Goal: Transaction & Acquisition: Purchase product/service

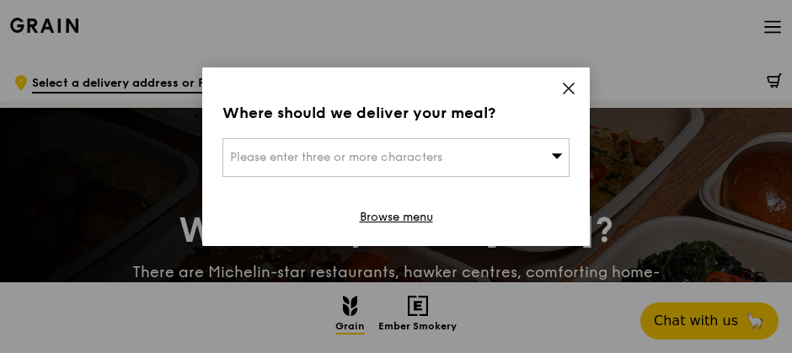
click at [419, 163] on span "Please enter three or more characters" at bounding box center [336, 157] width 212 height 14
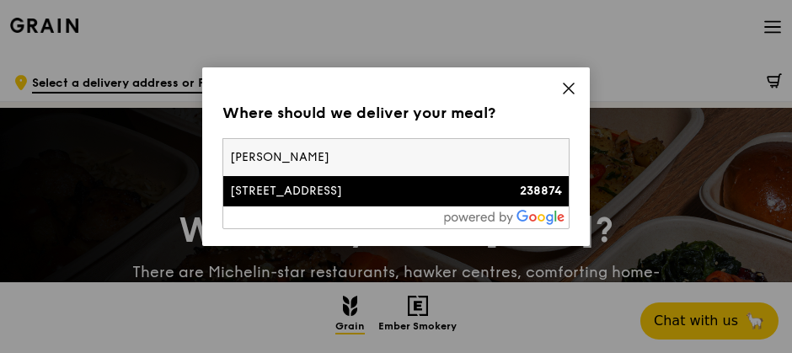
type input "[PERSON_NAME]"
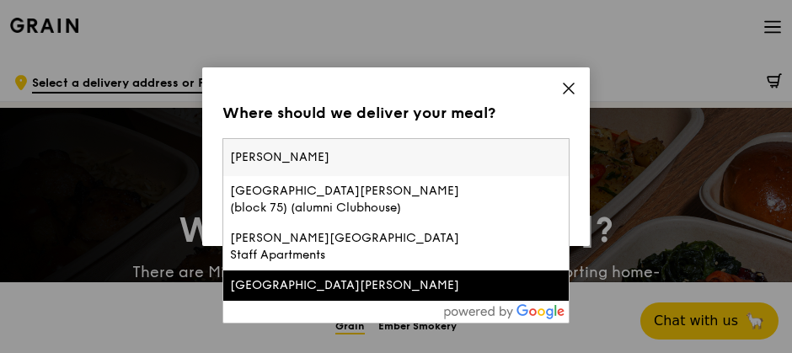
click at [324, 277] on div "[GEOGRAPHIC_DATA][PERSON_NAME]" at bounding box center [354, 285] width 249 height 17
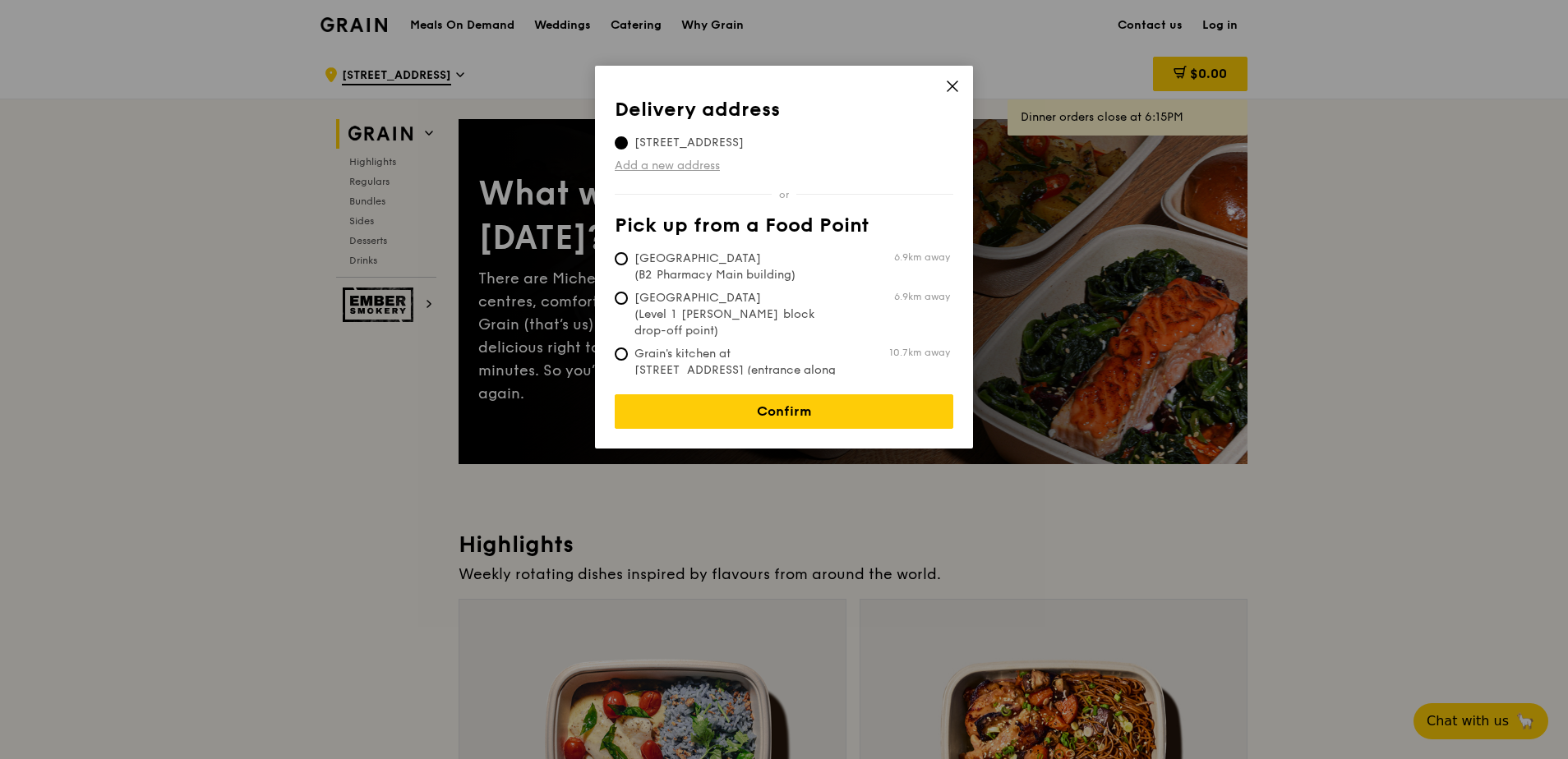
click at [680, 167] on link "Add a new address" at bounding box center [784, 166] width 339 height 17
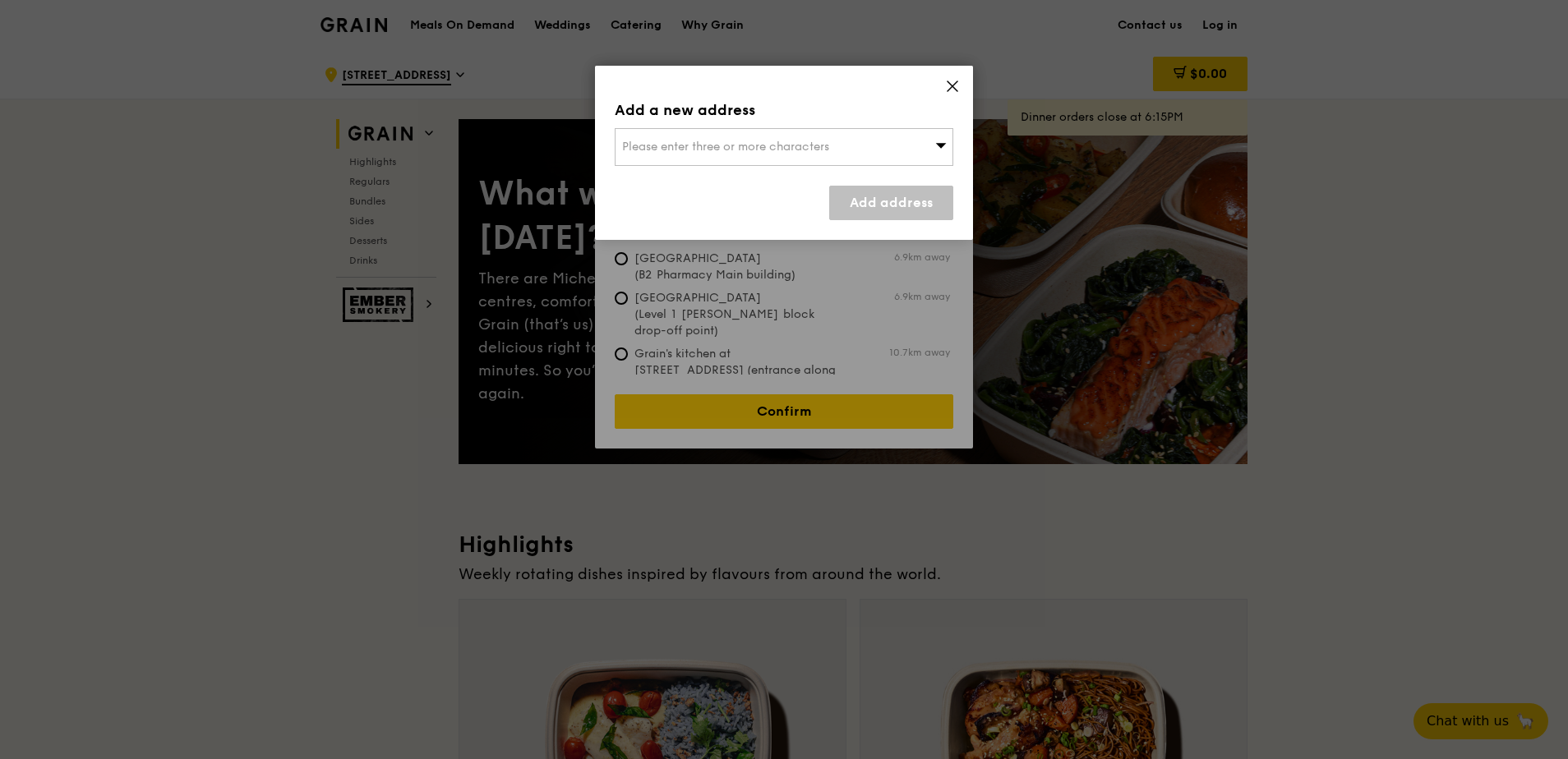
click at [671, 147] on span "Please enter three or more characters" at bounding box center [726, 146] width 207 height 14
type input "Blk 1 Ngee Ann Polytechnic,"
click at [744, 144] on span "71 Ayer Rajah Crescent, Singapore 139951" at bounding box center [725, 146] width 206 height 14
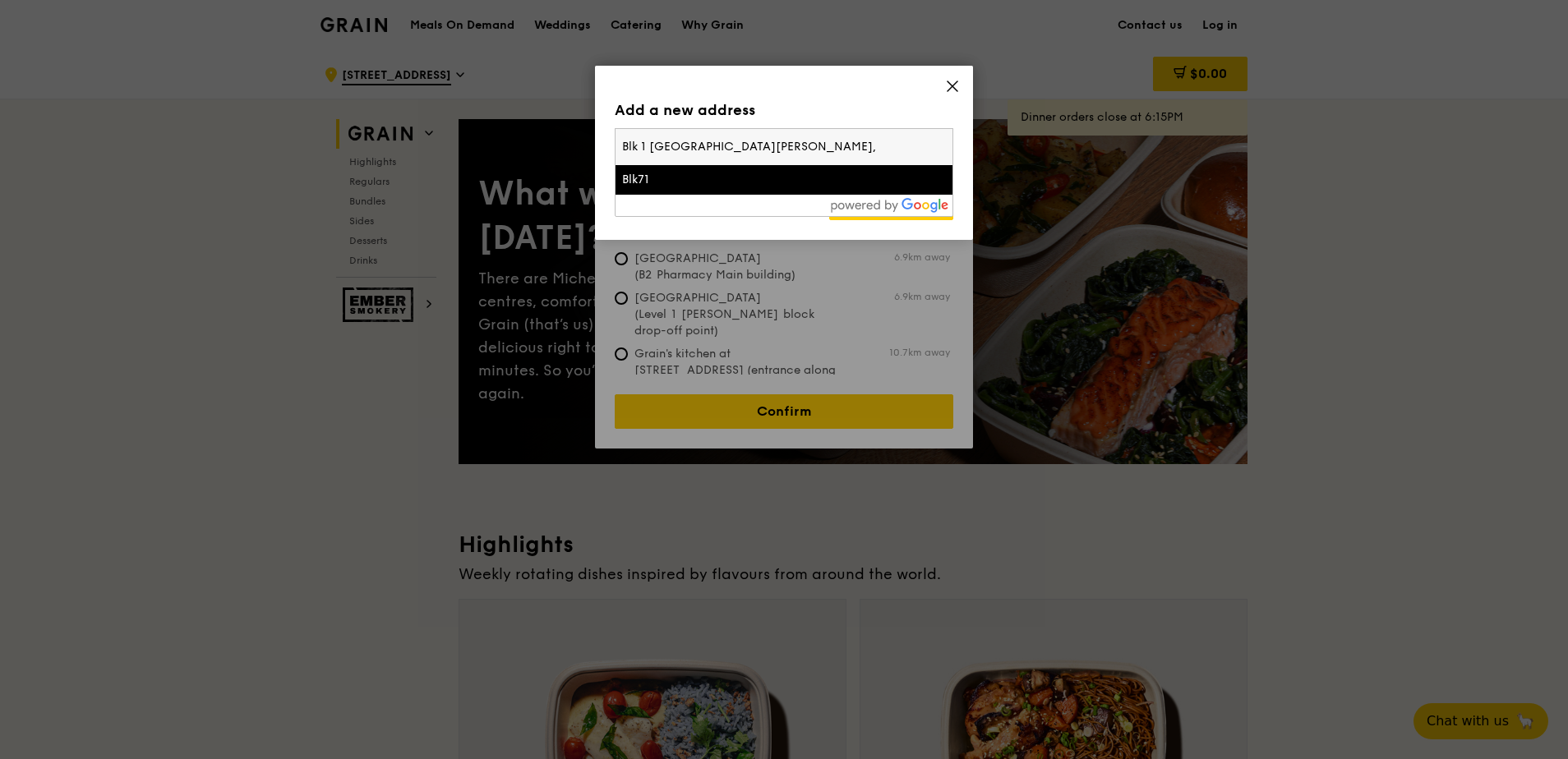
type input "Blk 1 Ngee Ann Polytechnic"
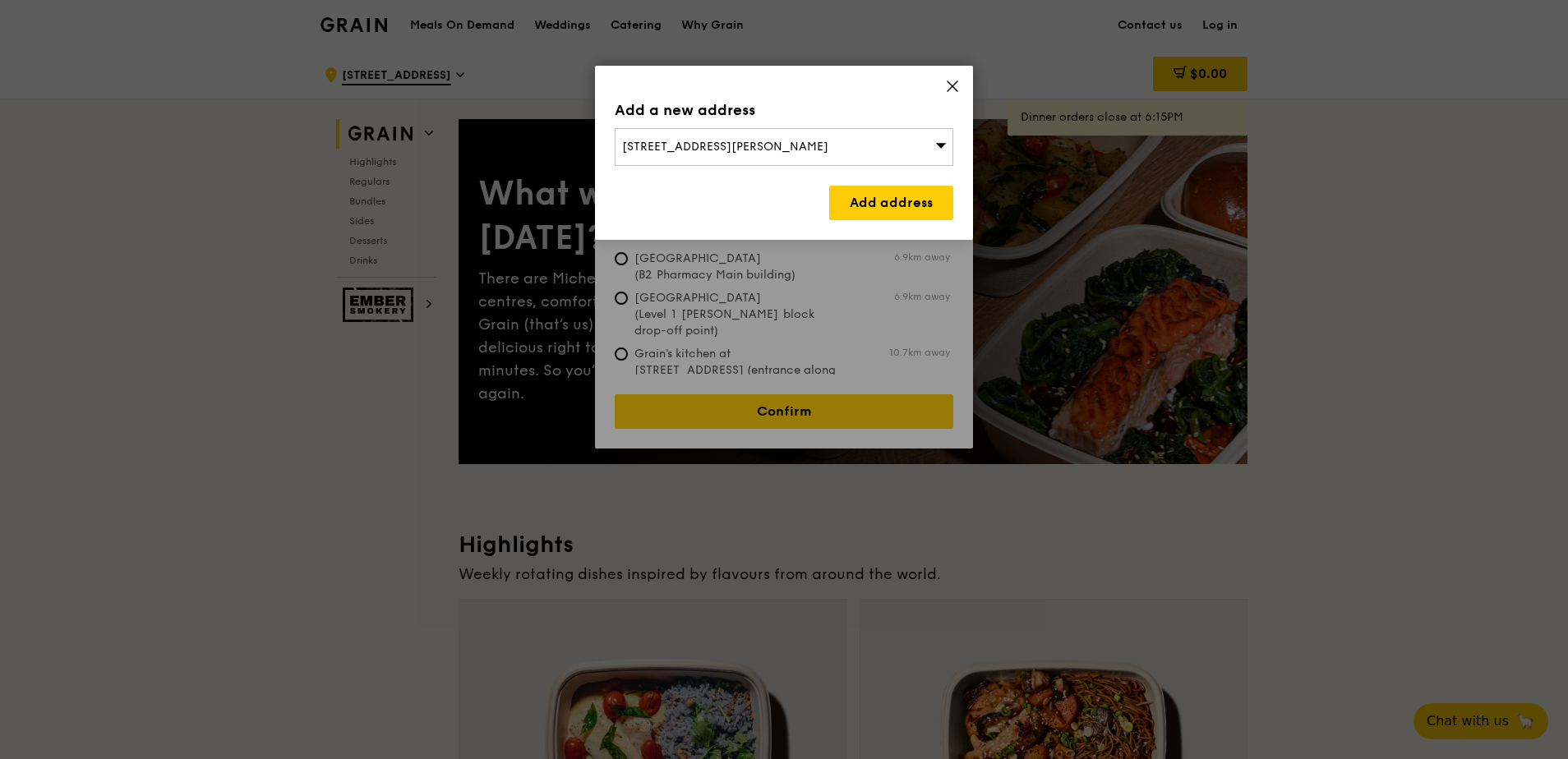
click at [772, 139] on icon at bounding box center [941, 144] width 12 height 13
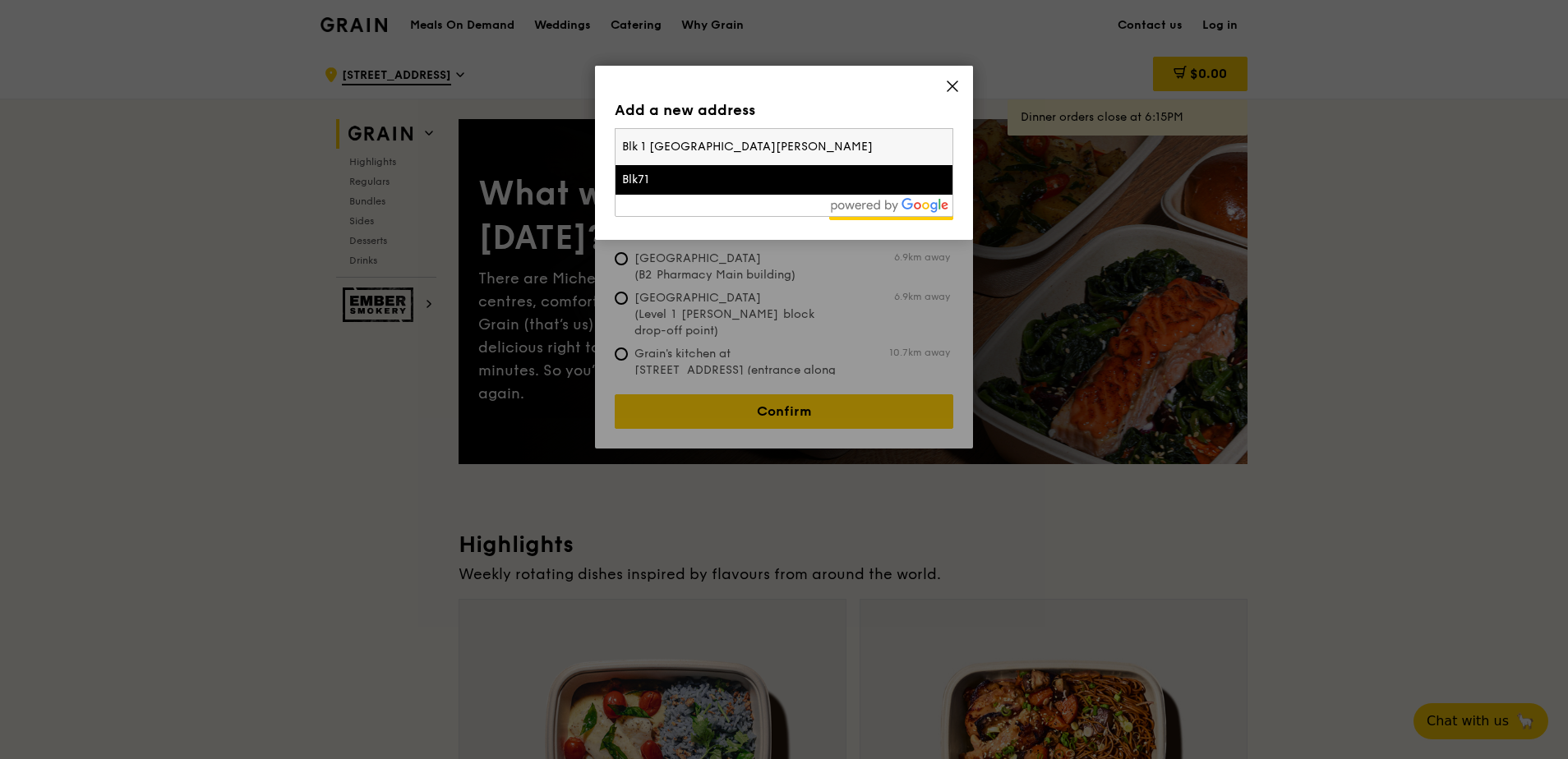
drag, startPoint x: 654, startPoint y: 148, endPoint x: 590, endPoint y: 140, distance: 64.5
click at [590, 140] on div "Add a new address 71 Ayer Rajah Crescent, Singapore 139951 Blk 1 Ngee Ann Polyt…" at bounding box center [784, 380] width 1568 height 759
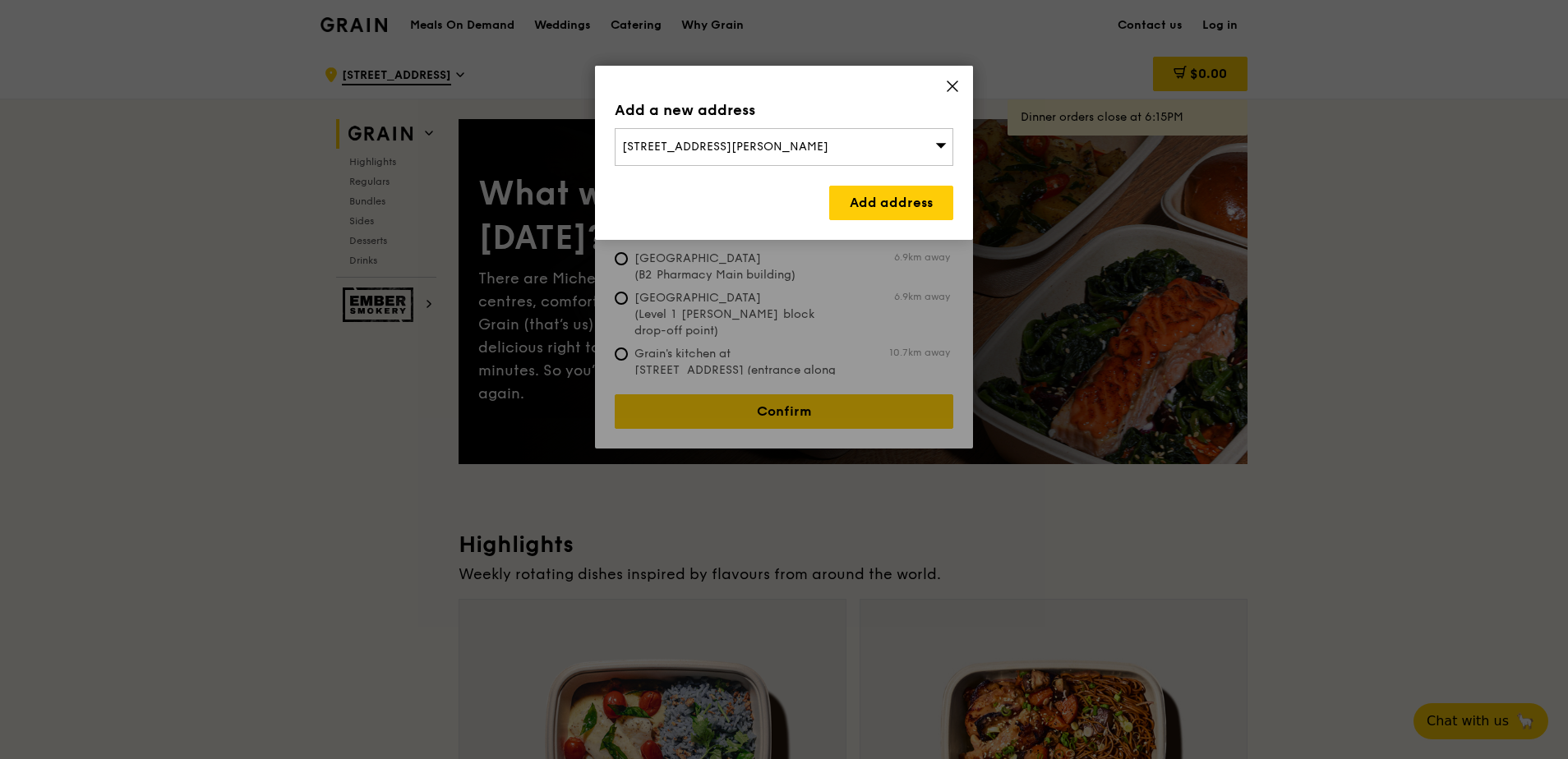
click at [772, 143] on span "71 Ayer Rajah Crescent, Singapore 139951" at bounding box center [725, 146] width 206 height 14
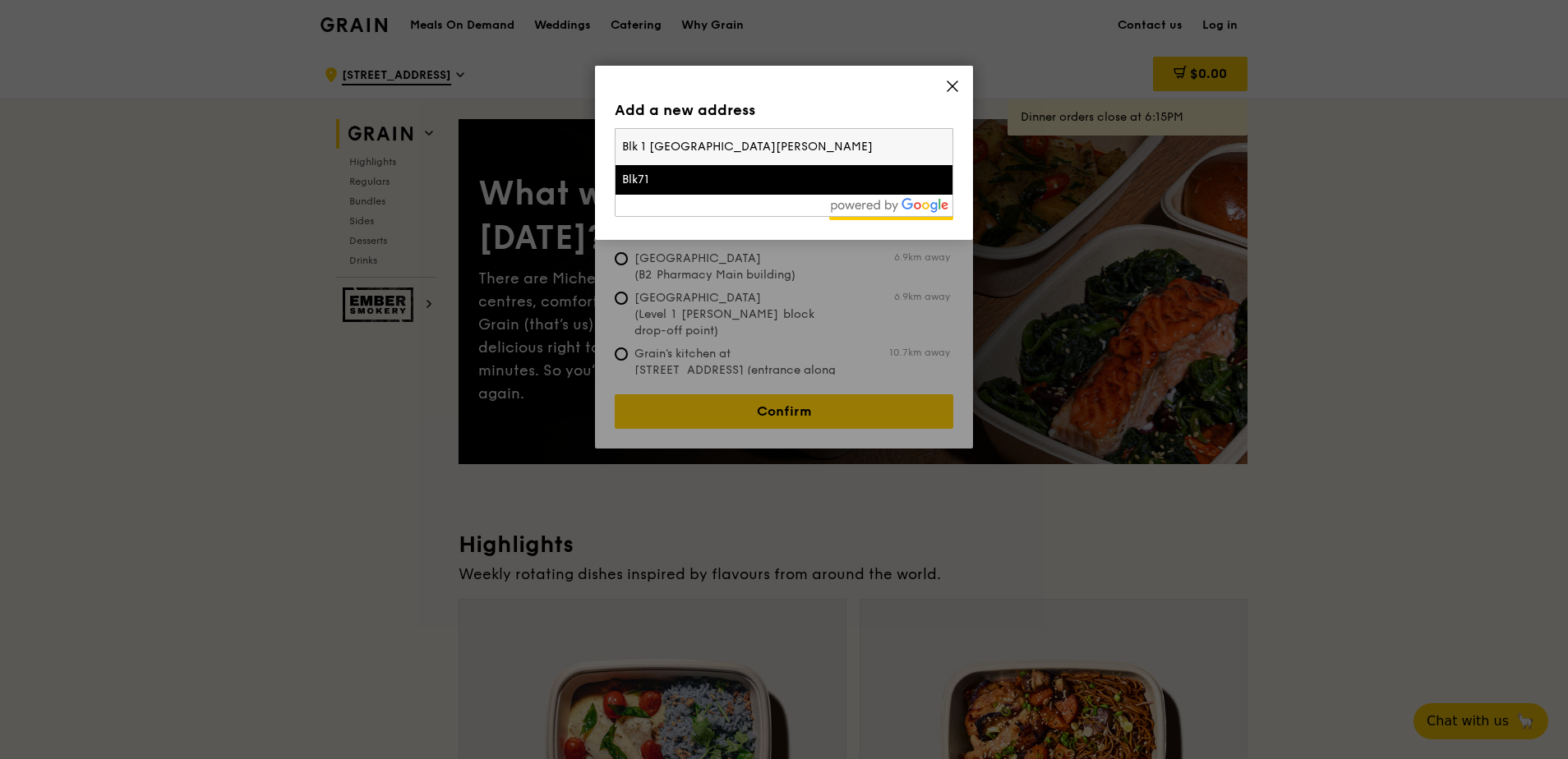
click at [639, 145] on input "Blk 1 Ngee Ann Polytechnic" at bounding box center [784, 146] width 337 height 36
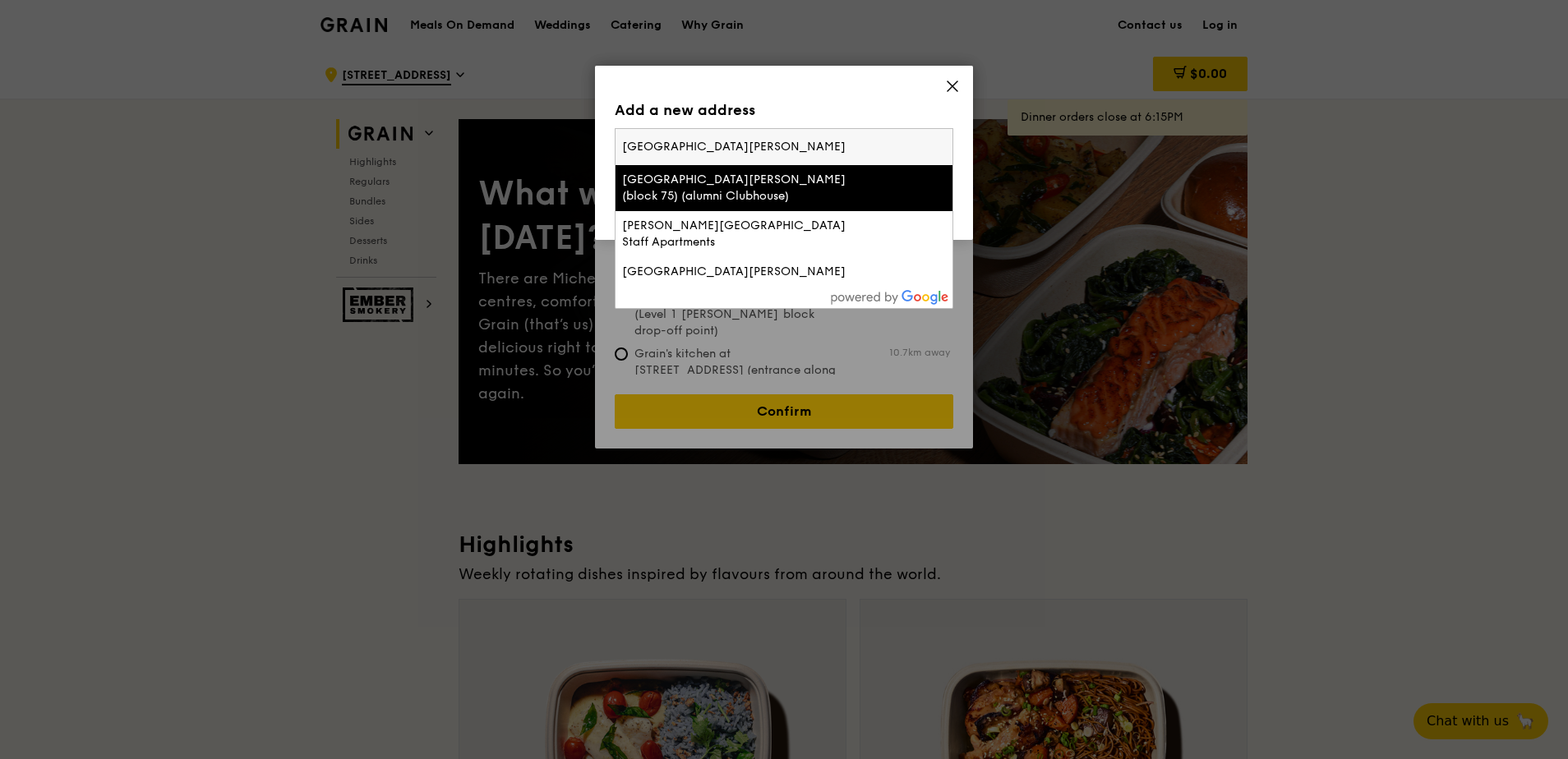
type input "[GEOGRAPHIC_DATA][PERSON_NAME]"
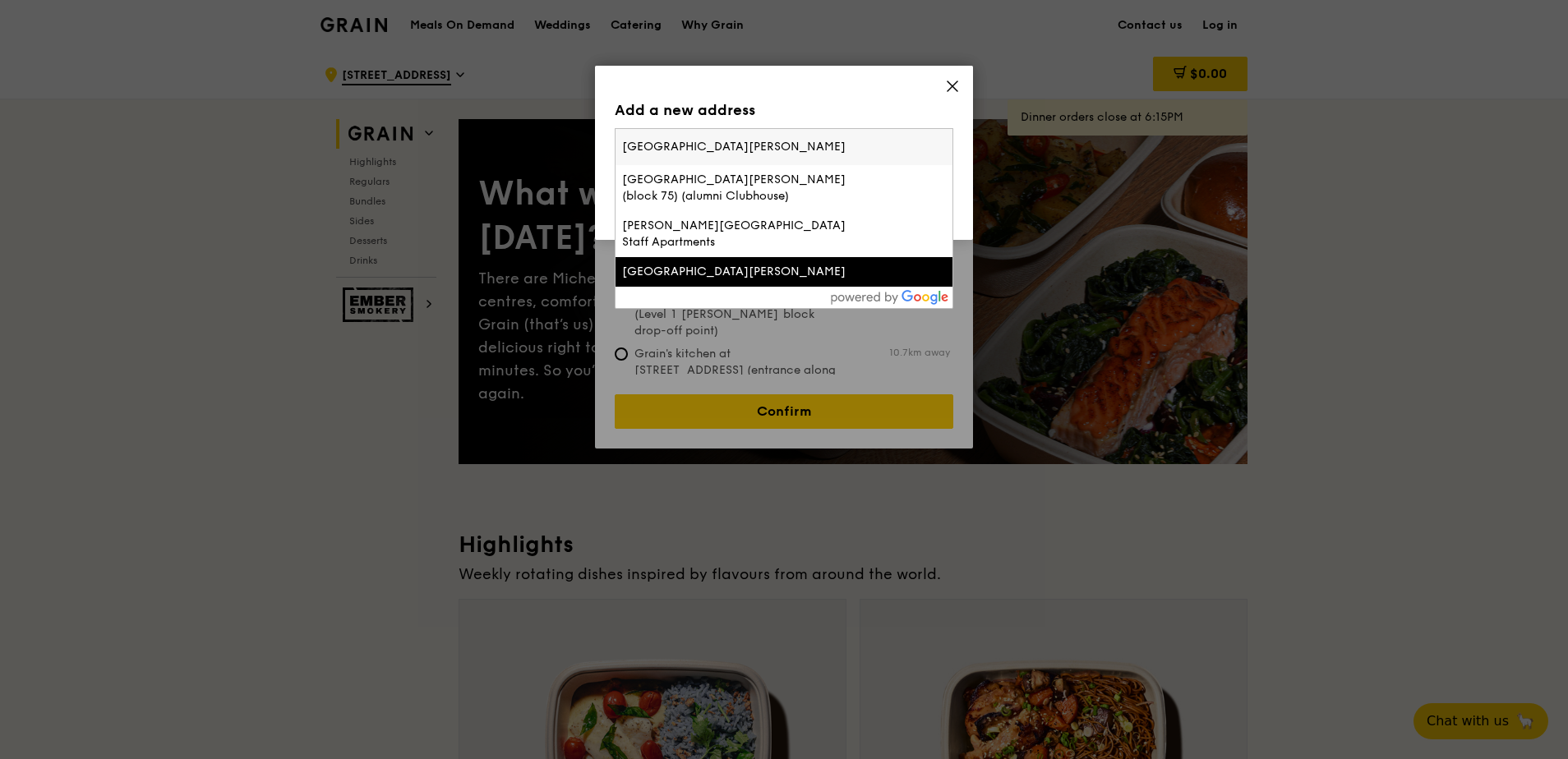
click at [715, 263] on div "[GEOGRAPHIC_DATA][PERSON_NAME]" at bounding box center [744, 271] width 243 height 17
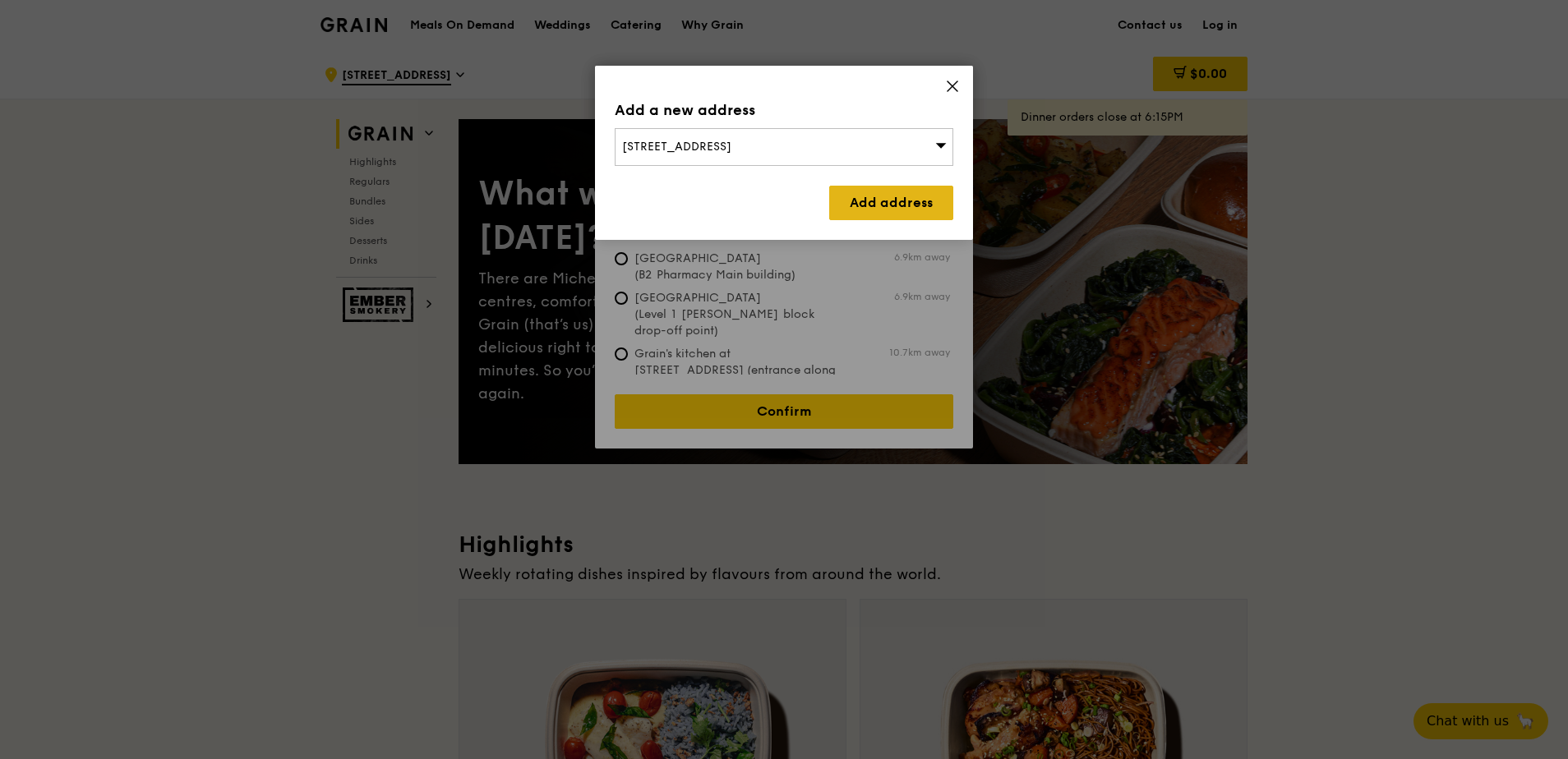
click at [772, 208] on link "Add address" at bounding box center [891, 202] width 124 height 34
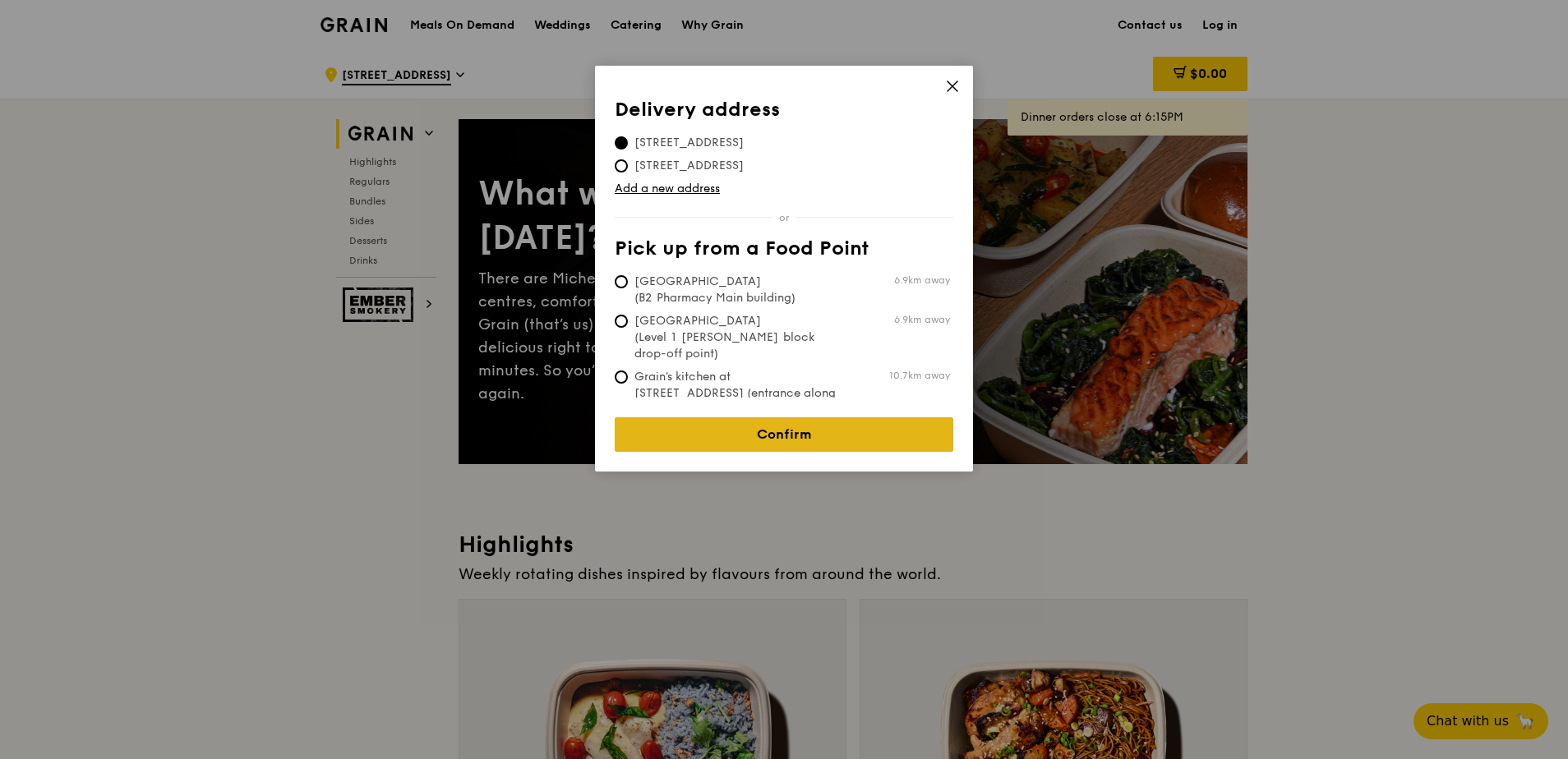
click at [772, 343] on link "Confirm" at bounding box center [784, 434] width 339 height 34
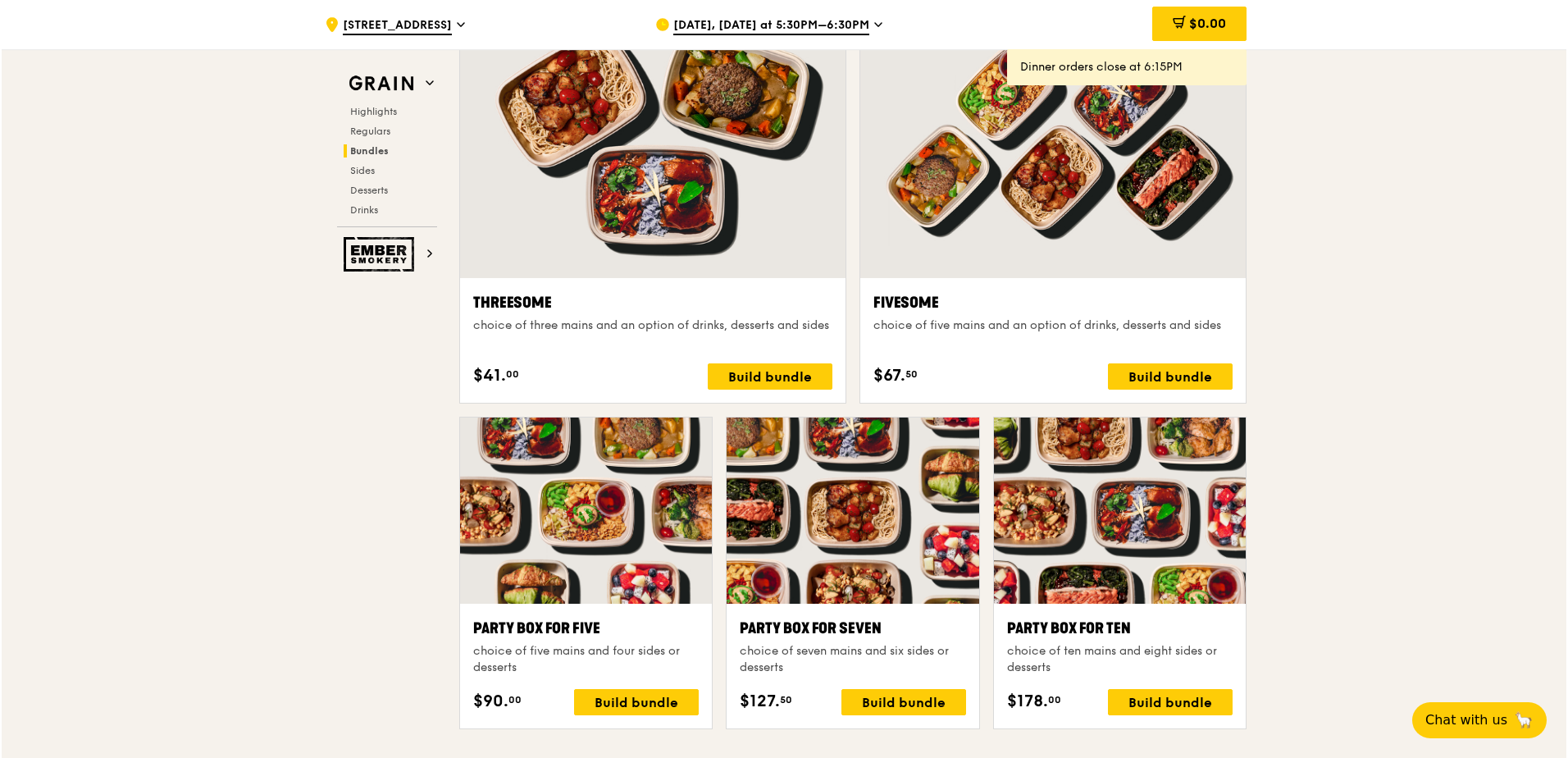
scroll to position [2790, 0]
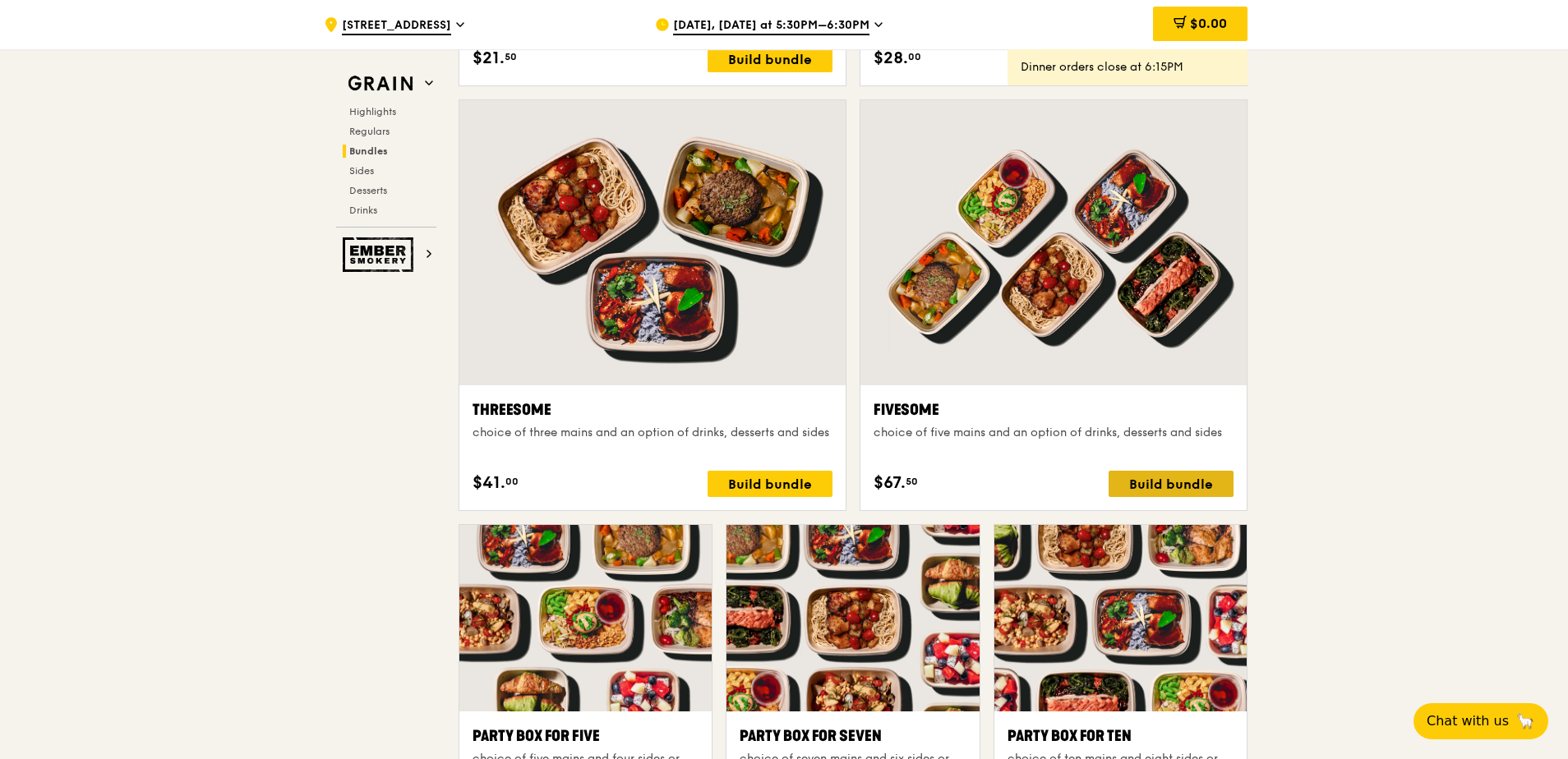
click at [772, 343] on div "Build bundle" at bounding box center [1171, 484] width 125 height 26
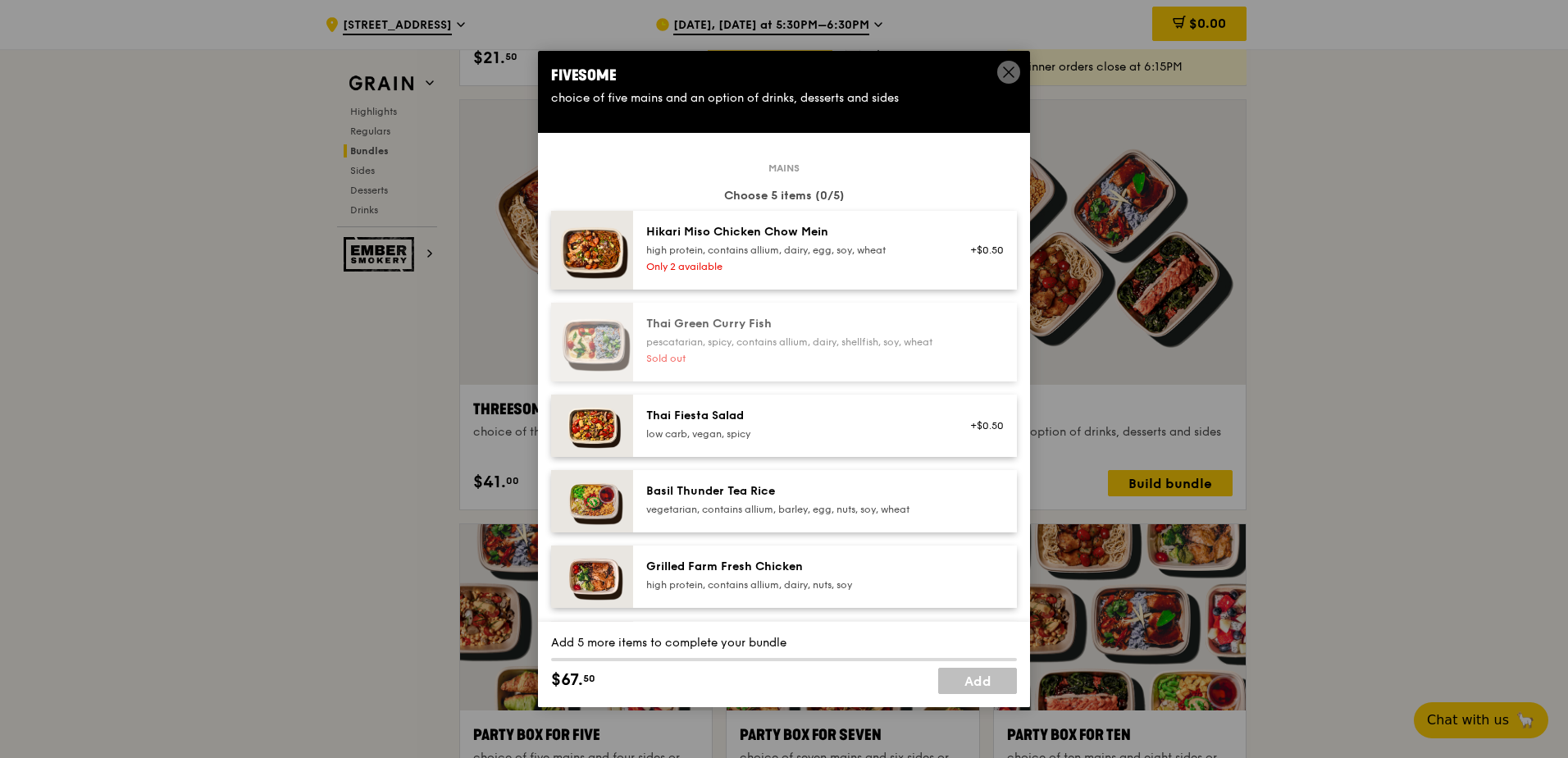
click at [770, 65] on icon at bounding box center [1008, 72] width 15 height 15
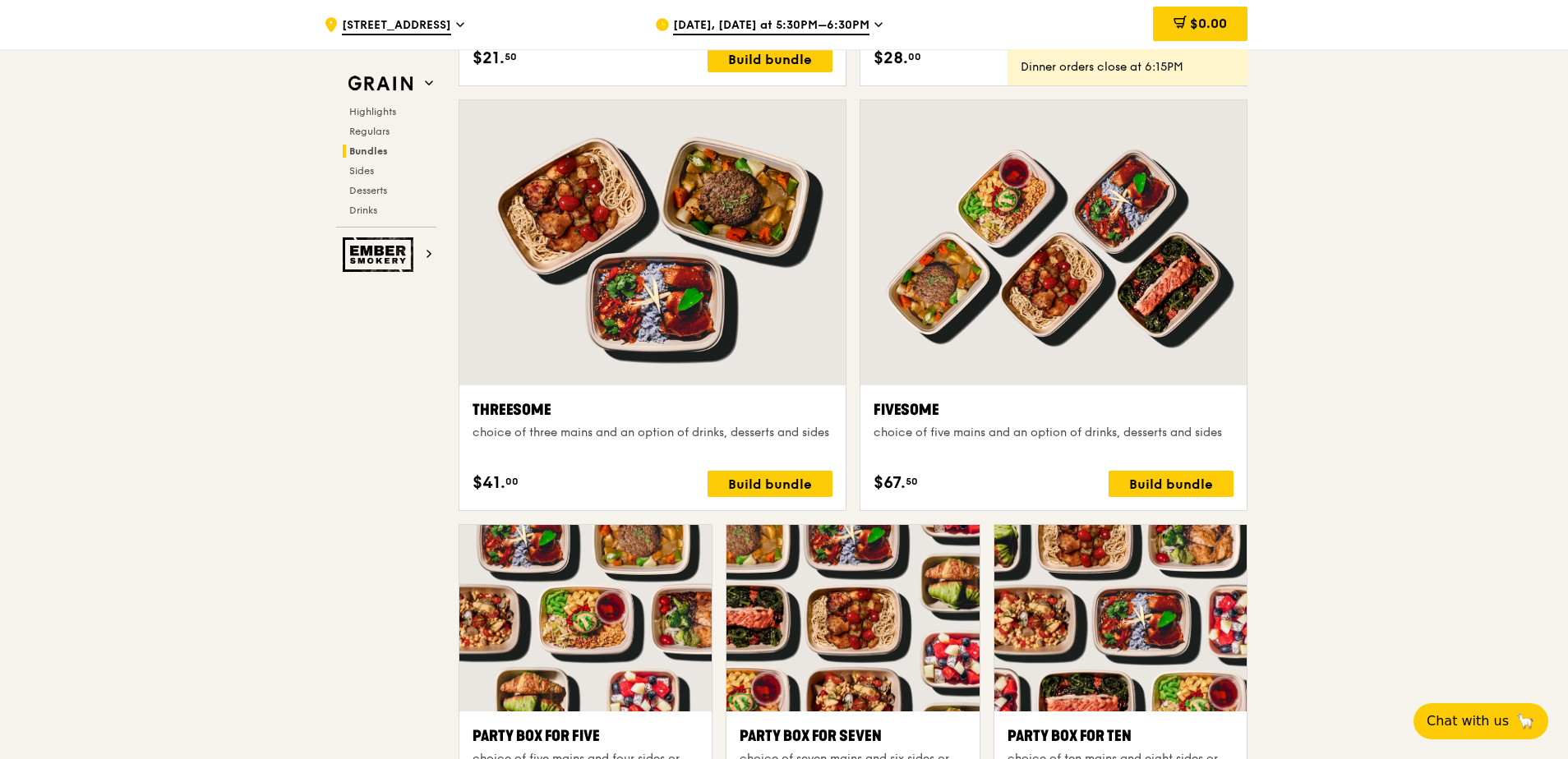
click at [772, 23] on span "Oct 15, Today at 5:30PM–6:30PM" at bounding box center [771, 26] width 196 height 19
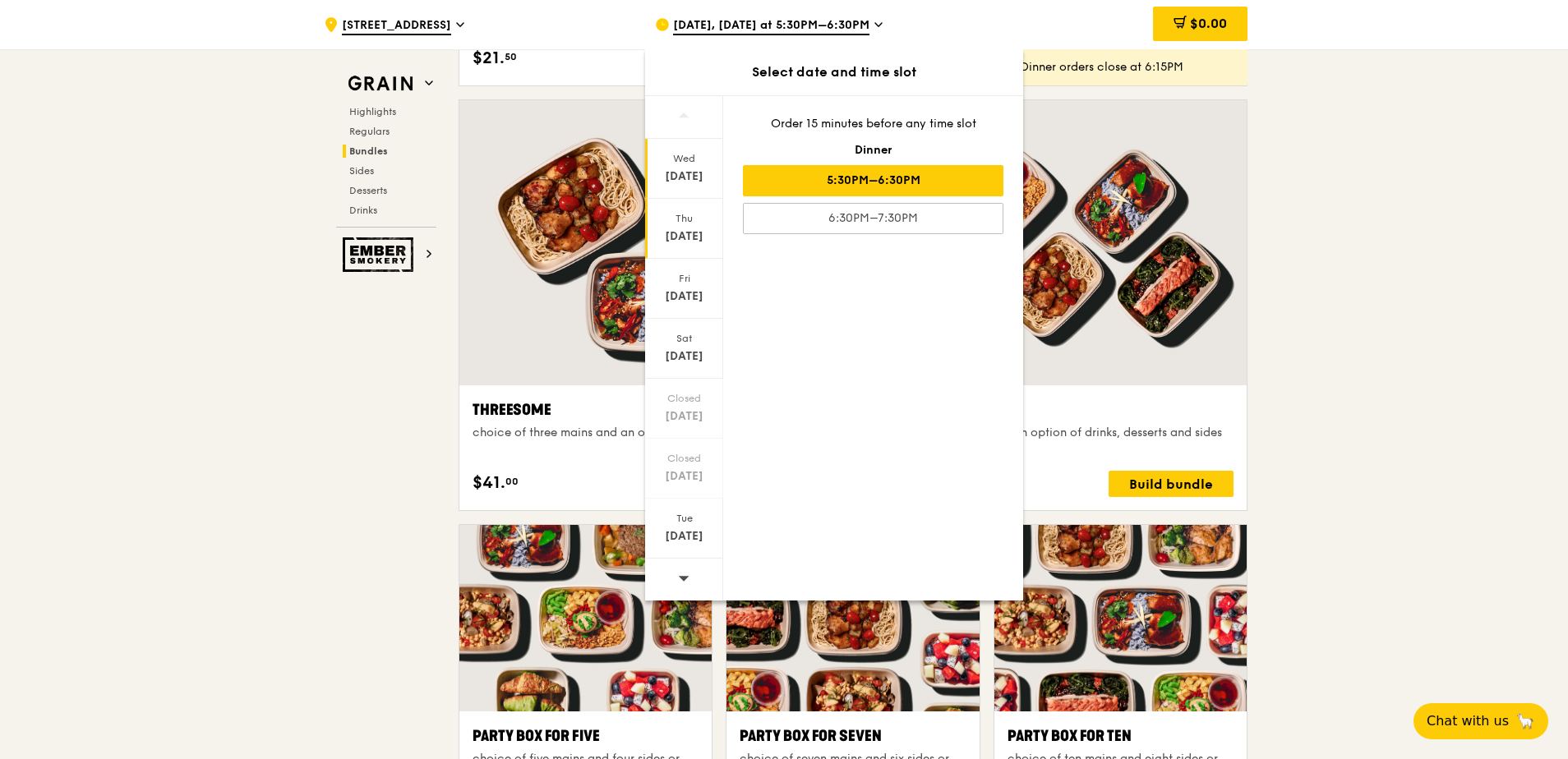
click at [692, 232] on div "Oct 16" at bounding box center [684, 236] width 73 height 17
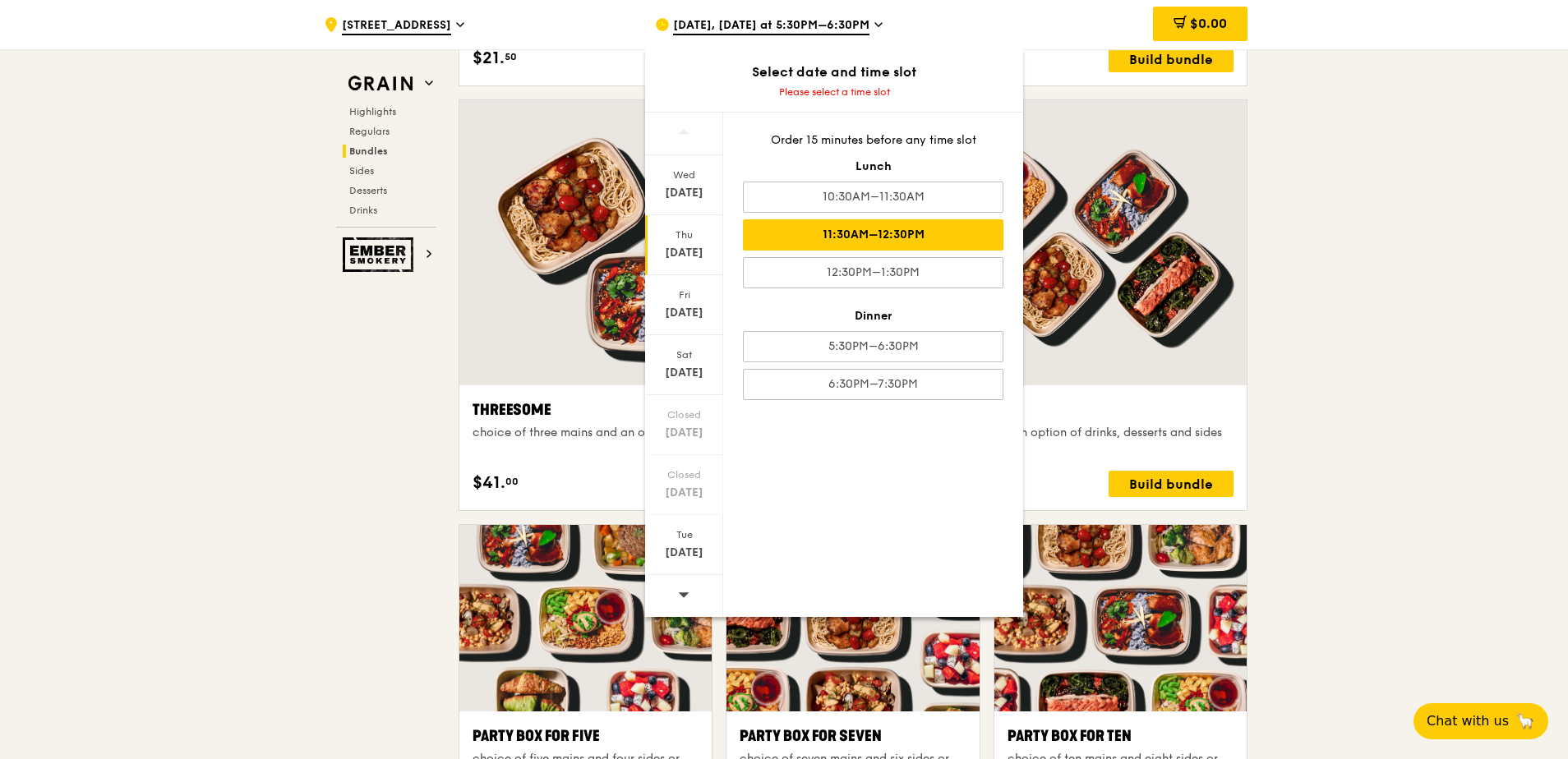
click at [772, 237] on div "11:30AM–12:30PM" at bounding box center [872, 235] width 261 height 31
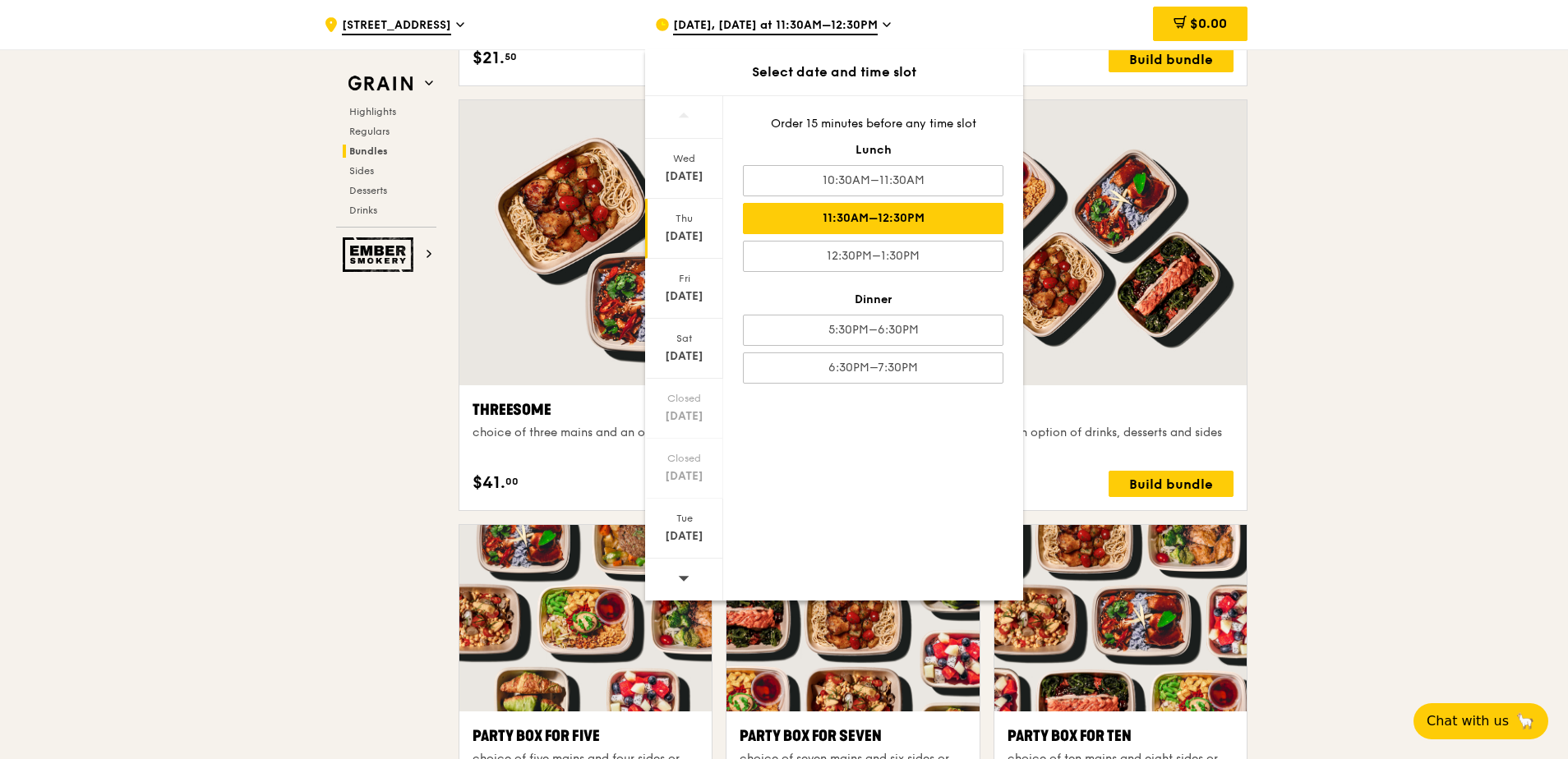
click at [772, 210] on div "11:30AM–12:30PM" at bounding box center [872, 219] width 261 height 31
click at [772, 237] on div ".cls-1 { fill: none; stroke: #fff; stroke-linecap: round; stroke-linejoin: roun…" at bounding box center [784, 716] width 1568 height 6922
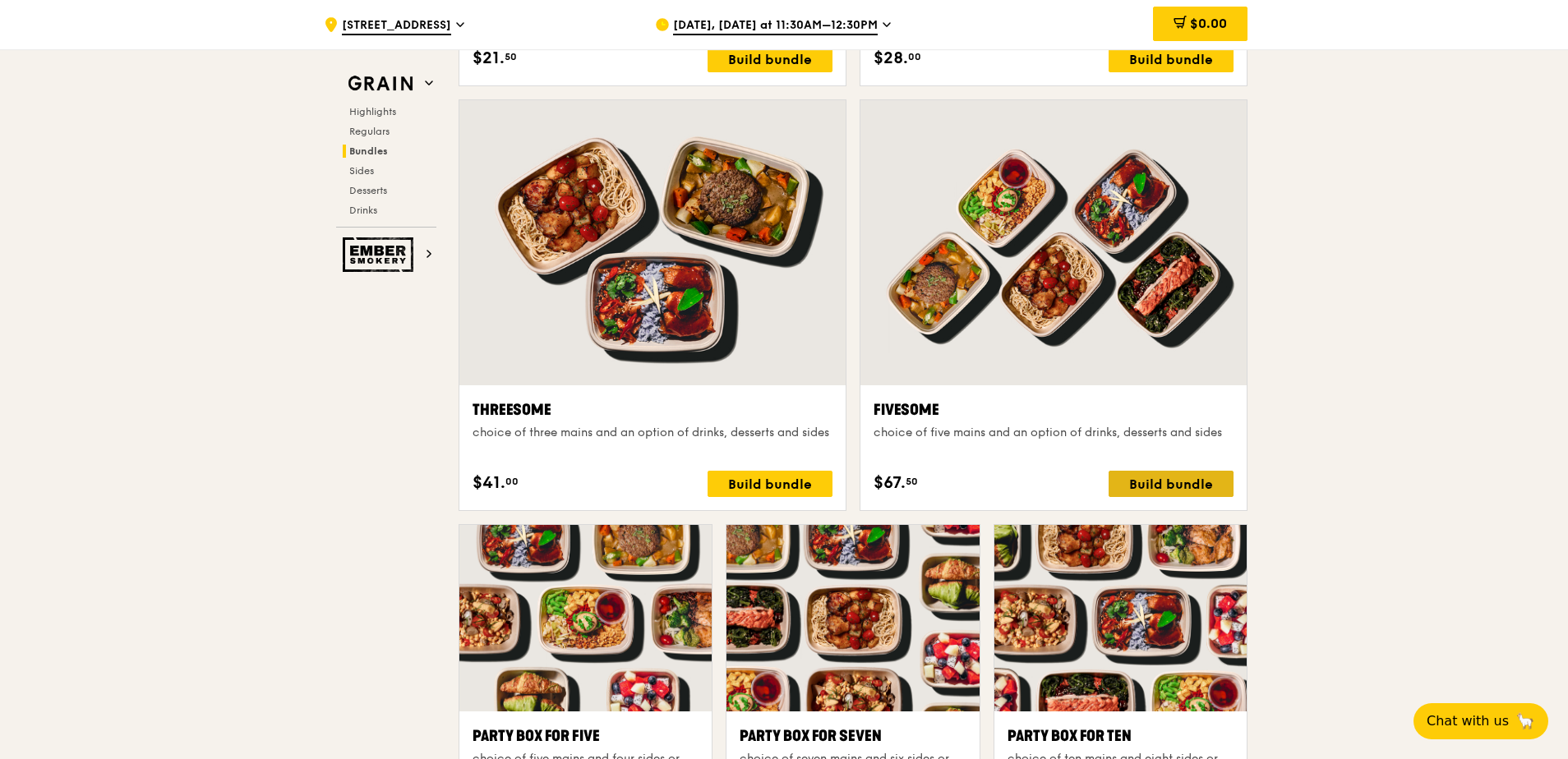
click at [772, 343] on div "Build bundle" at bounding box center [1171, 484] width 125 height 26
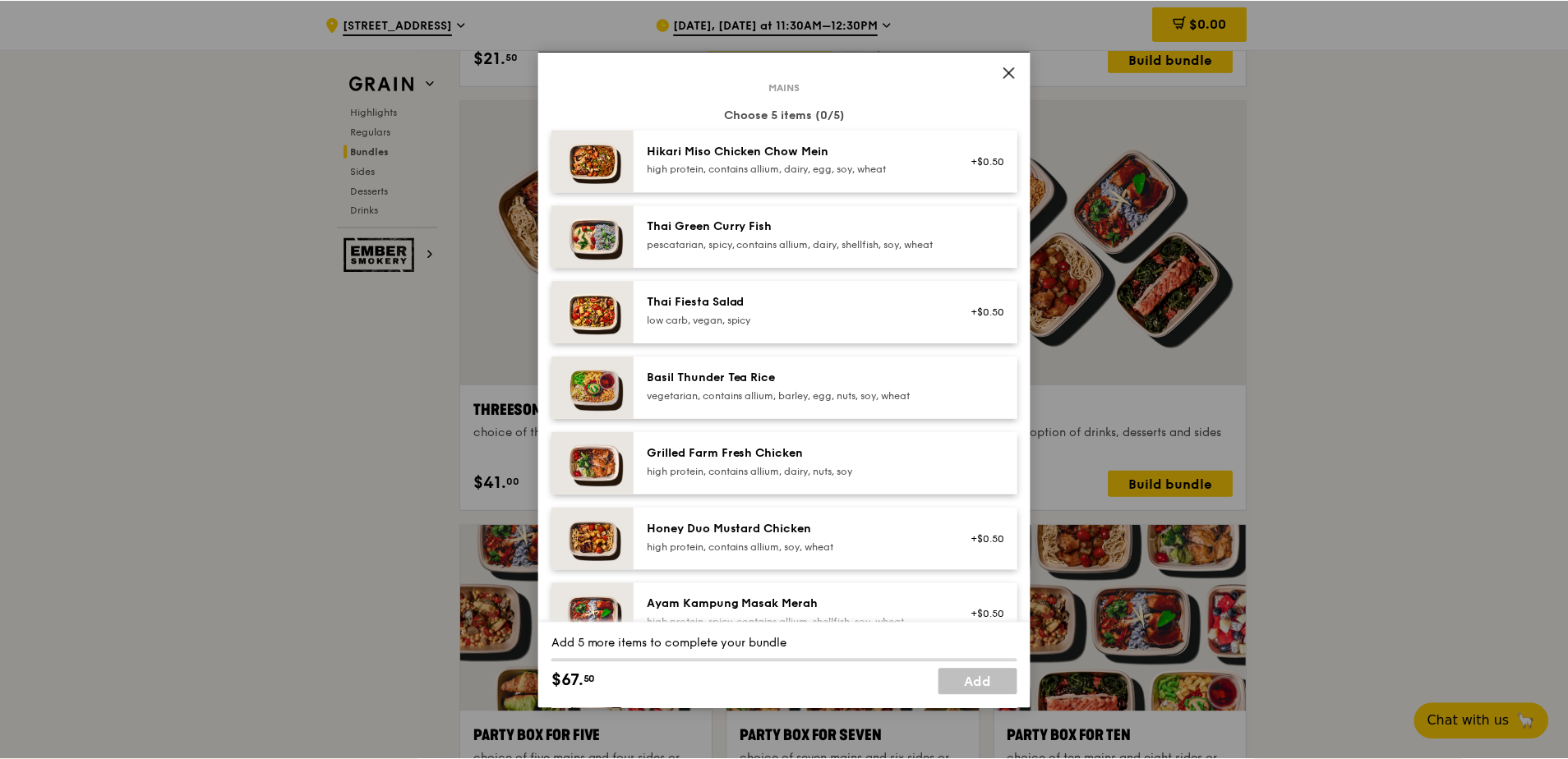
scroll to position [7, 0]
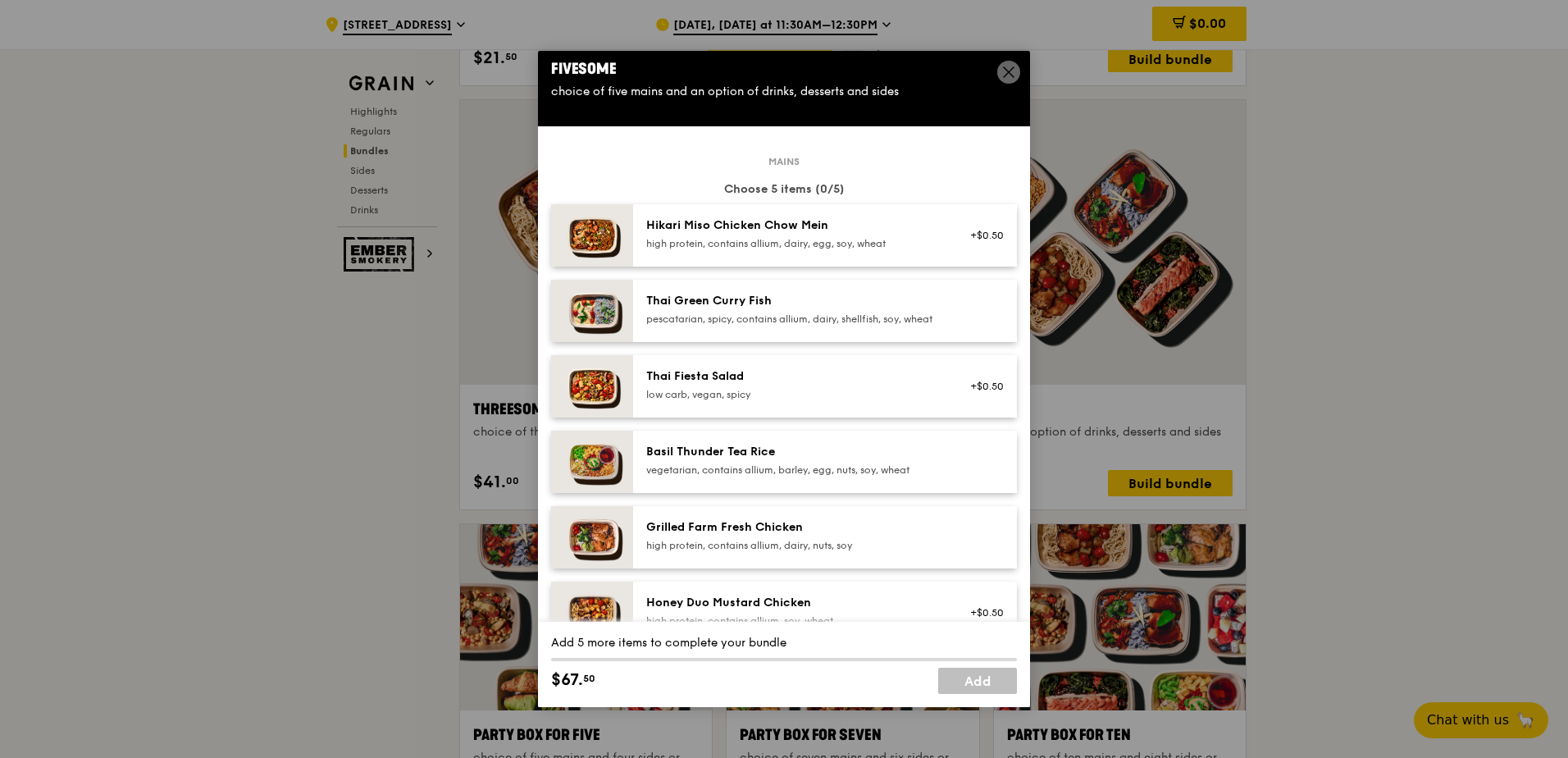
click at [770, 71] on icon at bounding box center [1009, 72] width 10 height 10
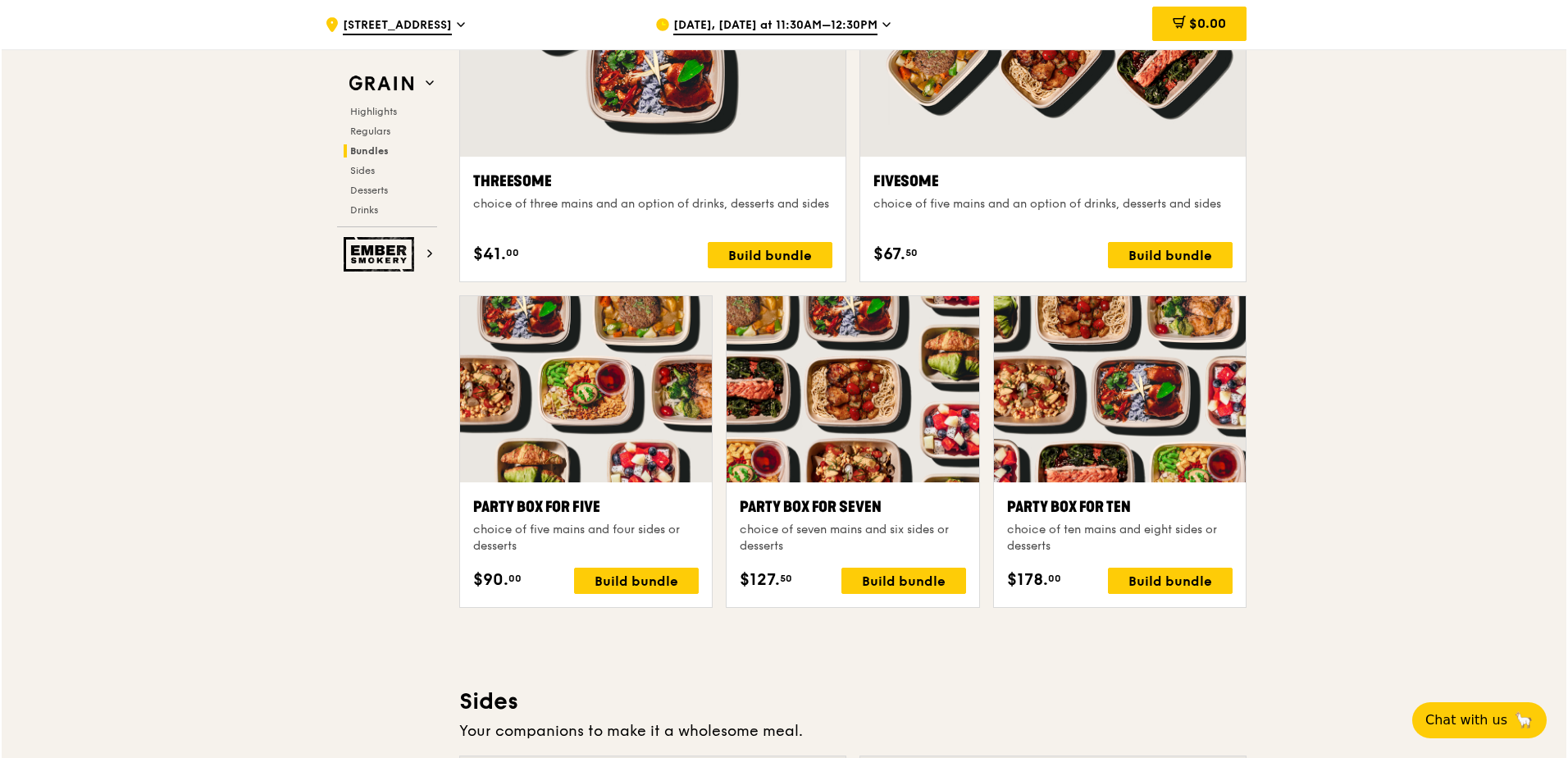
scroll to position [2872, 0]
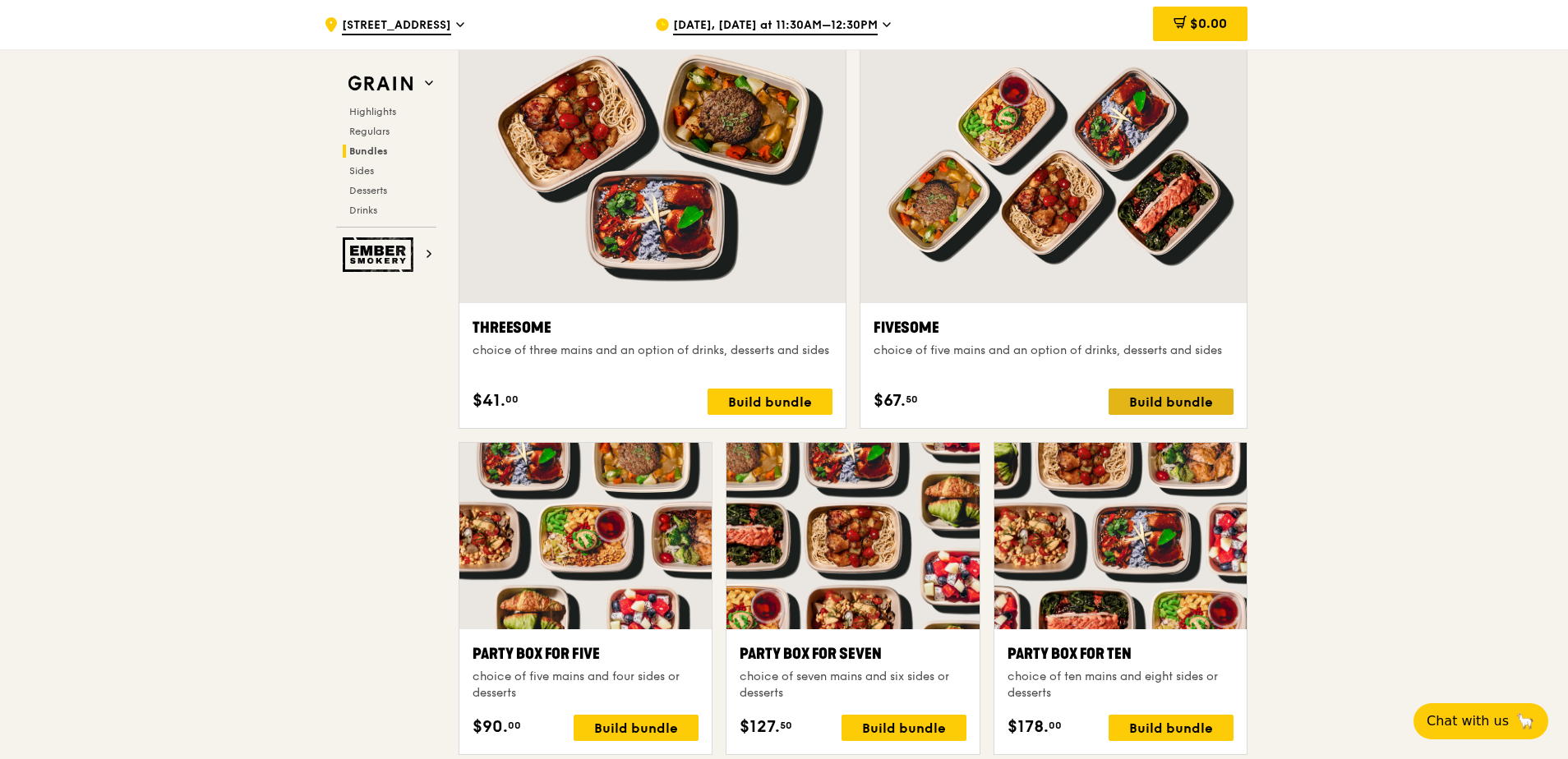
click at [772, 343] on div "Build bundle" at bounding box center [1171, 401] width 125 height 26
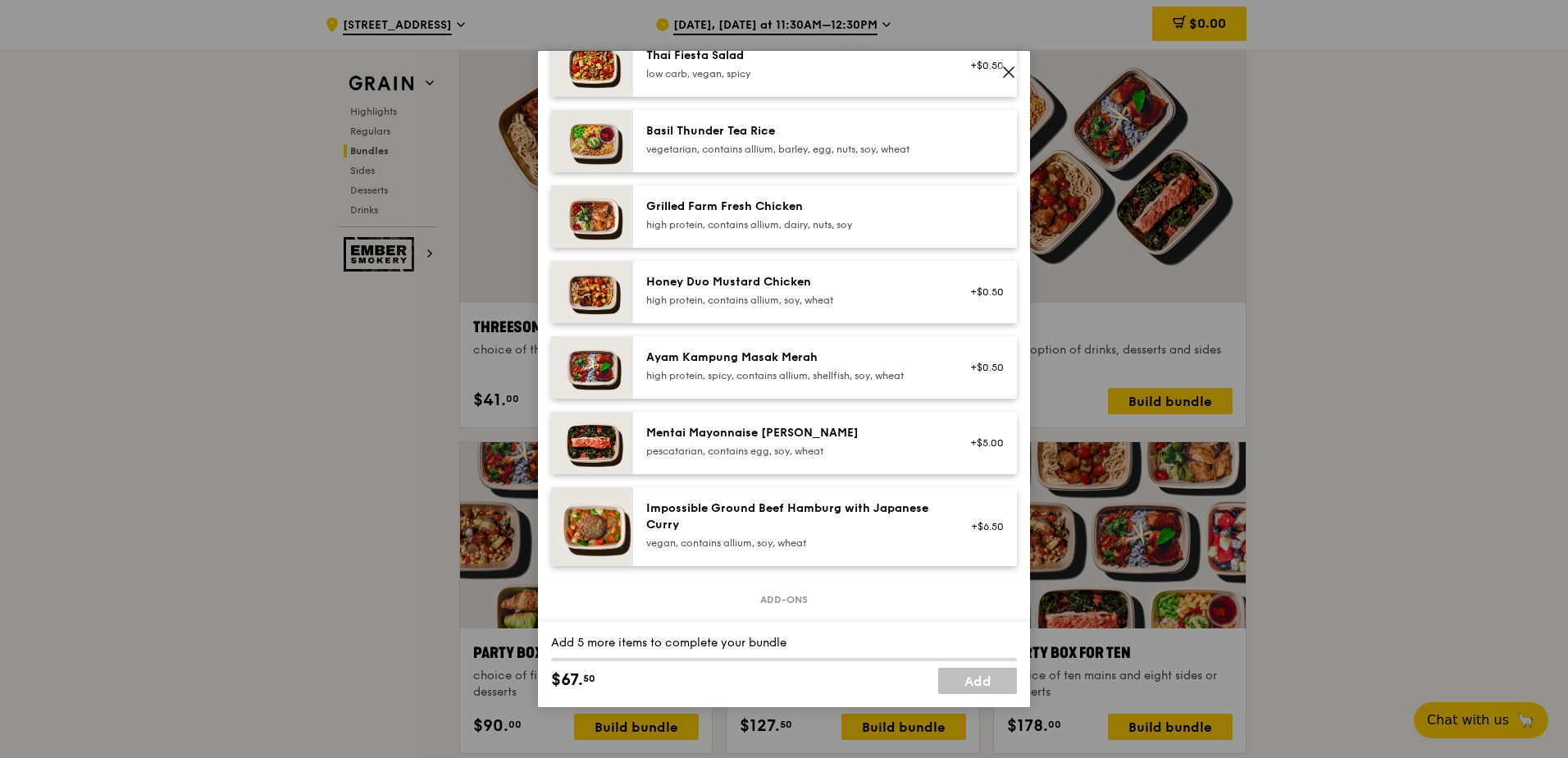
scroll to position [328, 0]
click at [770, 343] on div "pescatarian, contains egg, soy, wheat" at bounding box center [794, 450] width 294 height 13
click at [770, 343] on div "Mentai Mayonnaise Aburi Salmon pescatarian, contains egg, soy, wheat" at bounding box center [794, 440] width 294 height 33
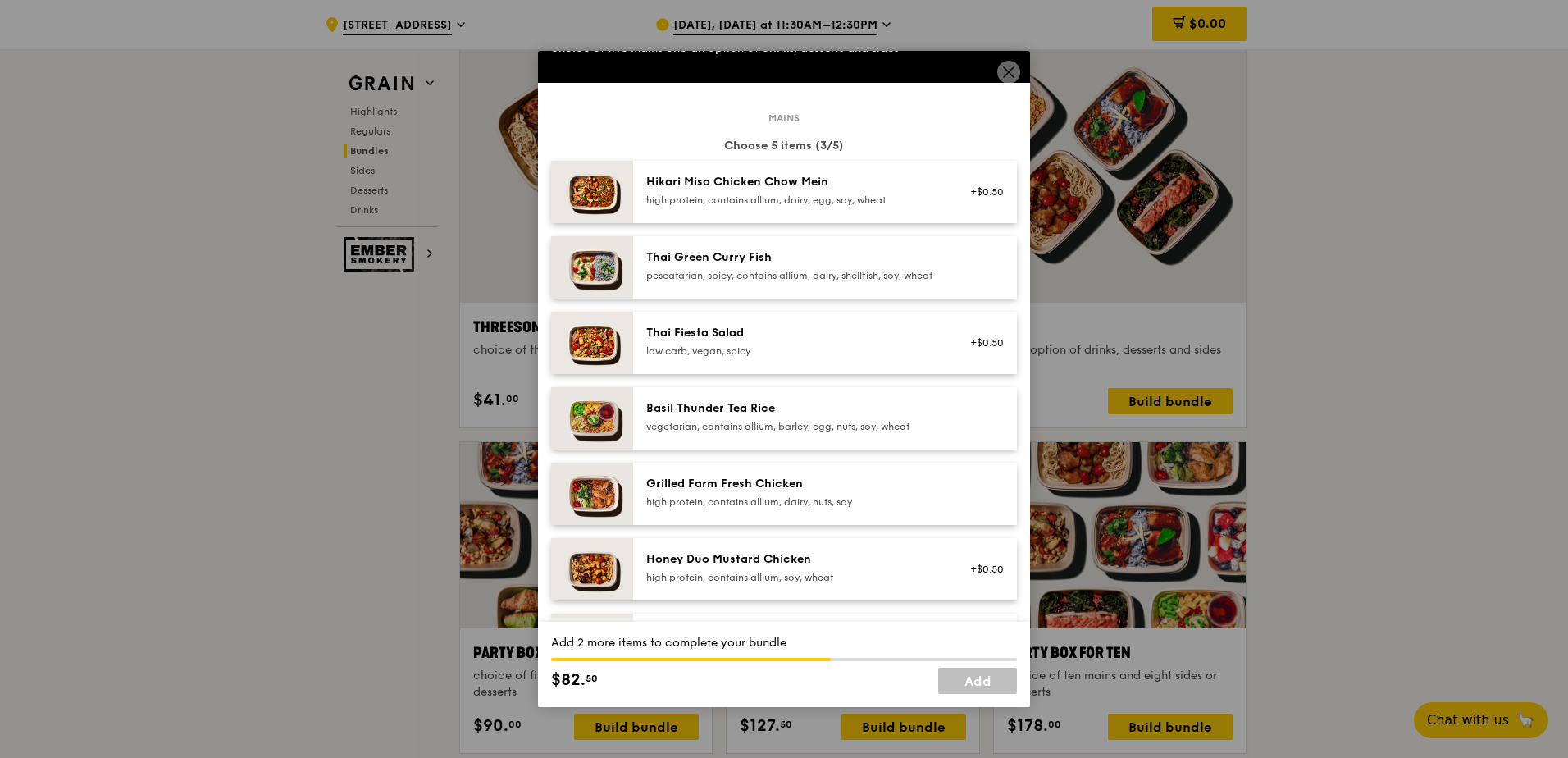
scroll to position [0, 0]
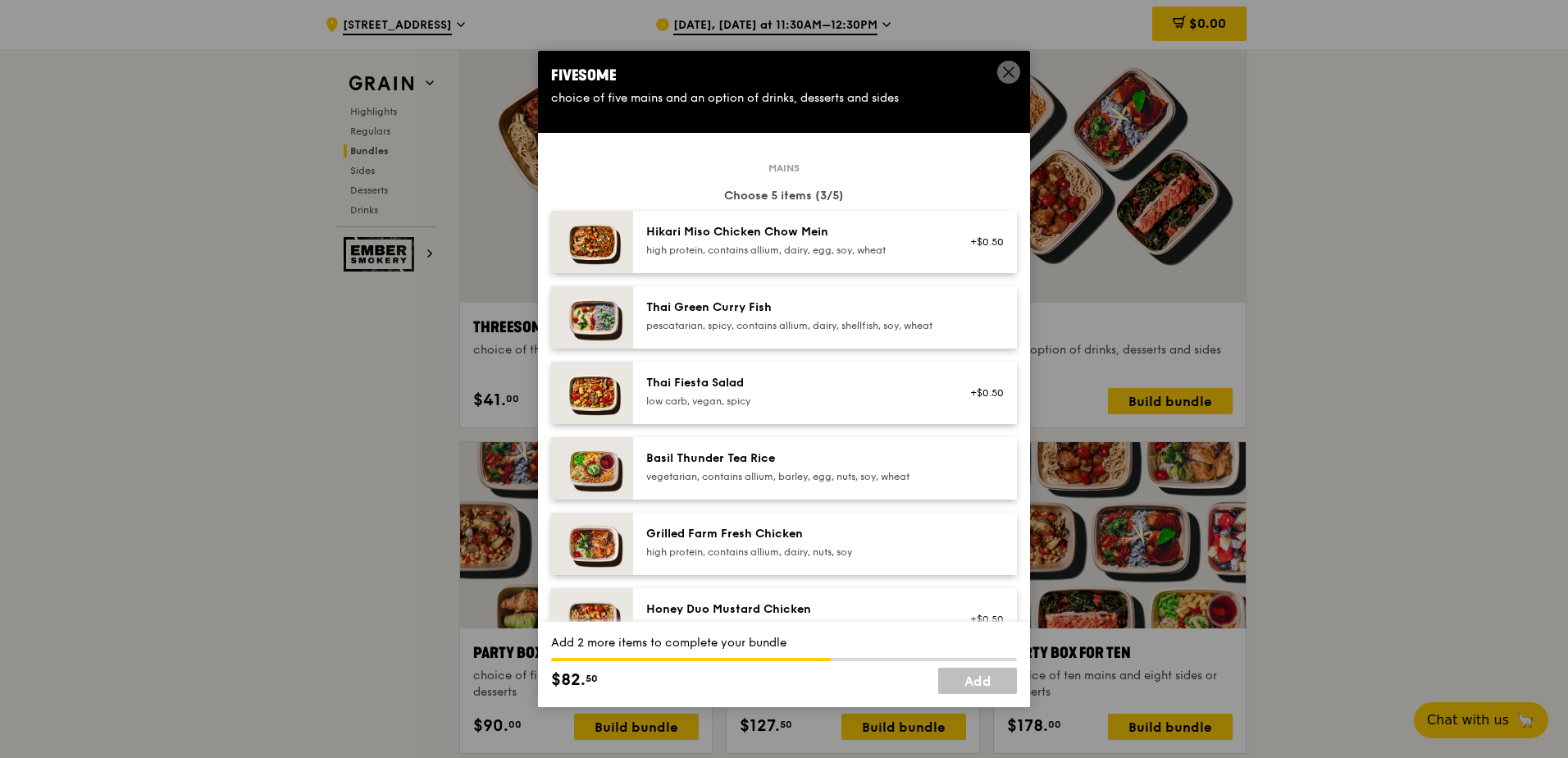
click at [703, 234] on div "Hikari Miso Chicken Chow Mein" at bounding box center [794, 232] width 294 height 17
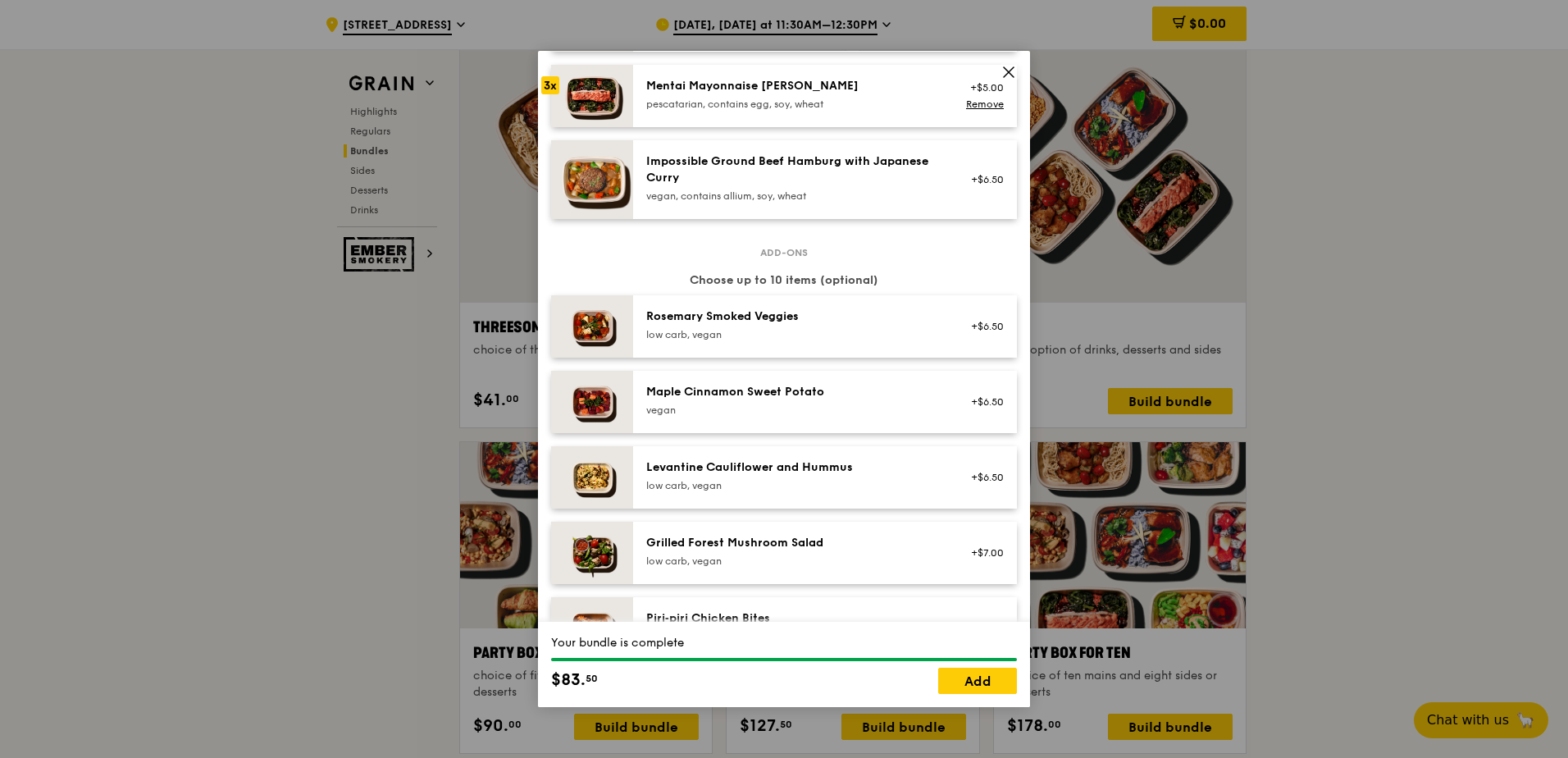
scroll to position [820, 0]
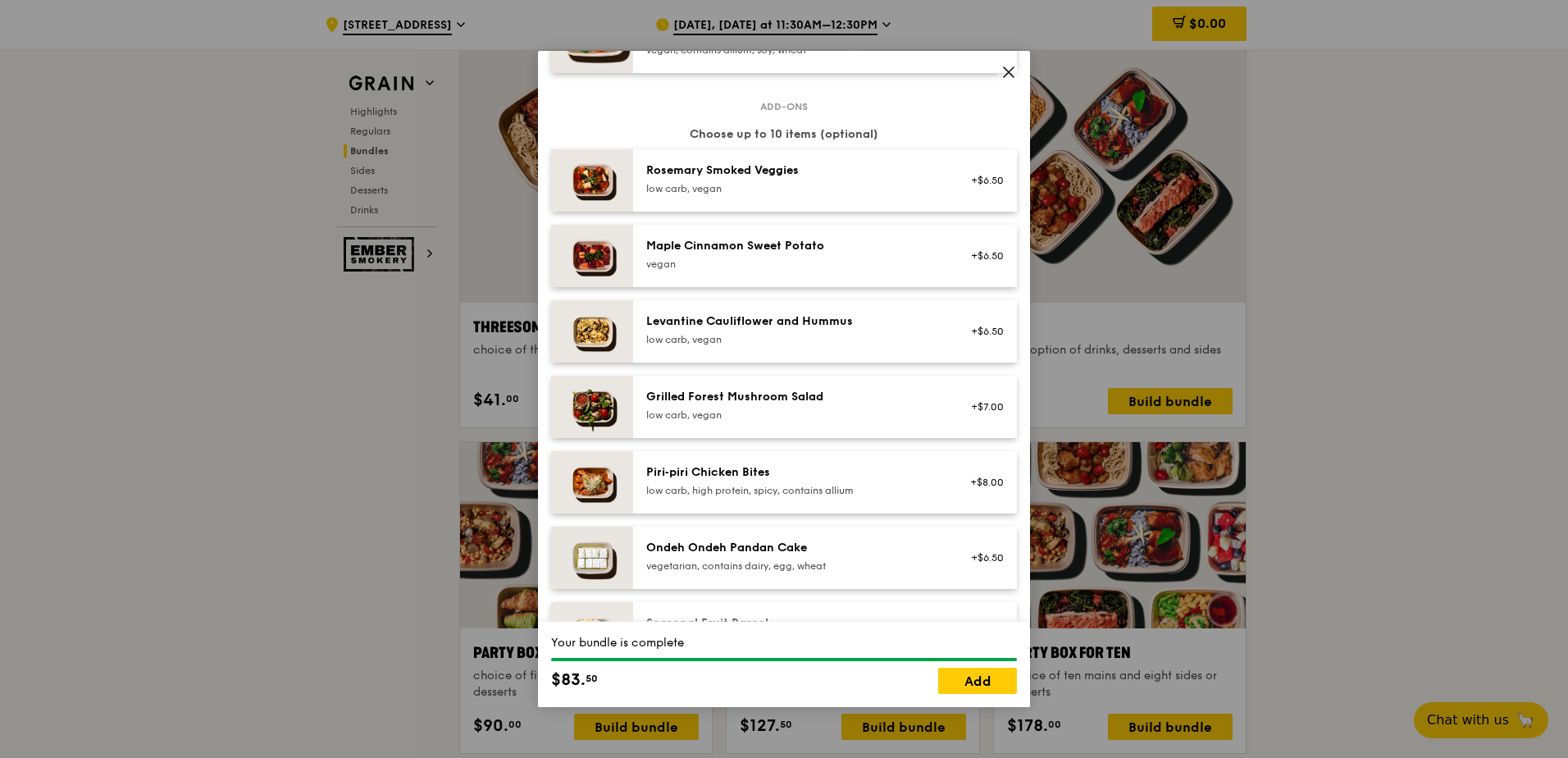
click at [770, 343] on div "low carb, vegan" at bounding box center [794, 339] width 294 height 13
click at [770, 254] on div "Maple Cinnamon Sweet Potato" at bounding box center [794, 246] width 294 height 17
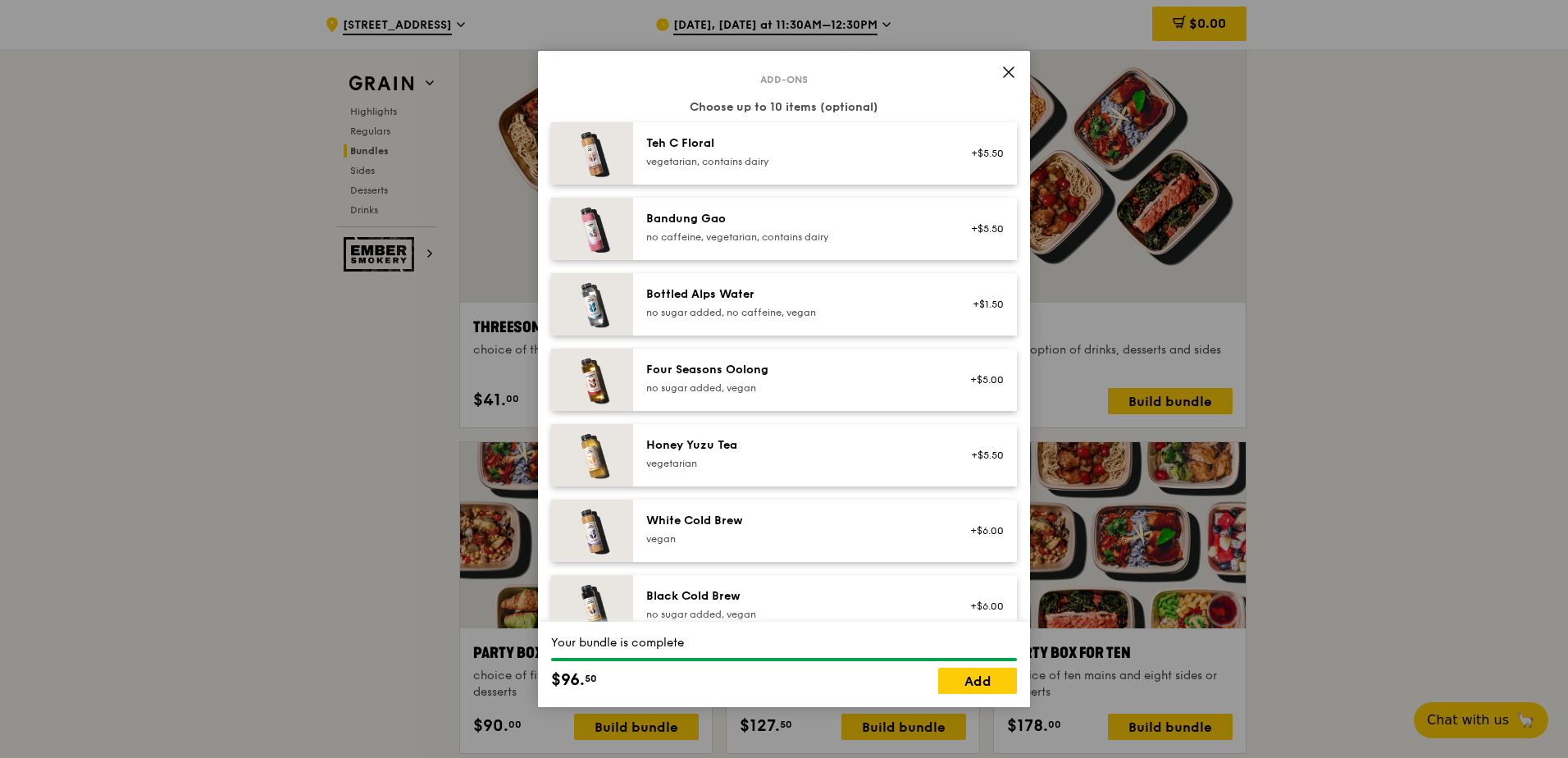
scroll to position [1724, 0]
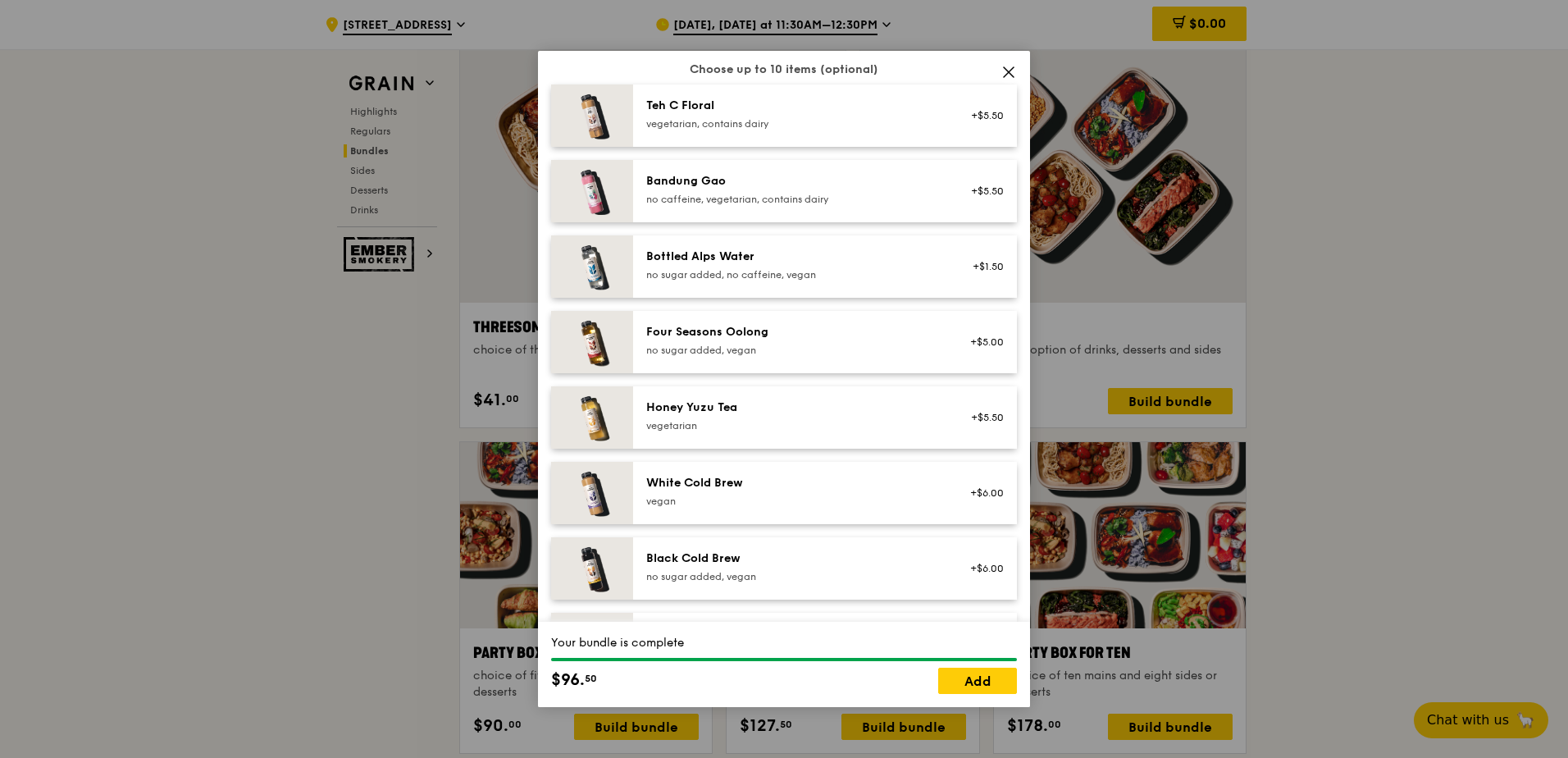
click at [726, 343] on div "White Cold Brew" at bounding box center [794, 483] width 294 height 17
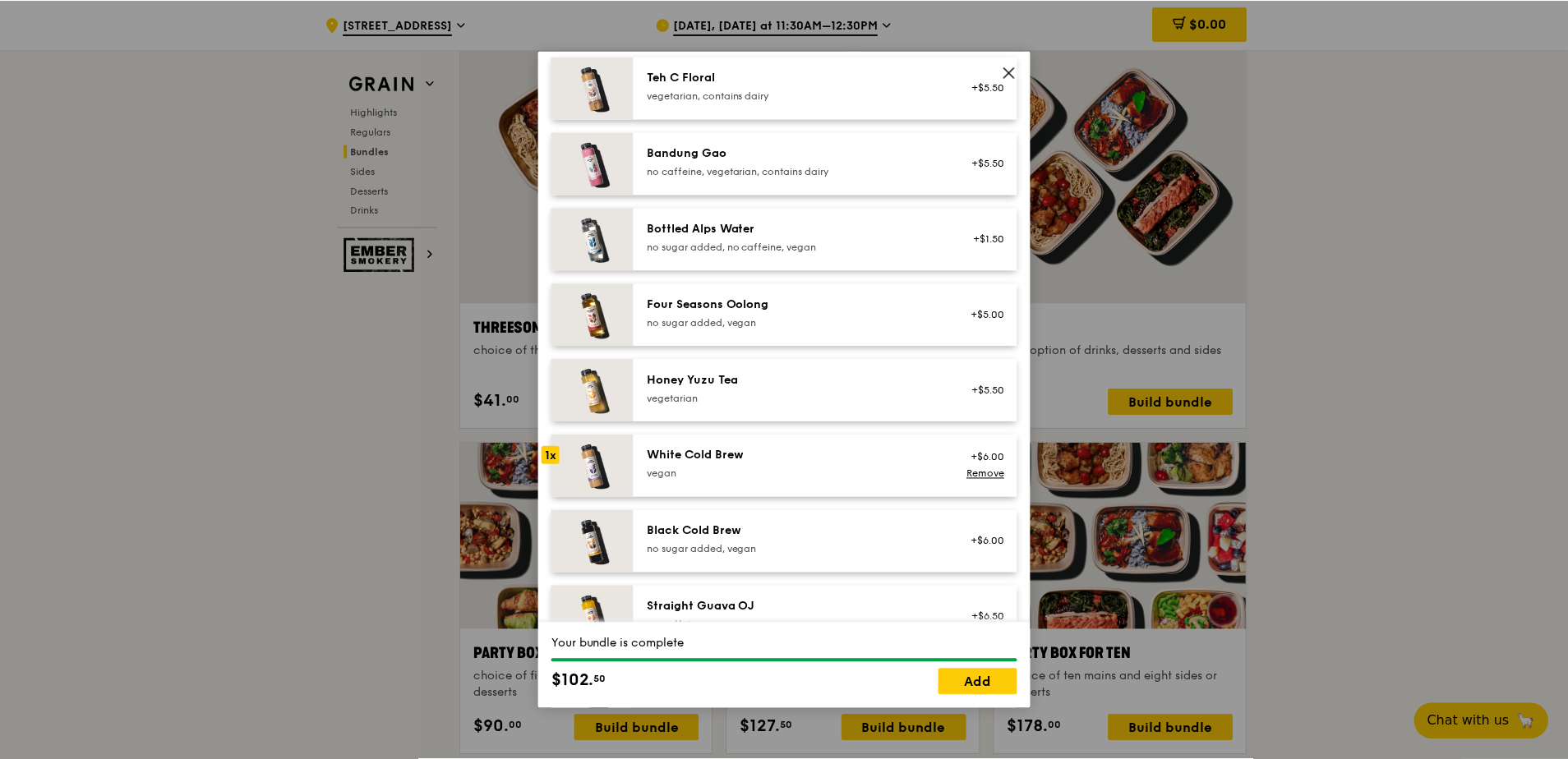
scroll to position [1799, 0]
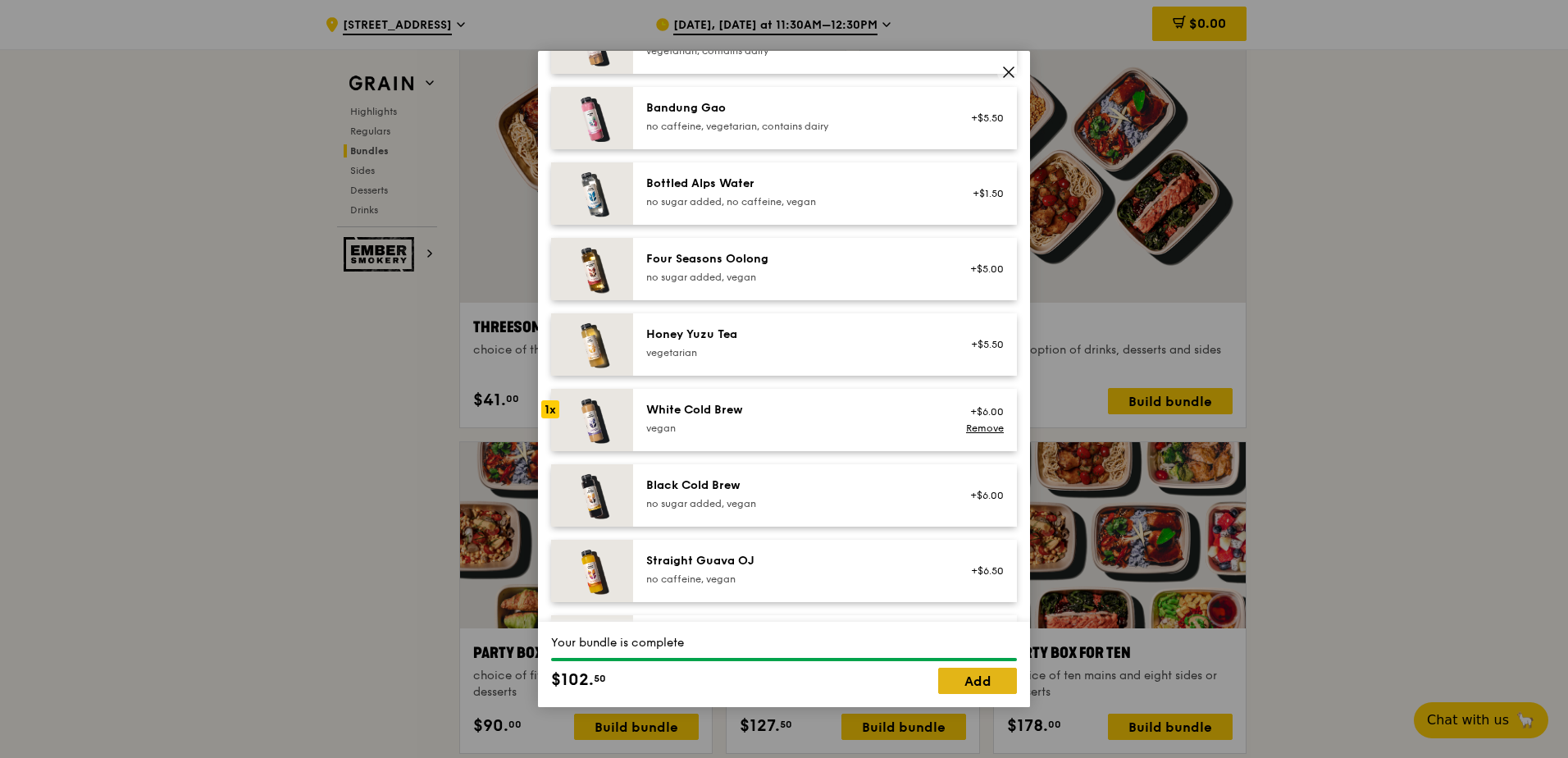
click at [770, 343] on link "Add" at bounding box center [978, 681] width 79 height 26
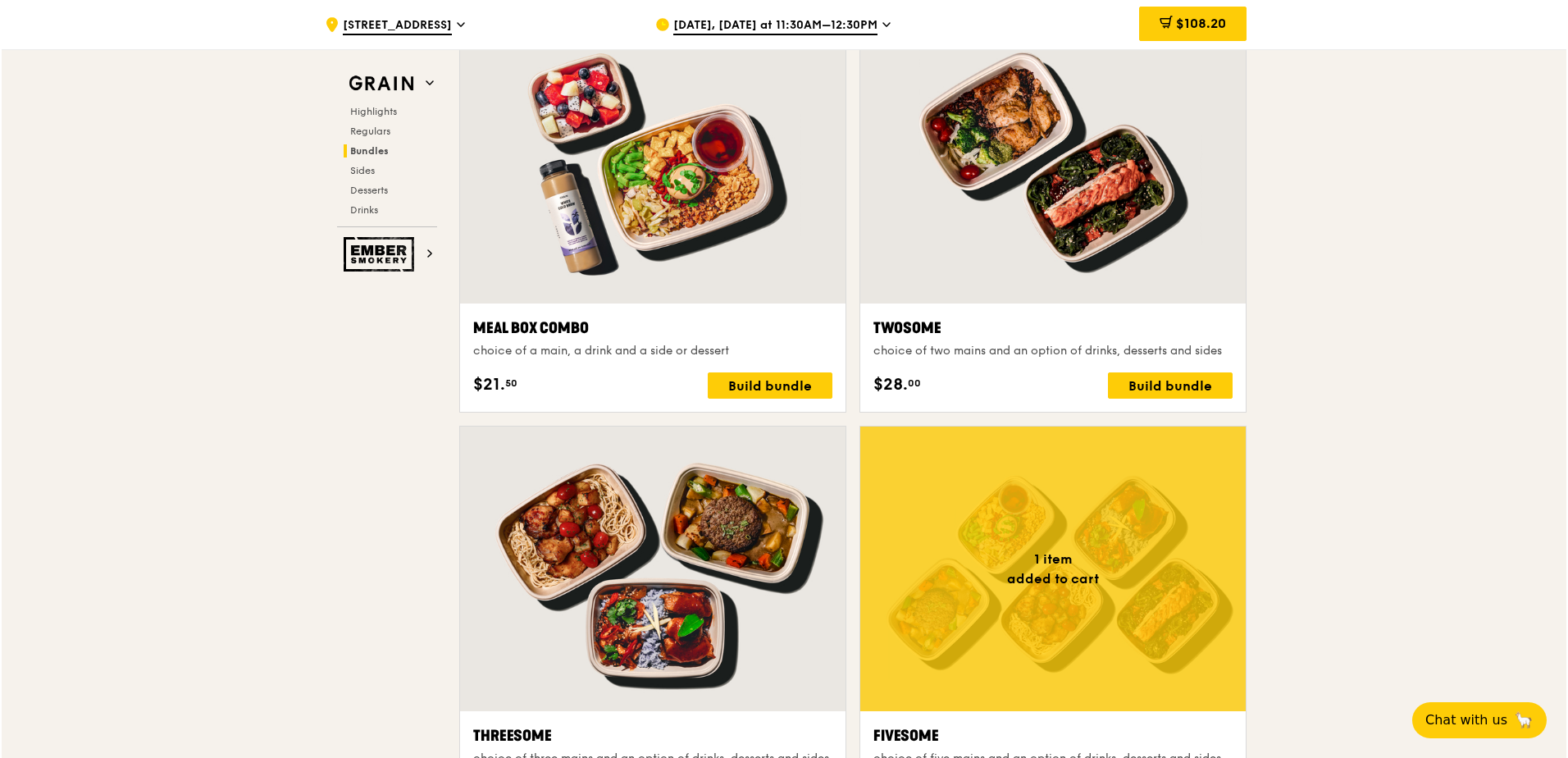
scroll to position [2462, 0]
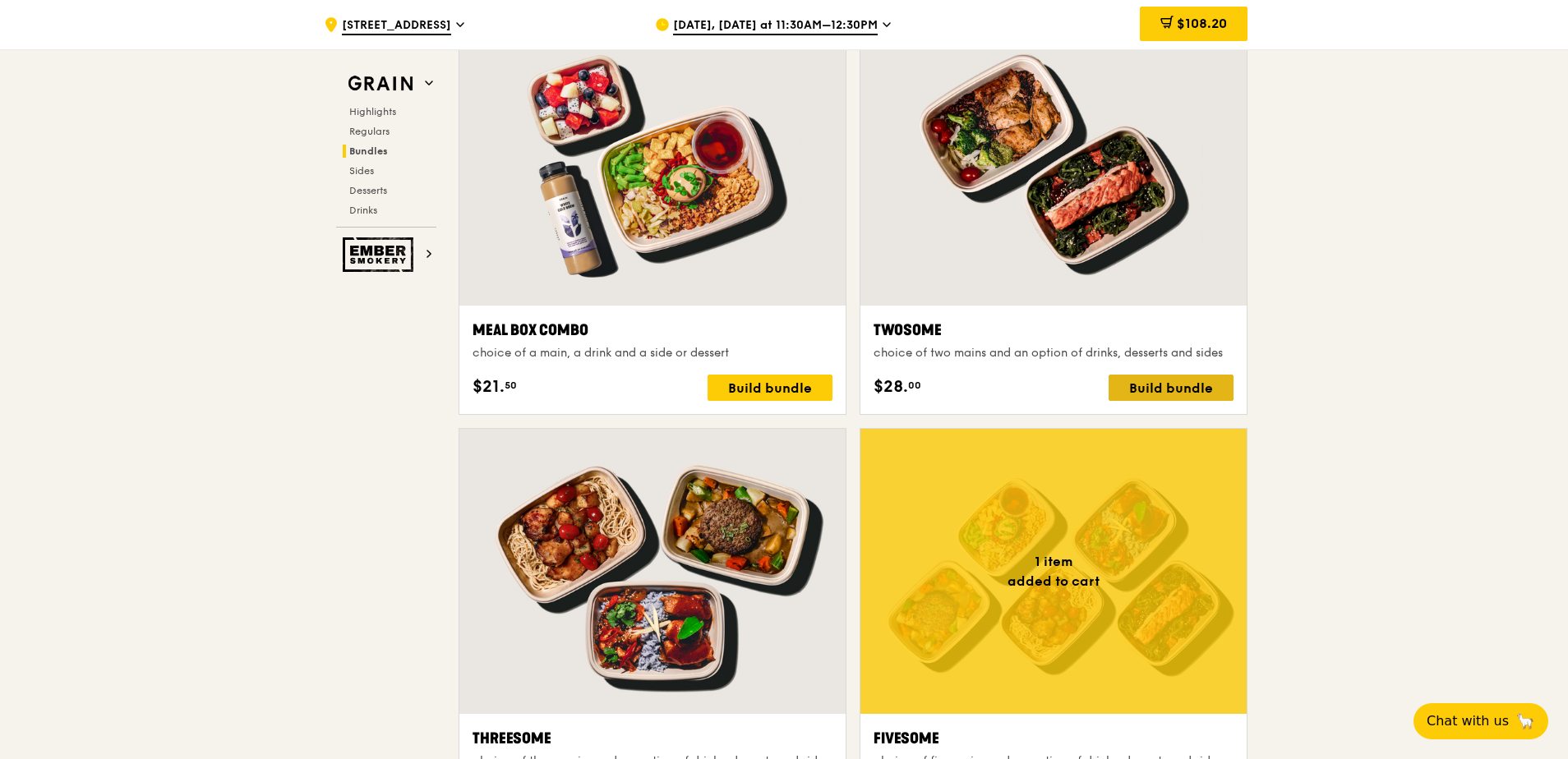
click at [772, 343] on div "Build bundle" at bounding box center [1171, 387] width 125 height 26
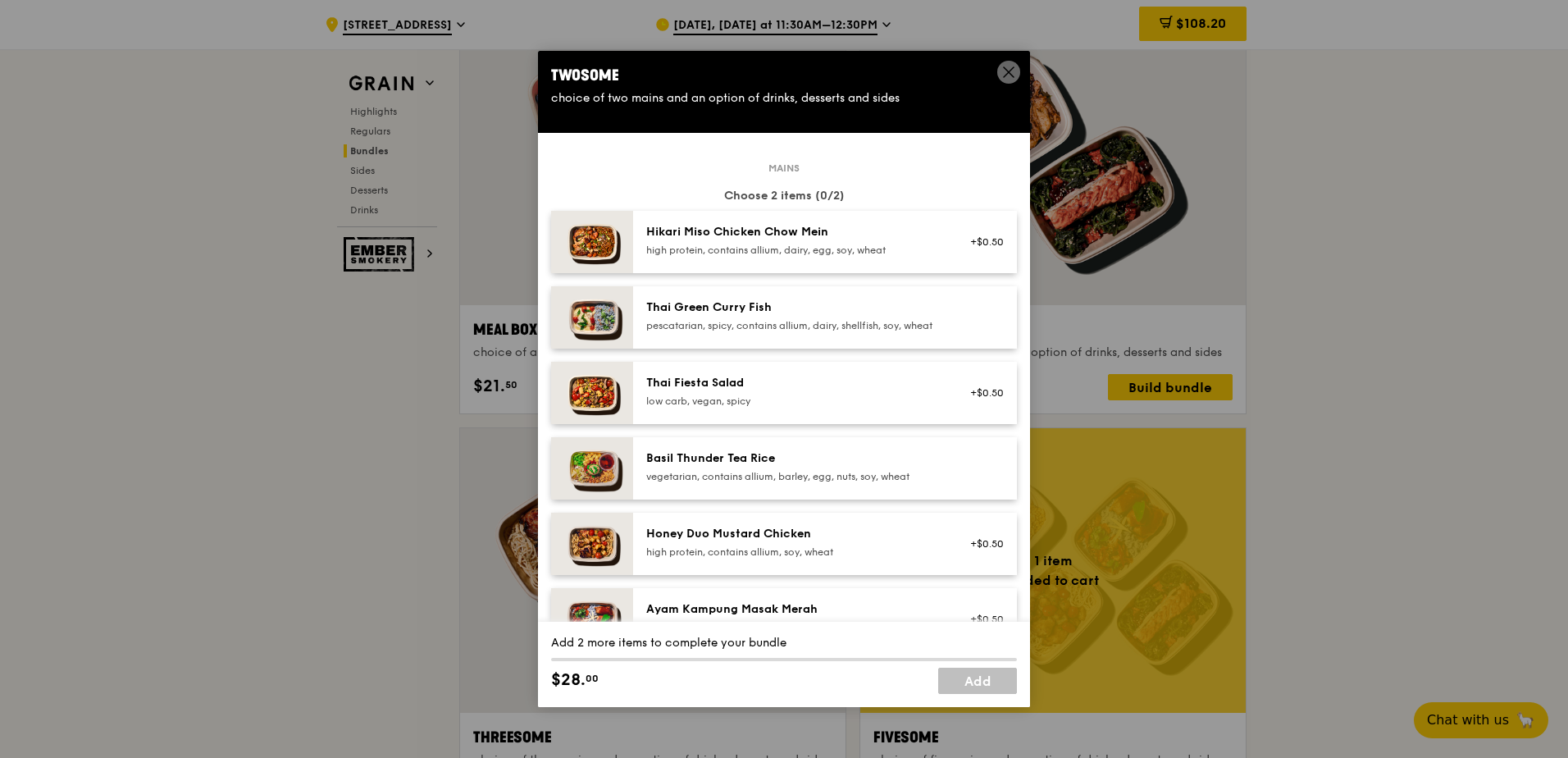
click at [741, 236] on div "Hikari Miso Chicken Chow Mein" at bounding box center [794, 232] width 294 height 17
click at [746, 343] on div "Honey Duo Mustard Chicken" at bounding box center [794, 534] width 294 height 17
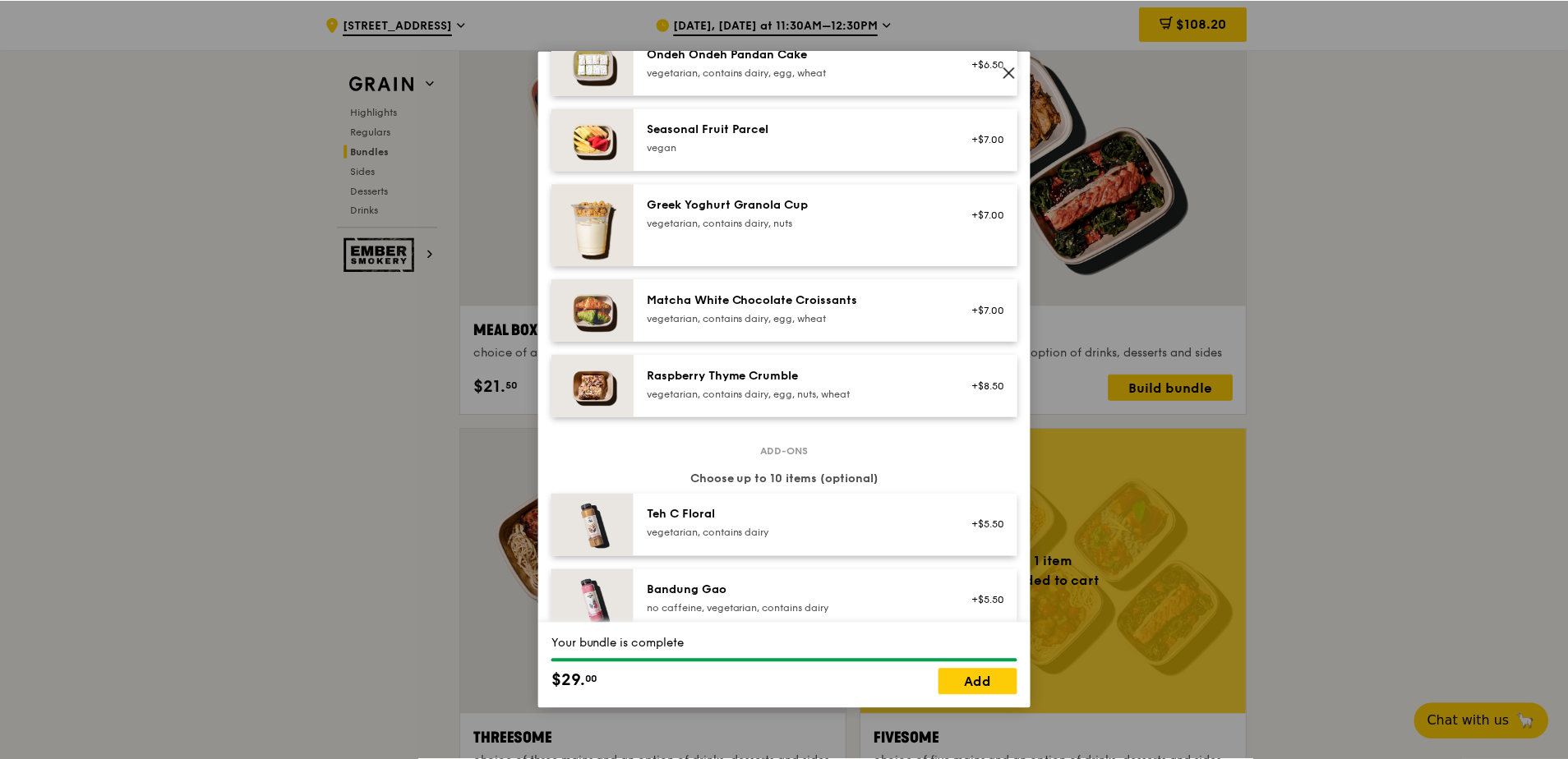
scroll to position [1561, 0]
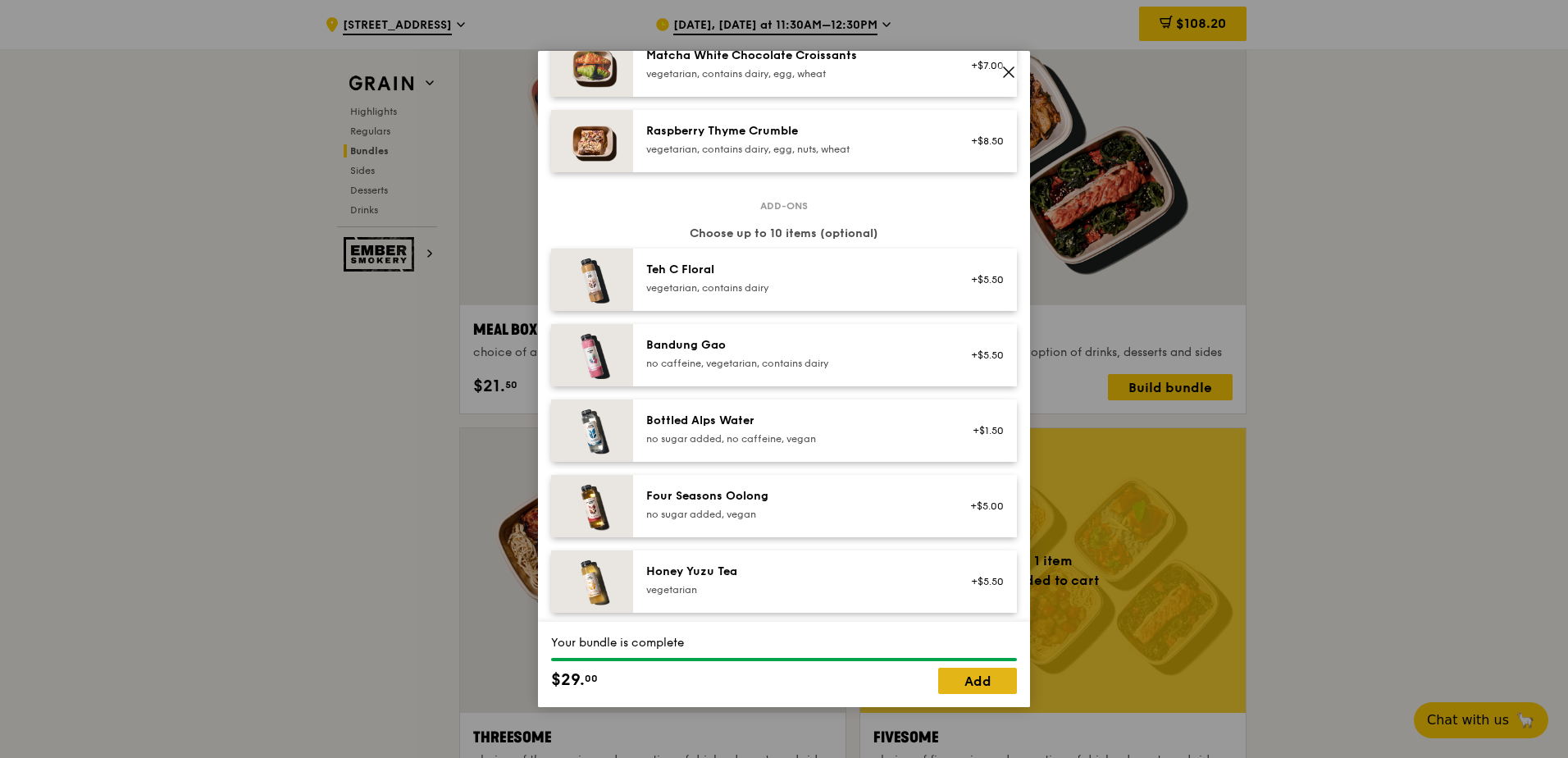
click at [770, 343] on link "Add" at bounding box center [978, 681] width 79 height 26
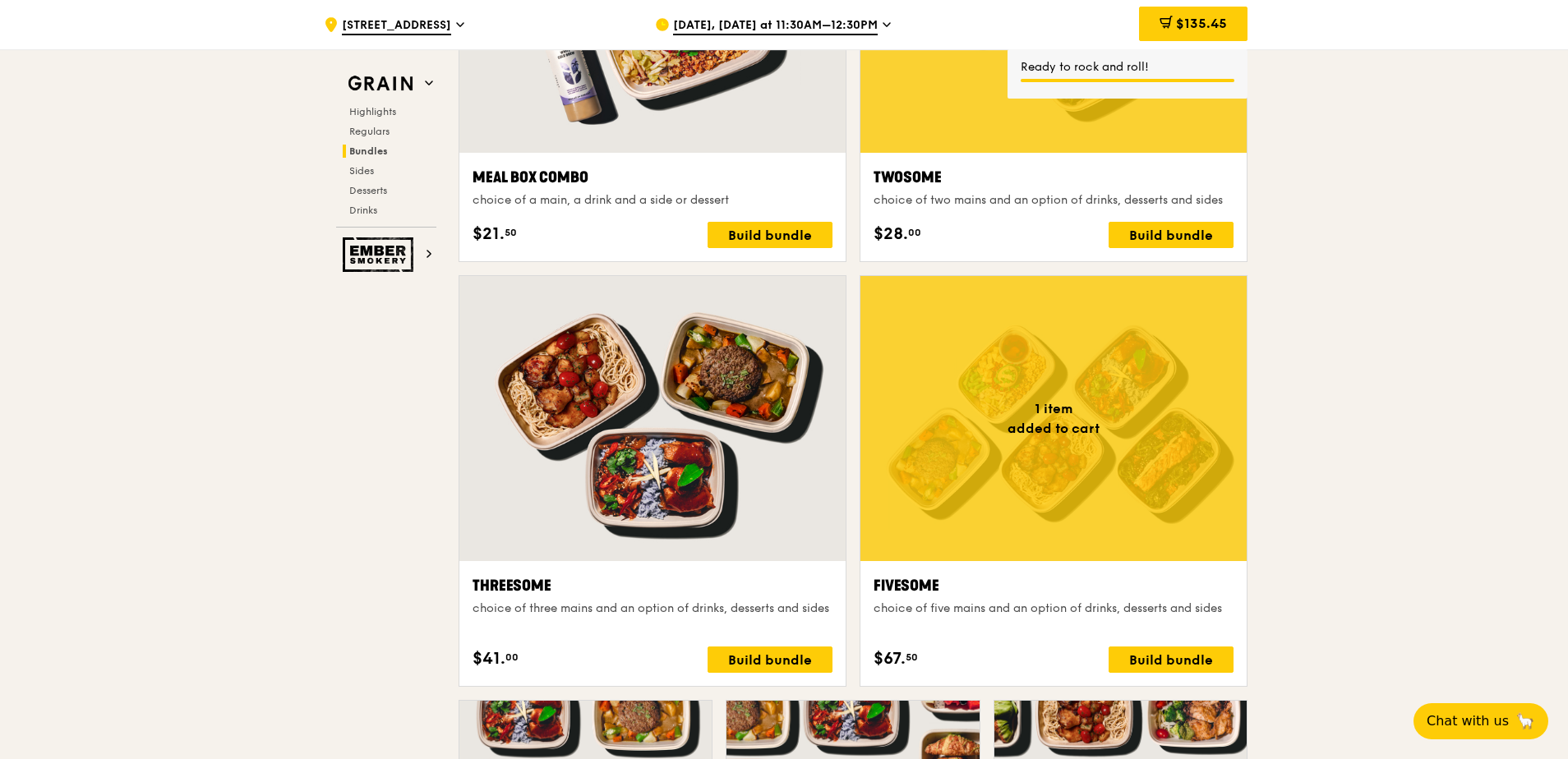
scroll to position [2711, 0]
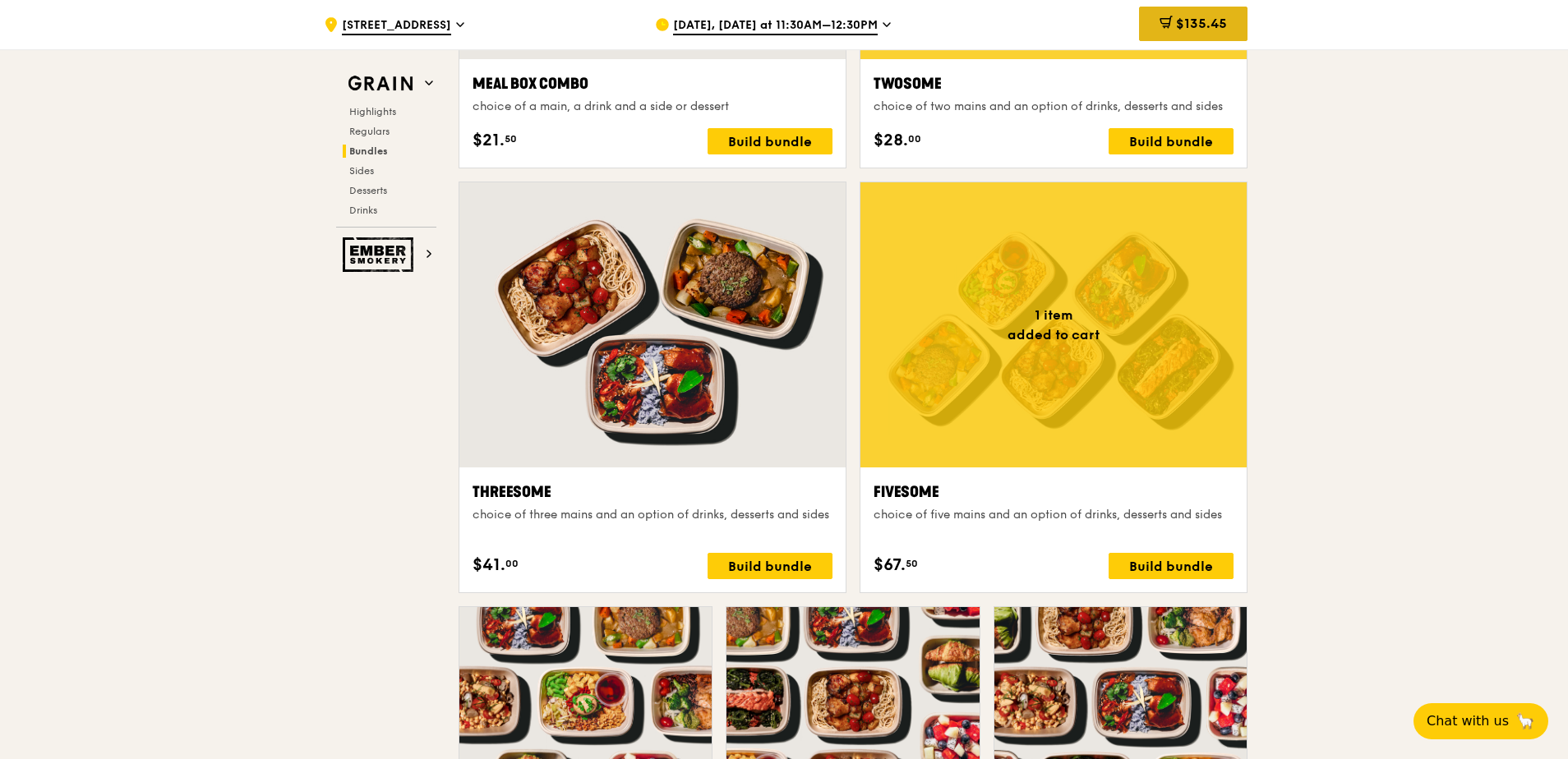
click at [772, 24] on icon at bounding box center [1165, 21] width 13 height 13
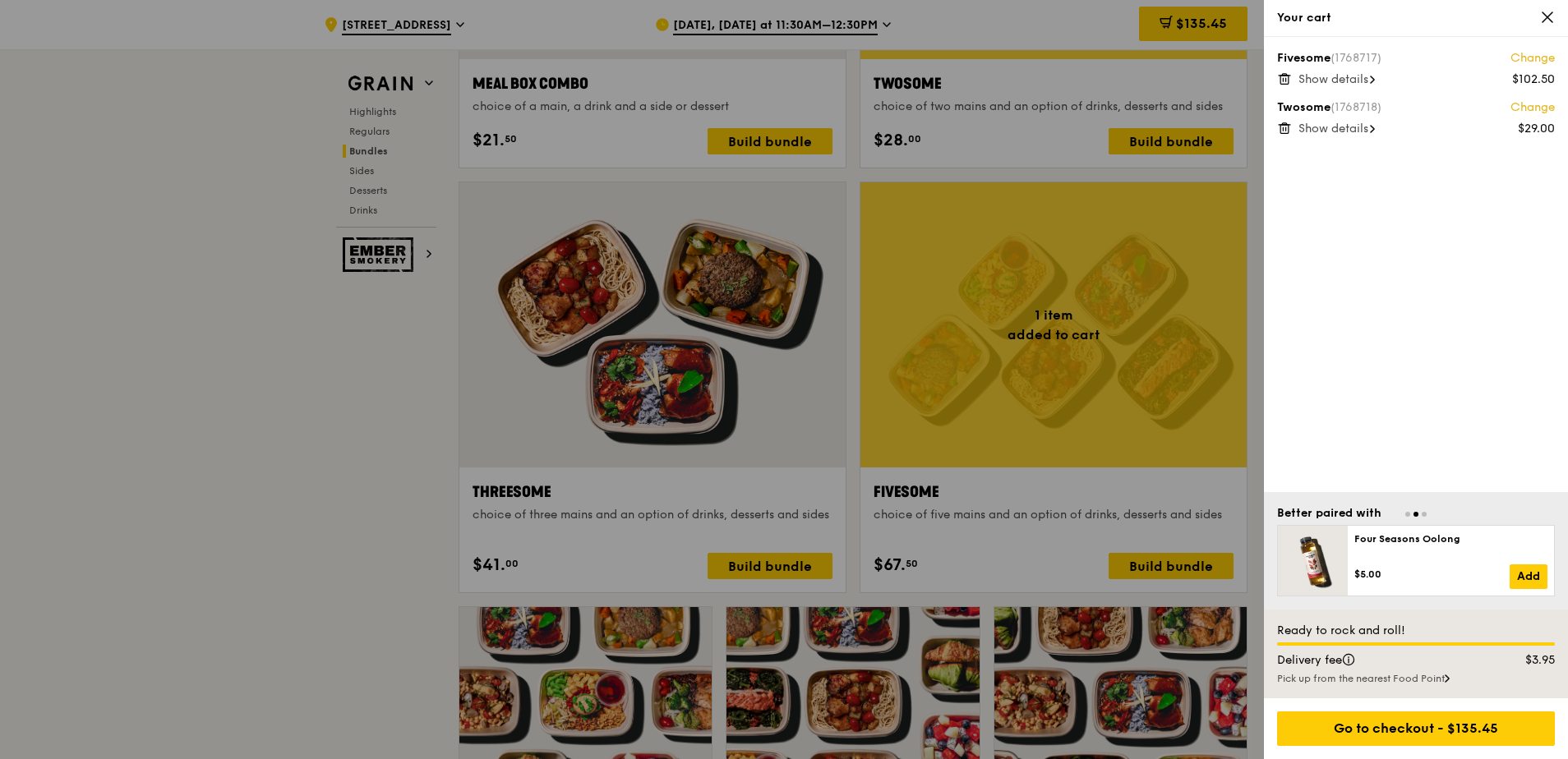
click at [772, 78] on span "Show details" at bounding box center [1334, 79] width 70 height 14
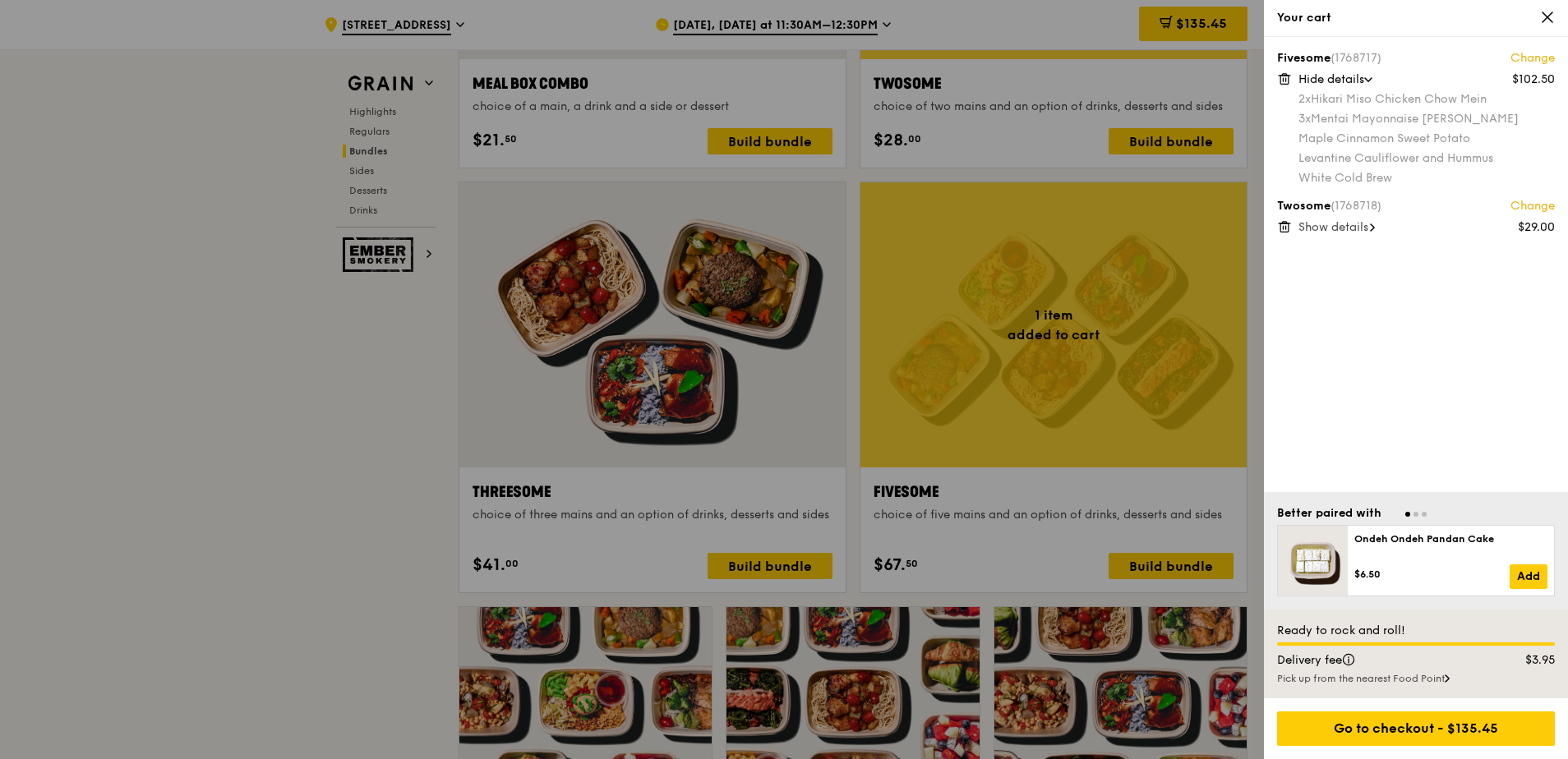
click at [772, 222] on span "Show details" at bounding box center [1334, 227] width 70 height 14
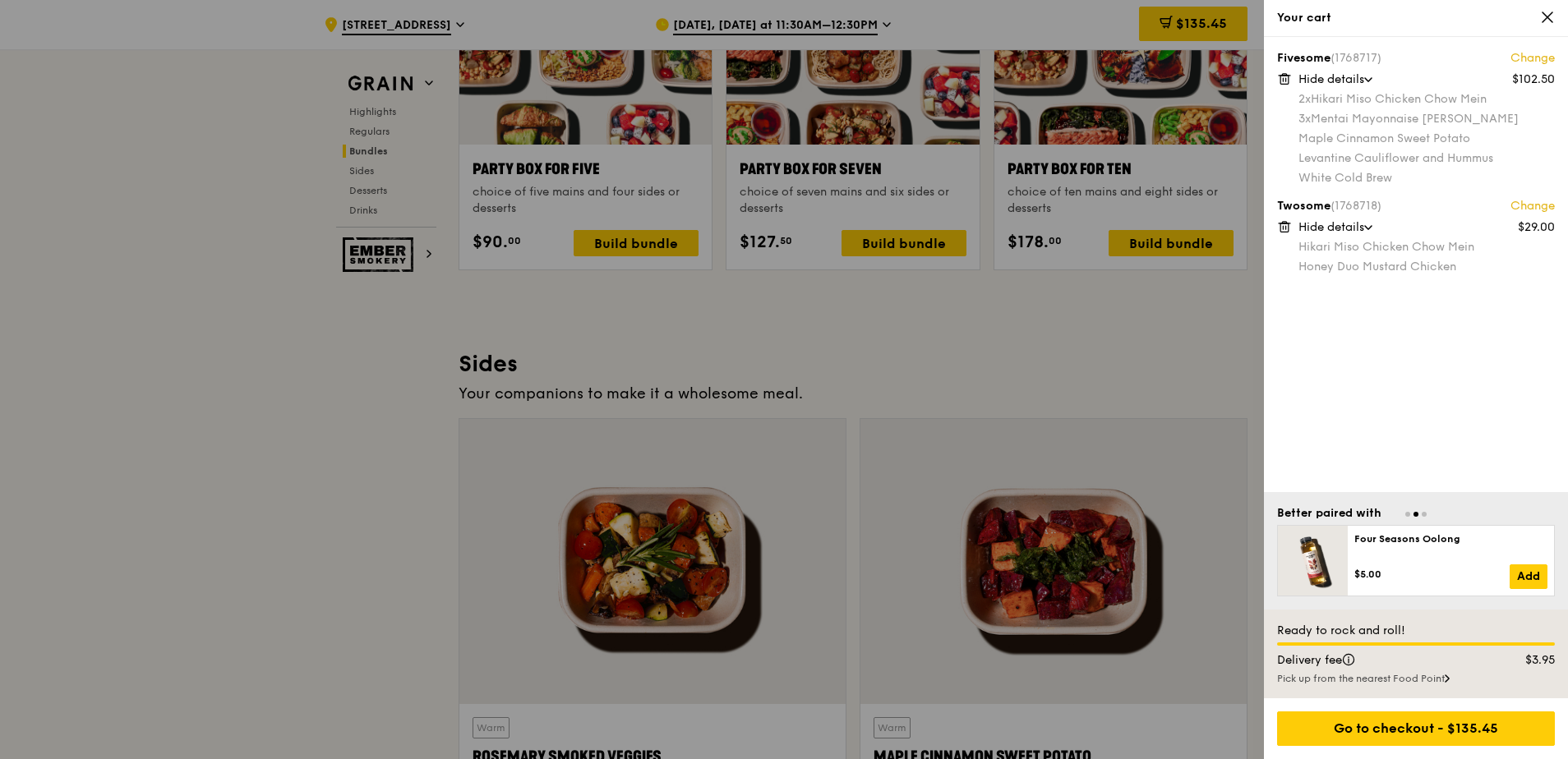
scroll to position [3369, 0]
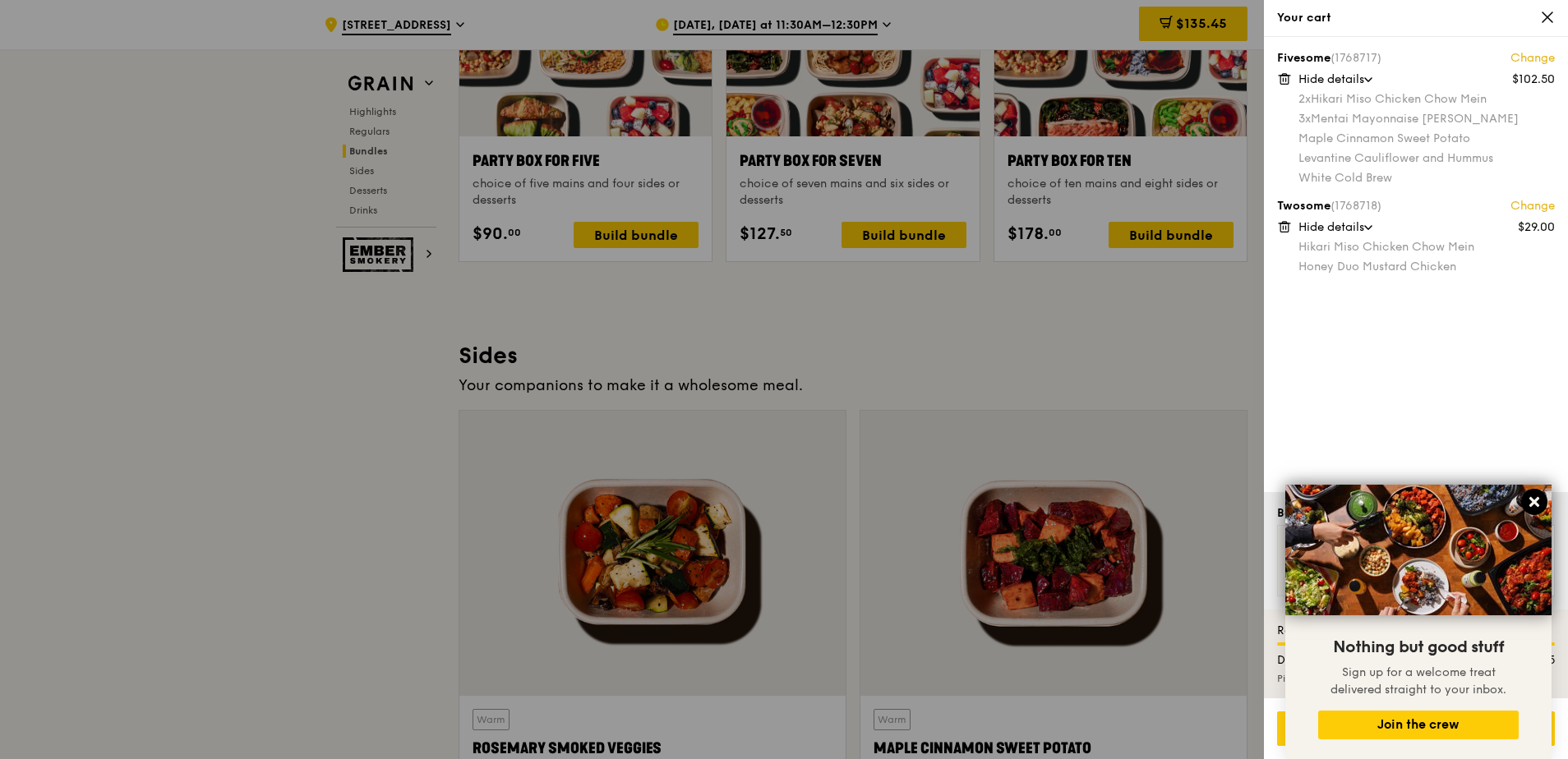
click at [772, 343] on icon at bounding box center [1534, 501] width 15 height 15
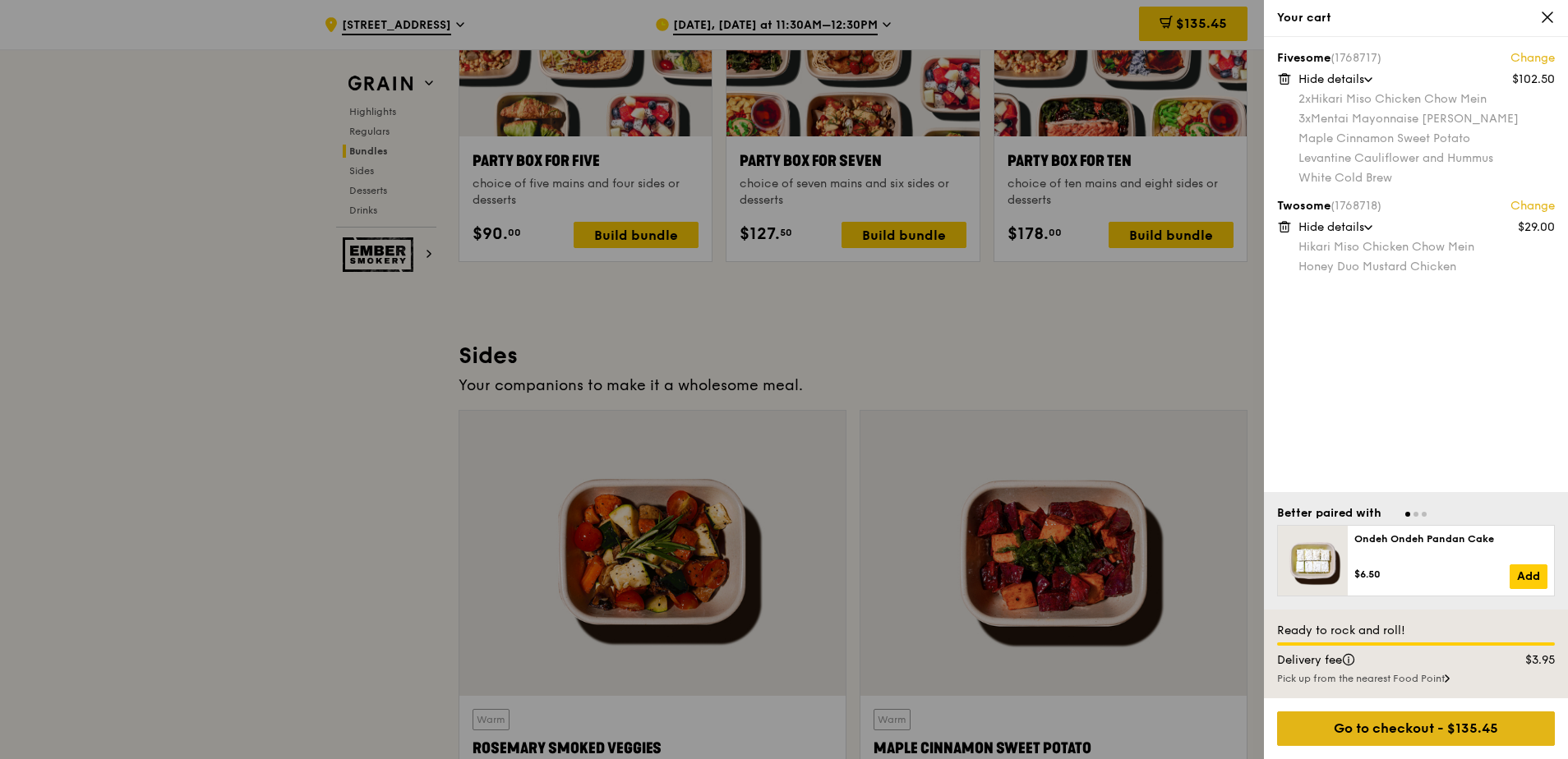
click at [772, 343] on div "Go to checkout - $135.45" at bounding box center [1416, 728] width 278 height 34
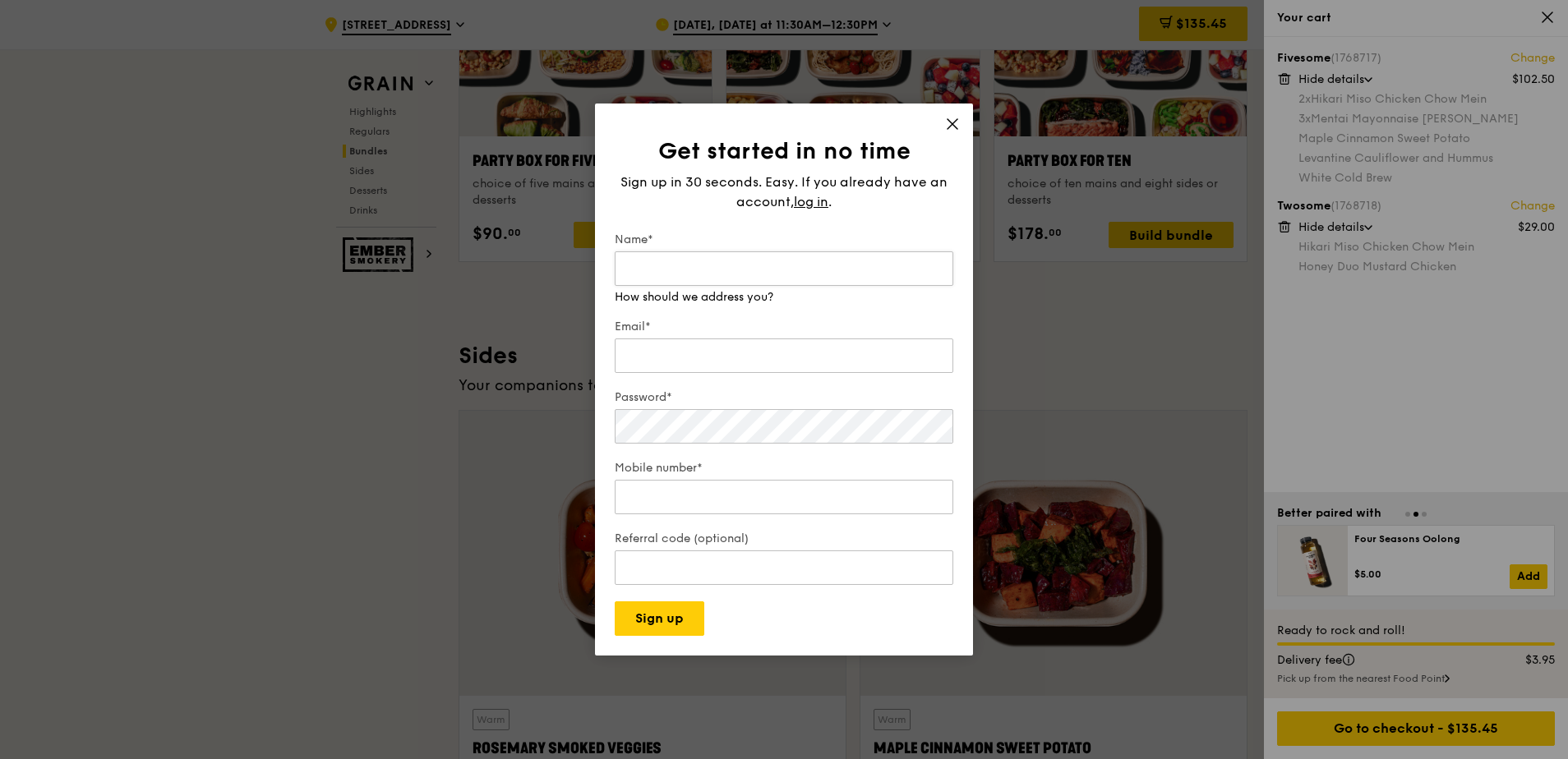
click at [696, 274] on input "Name*" at bounding box center [784, 268] width 339 height 34
type input "Serene Leong"
click at [669, 340] on input "Email*" at bounding box center [784, 355] width 339 height 34
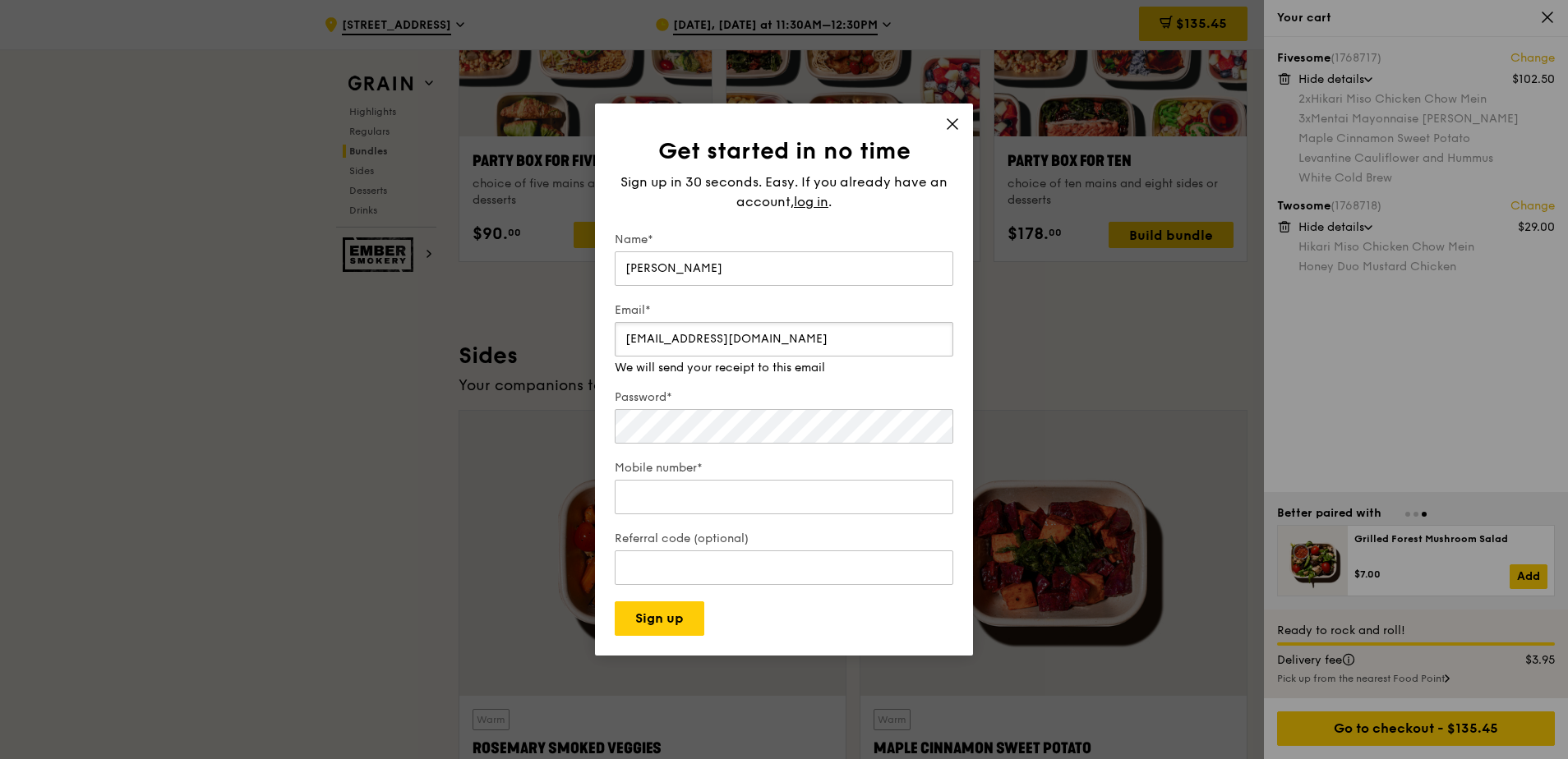
type input "serene_leong@np.edu.sg"
click at [691, 343] on input "Mobile number*" at bounding box center [784, 497] width 339 height 34
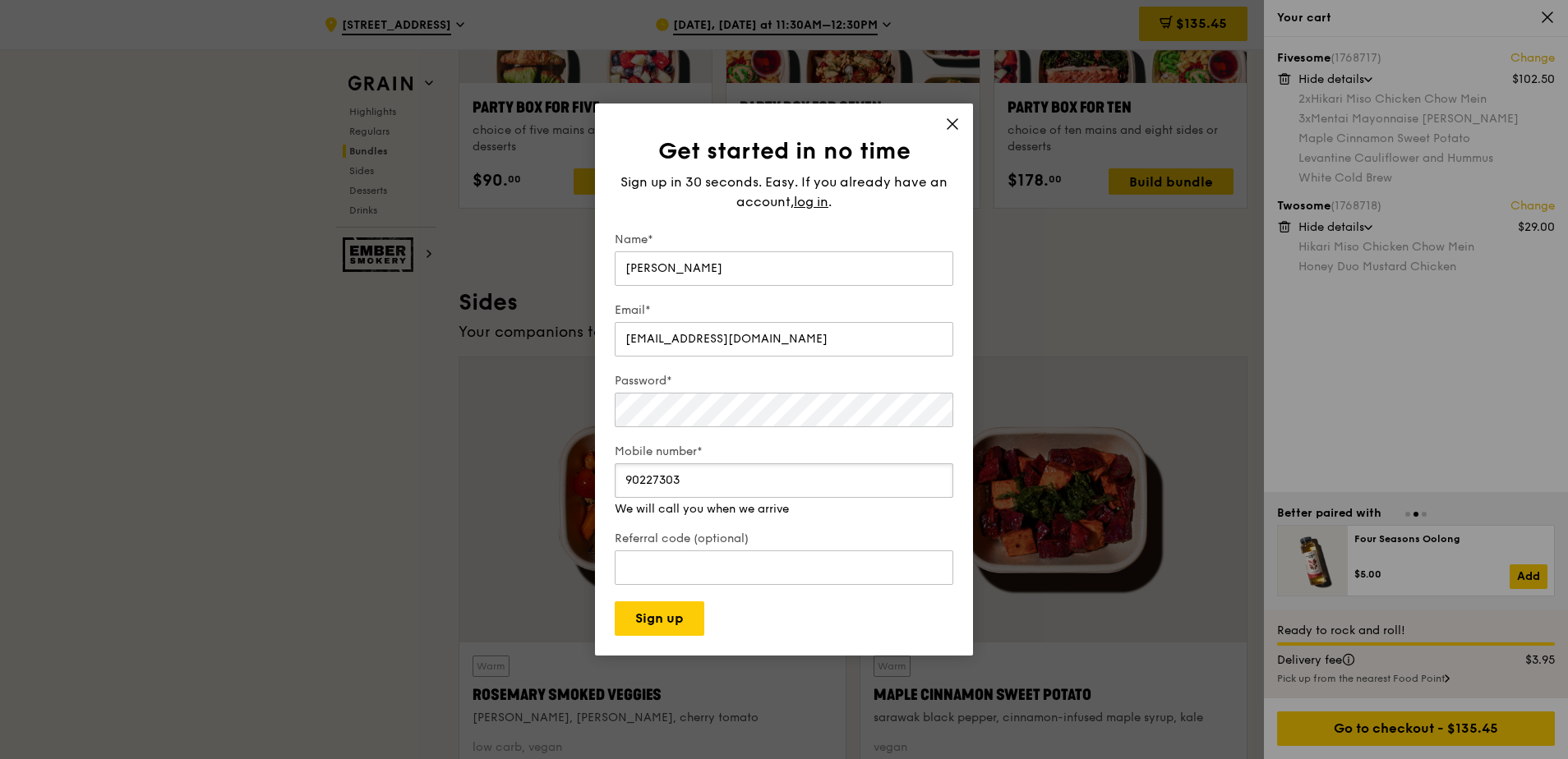
scroll to position [3451, 0]
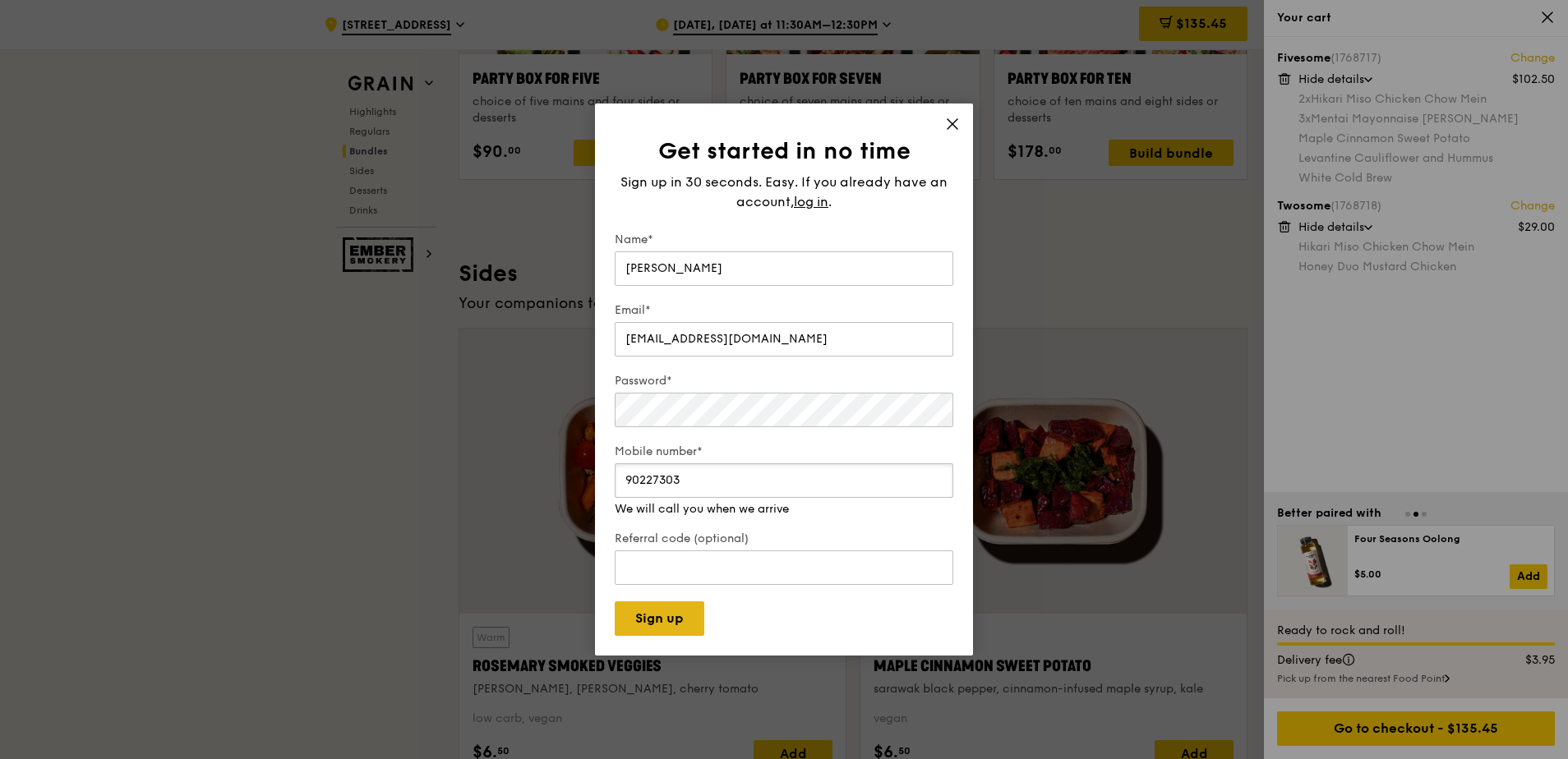
type input "90227303"
click at [680, 343] on button "Sign up" at bounding box center [660, 619] width 90 height 34
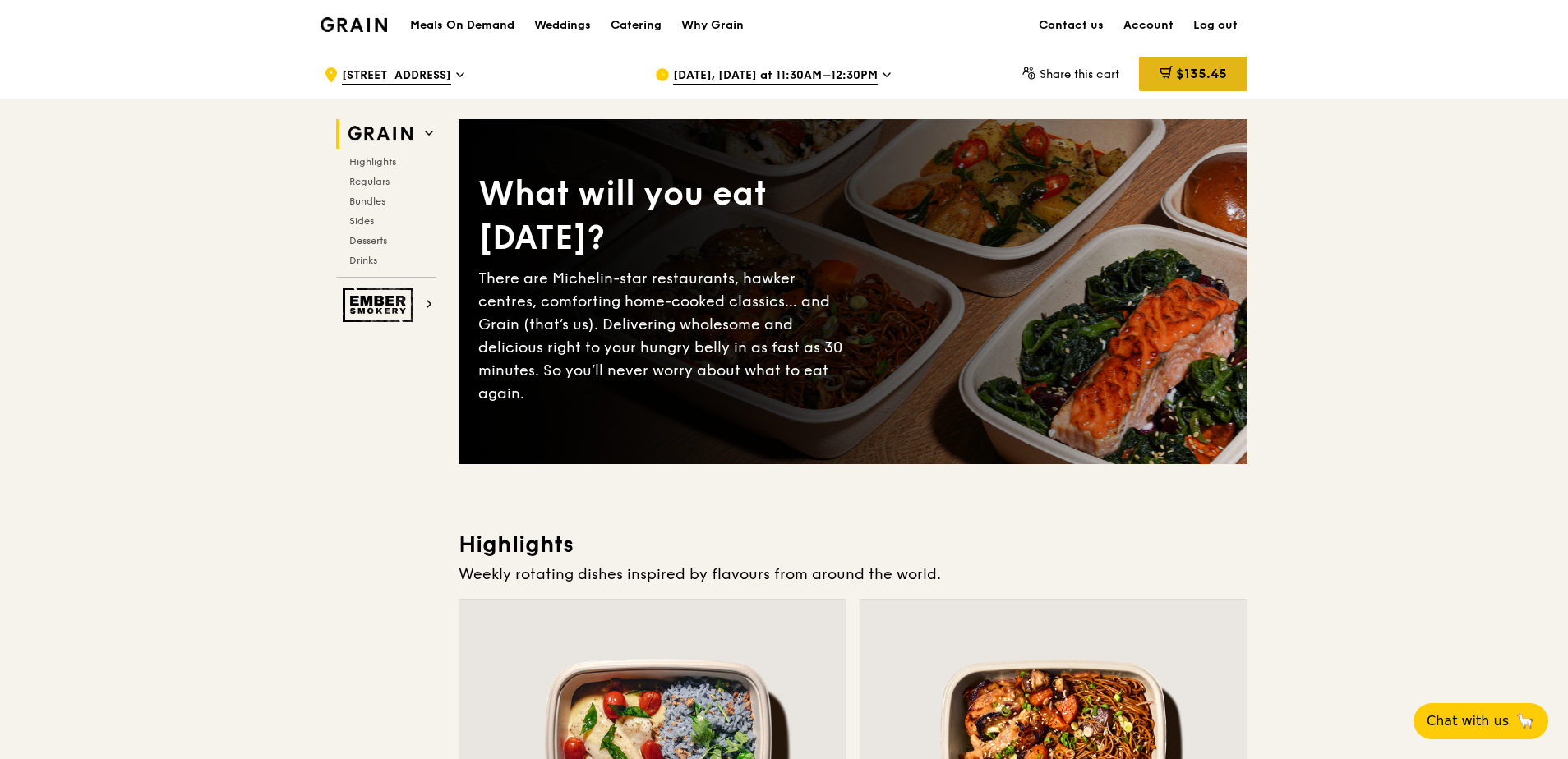
click at [1199, 75] on span "$135.45" at bounding box center [1201, 73] width 51 height 16
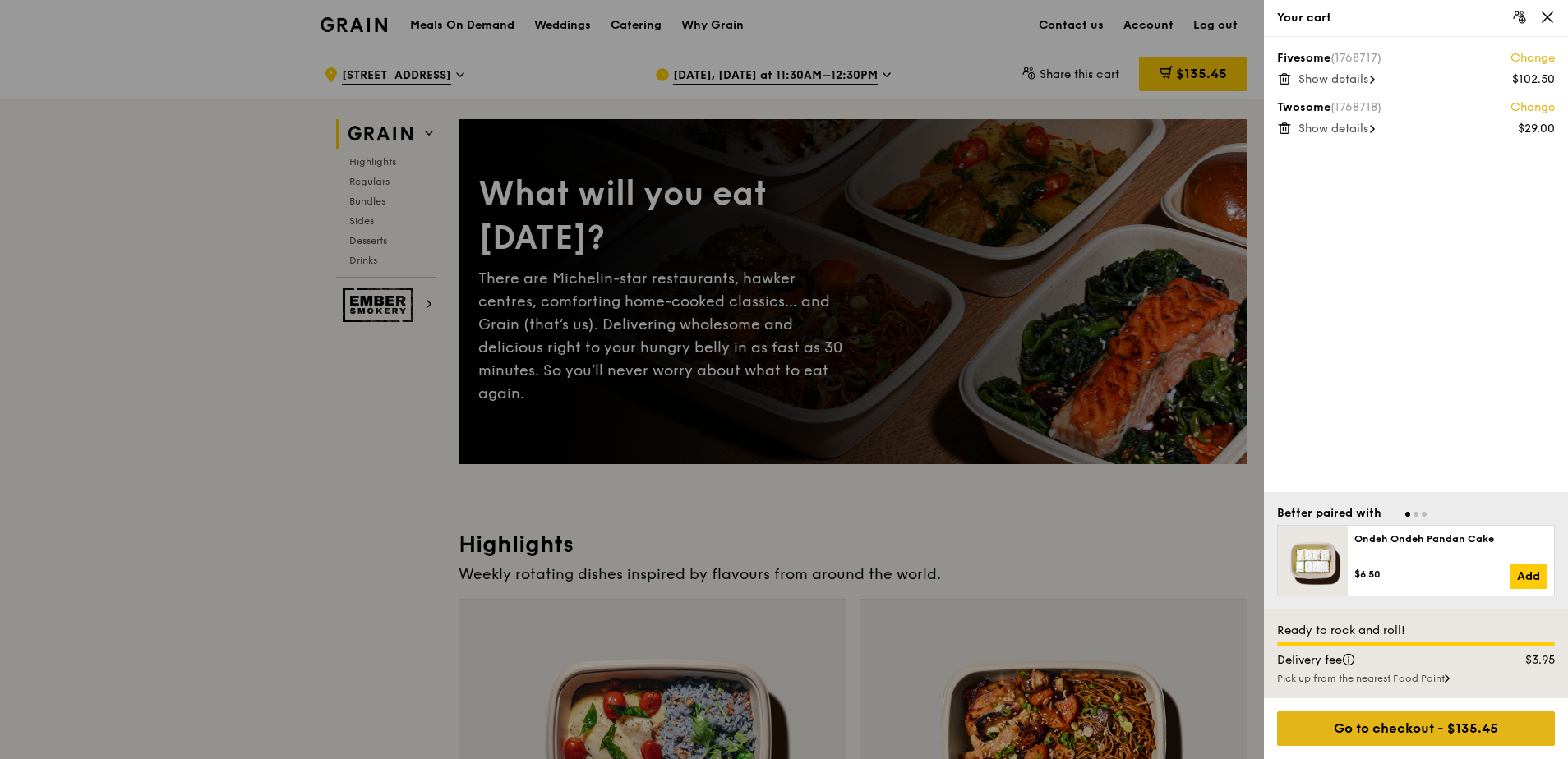
click at [1412, 725] on div "Go to checkout - $135.45" at bounding box center [1416, 728] width 278 height 34
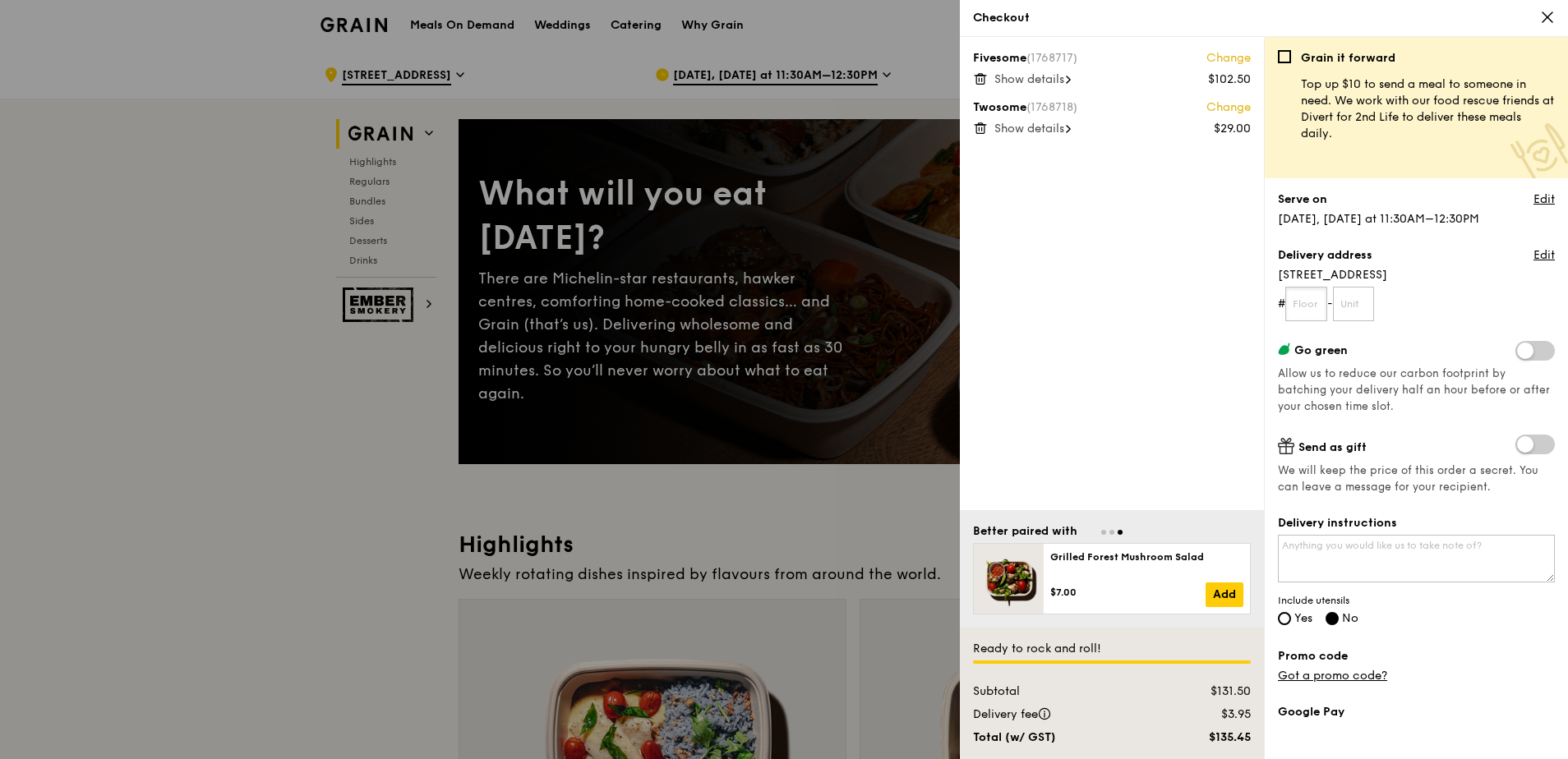
click at [1305, 312] on input "text" at bounding box center [1306, 303] width 42 height 34
click at [1534, 249] on link "Edit" at bounding box center [1545, 256] width 21 height 17
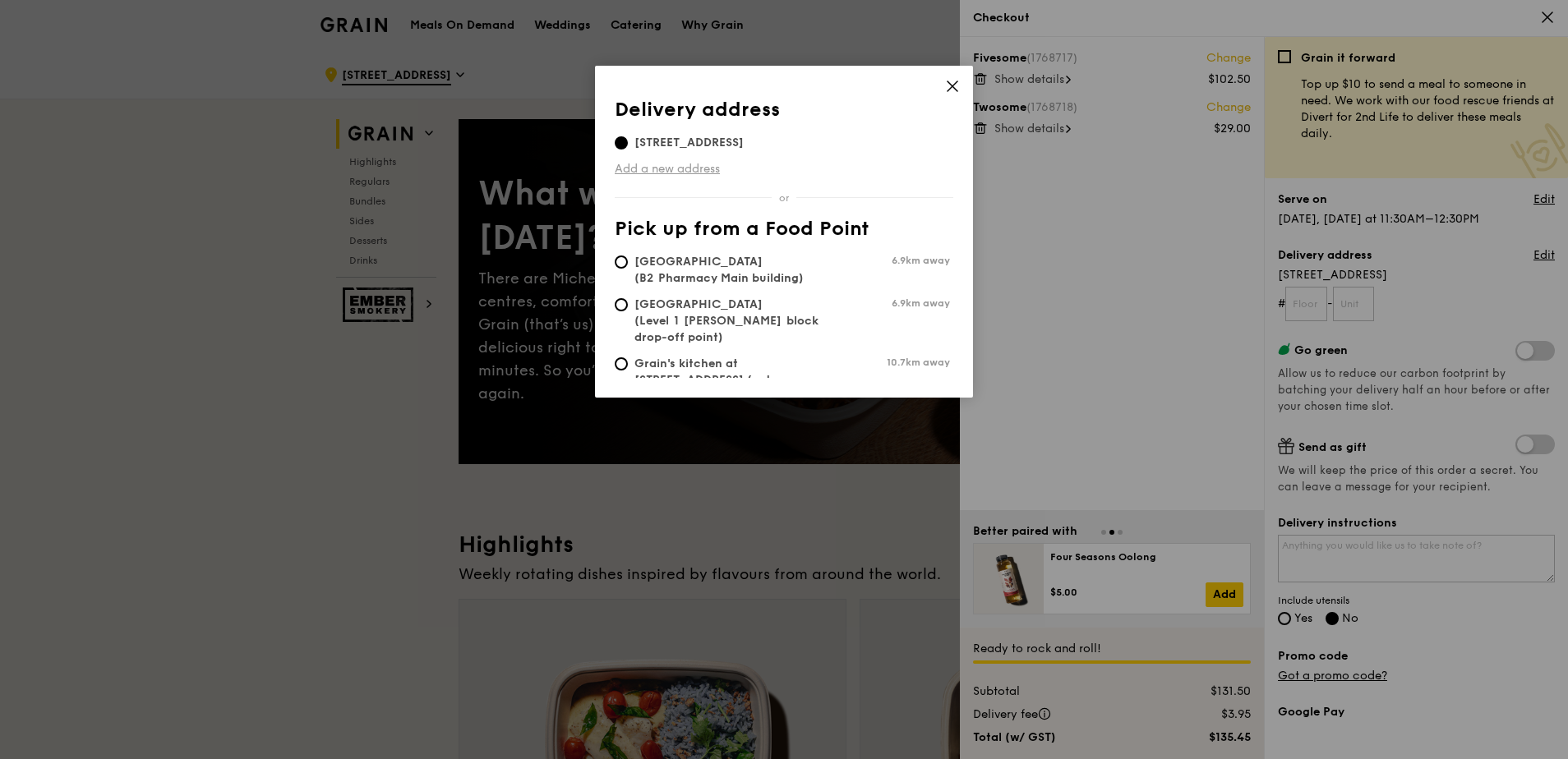
click at [687, 166] on link "Add a new address" at bounding box center [784, 169] width 339 height 17
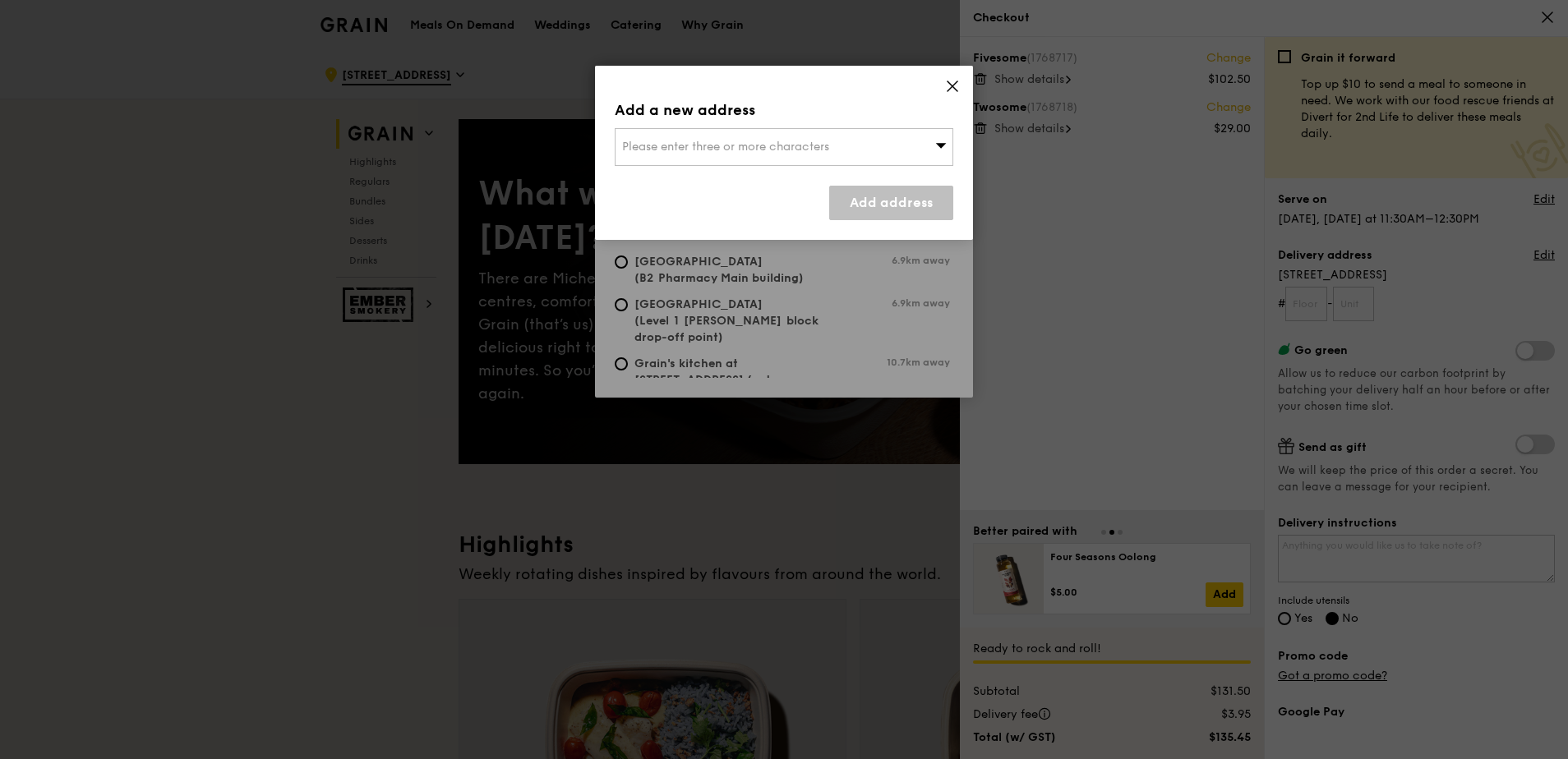
click at [727, 145] on span "Please enter three or more characters" at bounding box center [726, 146] width 207 height 14
type input "Blk [STREET_ADDRESS]"
drag, startPoint x: 647, startPoint y: 148, endPoint x: 587, endPoint y: 138, distance: 60.8
click at [586, 137] on div "Add a new address Please enter three or more characters Blk [STREET_ADDRESS] Ad…" at bounding box center [784, 380] width 1568 height 759
click at [812, 146] on span "Please enter three or more characters" at bounding box center [726, 146] width 207 height 14
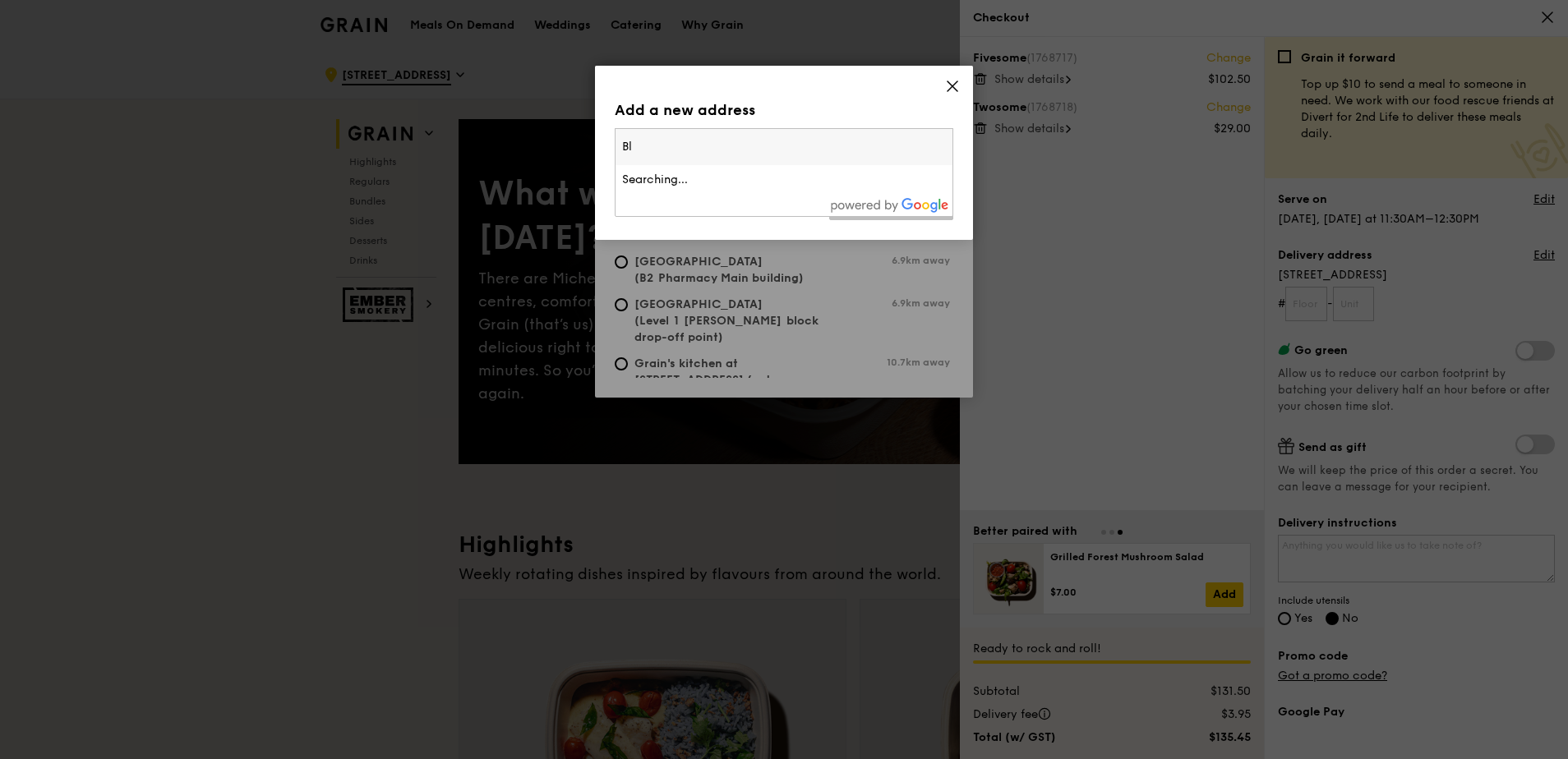
type input "B"
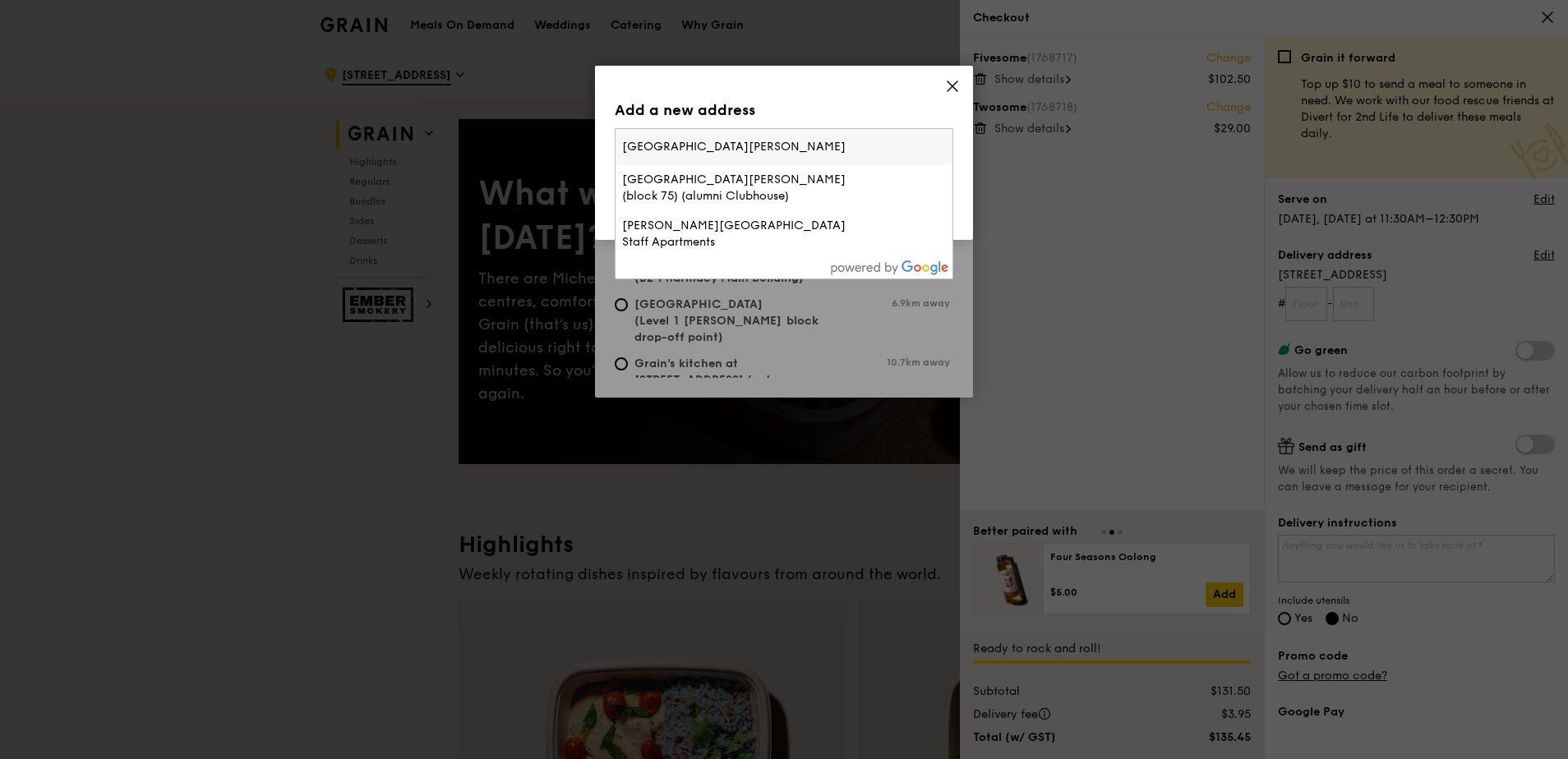
type input "[GEOGRAPHIC_DATA][PERSON_NAME]"
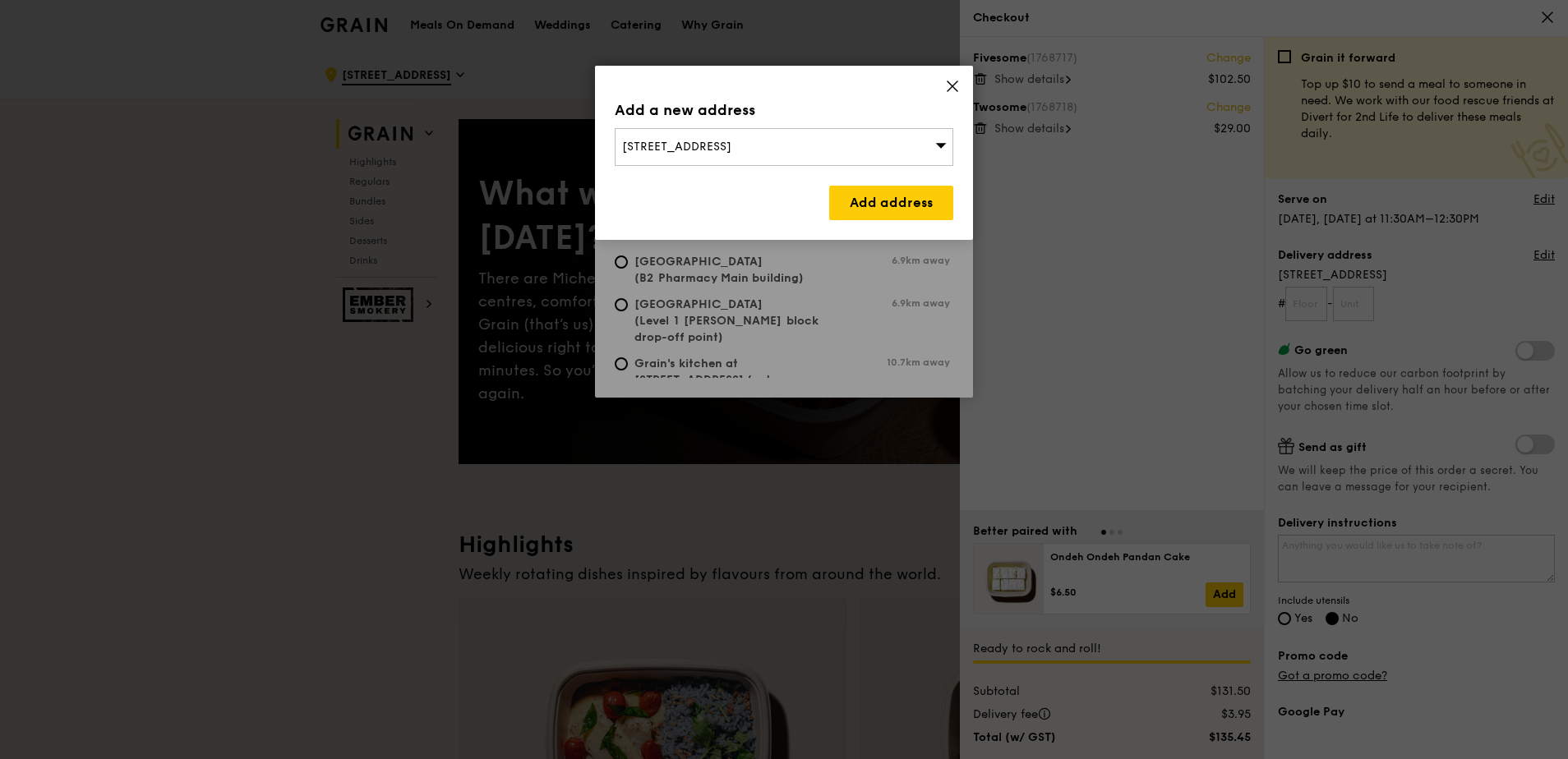
click at [943, 147] on icon at bounding box center [941, 144] width 12 height 13
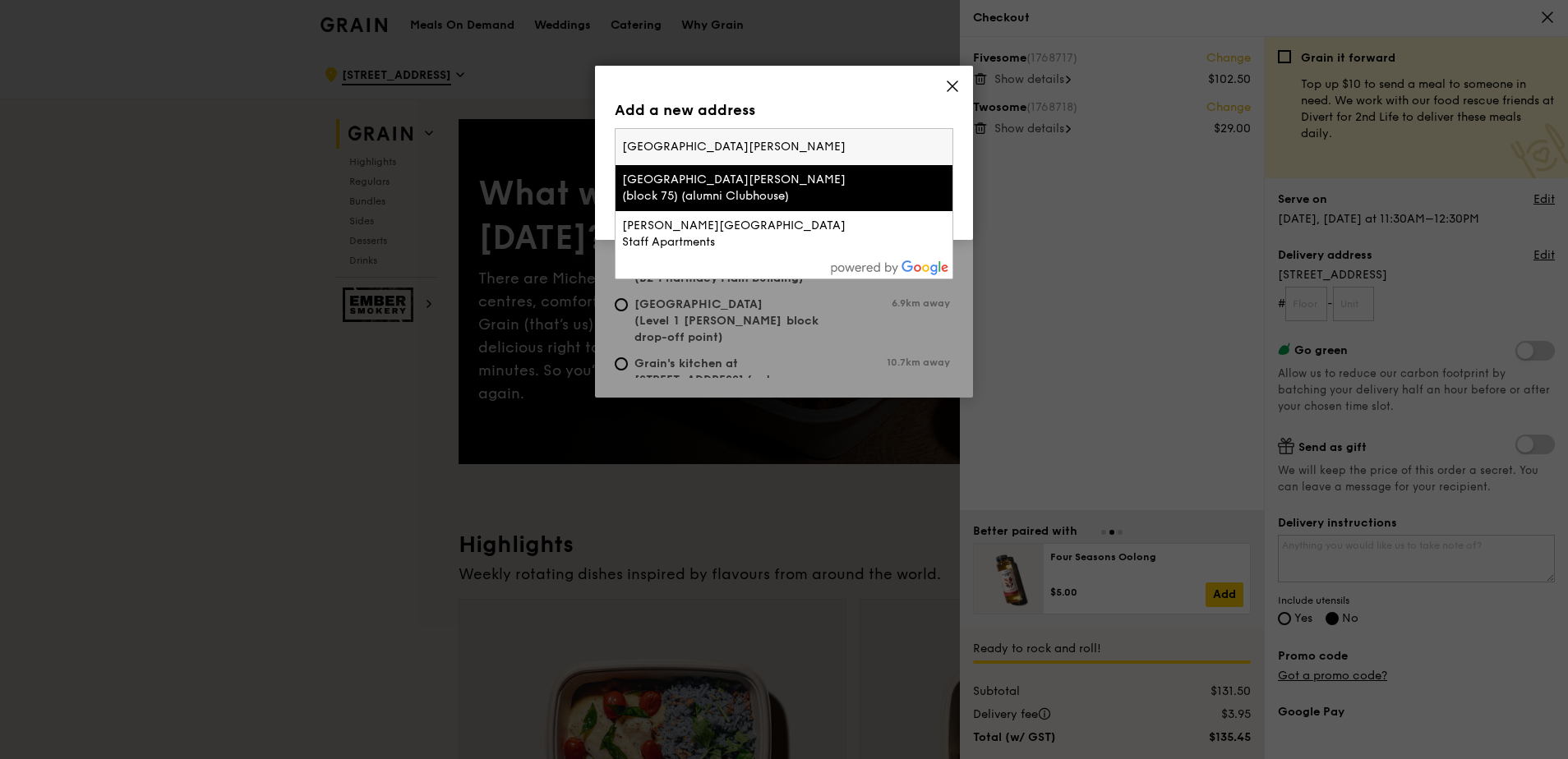
click at [750, 145] on input "[GEOGRAPHIC_DATA][PERSON_NAME]" at bounding box center [784, 146] width 337 height 36
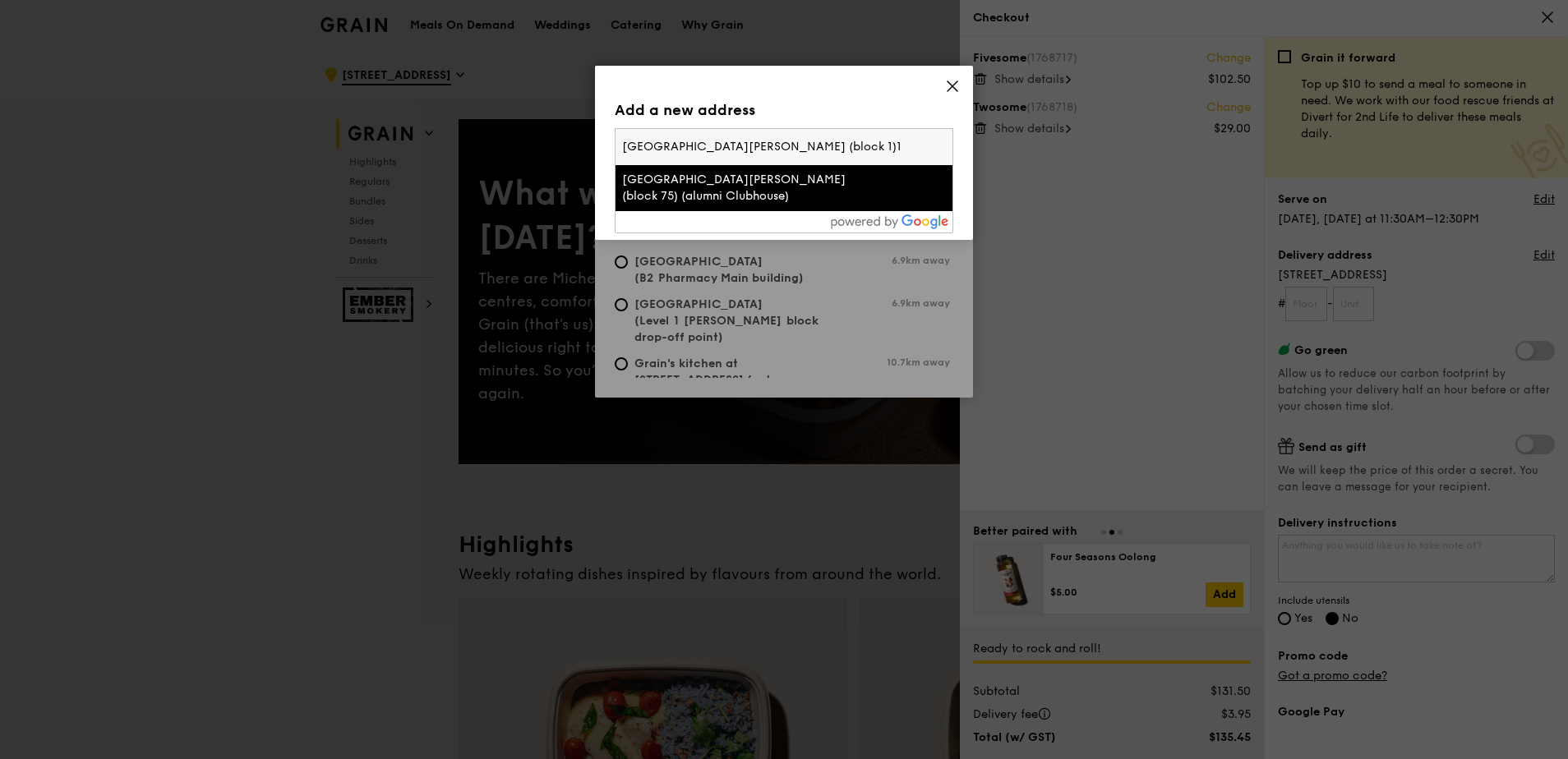
type input "[GEOGRAPHIC_DATA][PERSON_NAME] (block 1)"
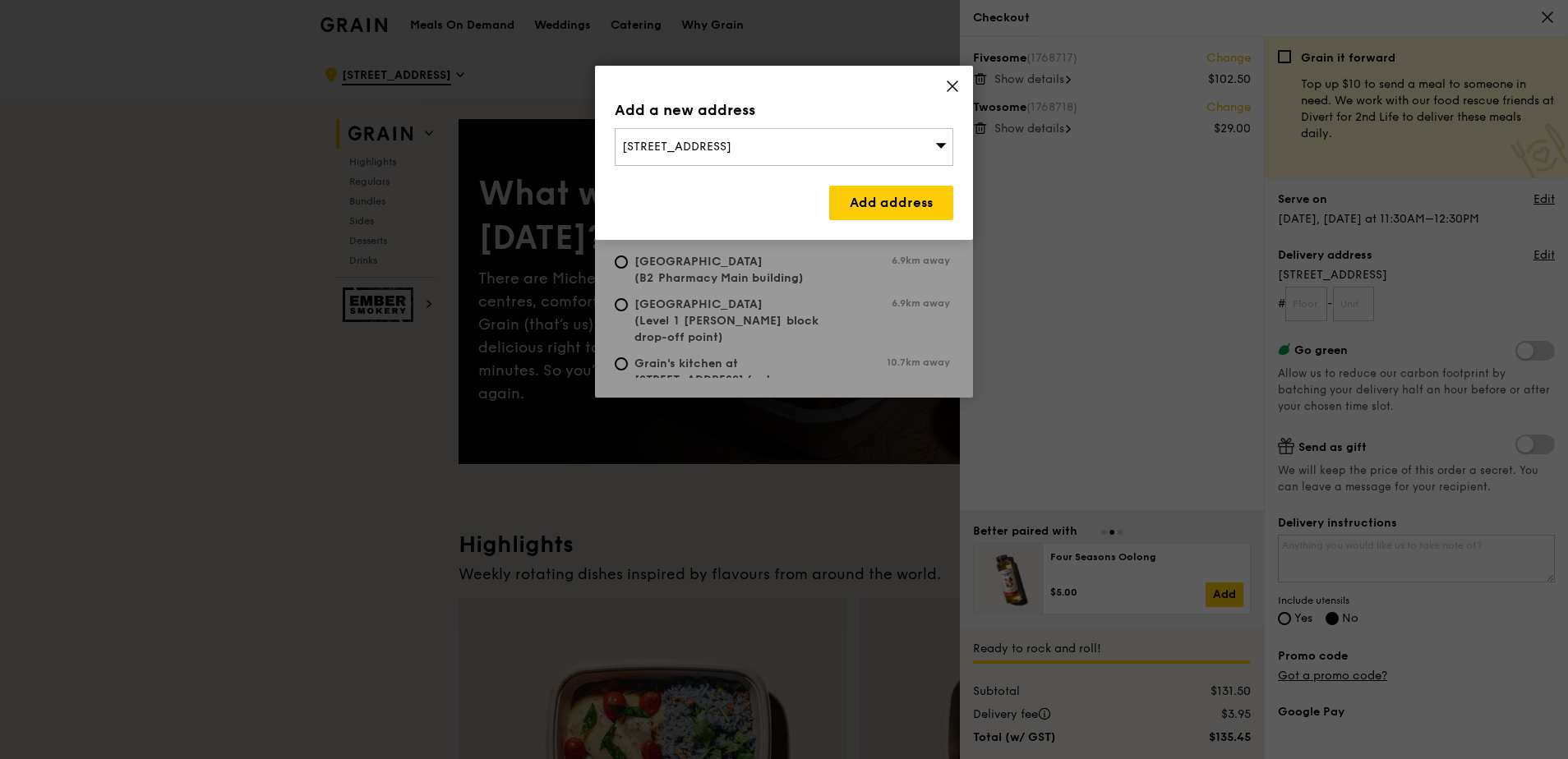
click at [860, 147] on div "[STREET_ADDRESS]" at bounding box center [784, 146] width 339 height 38
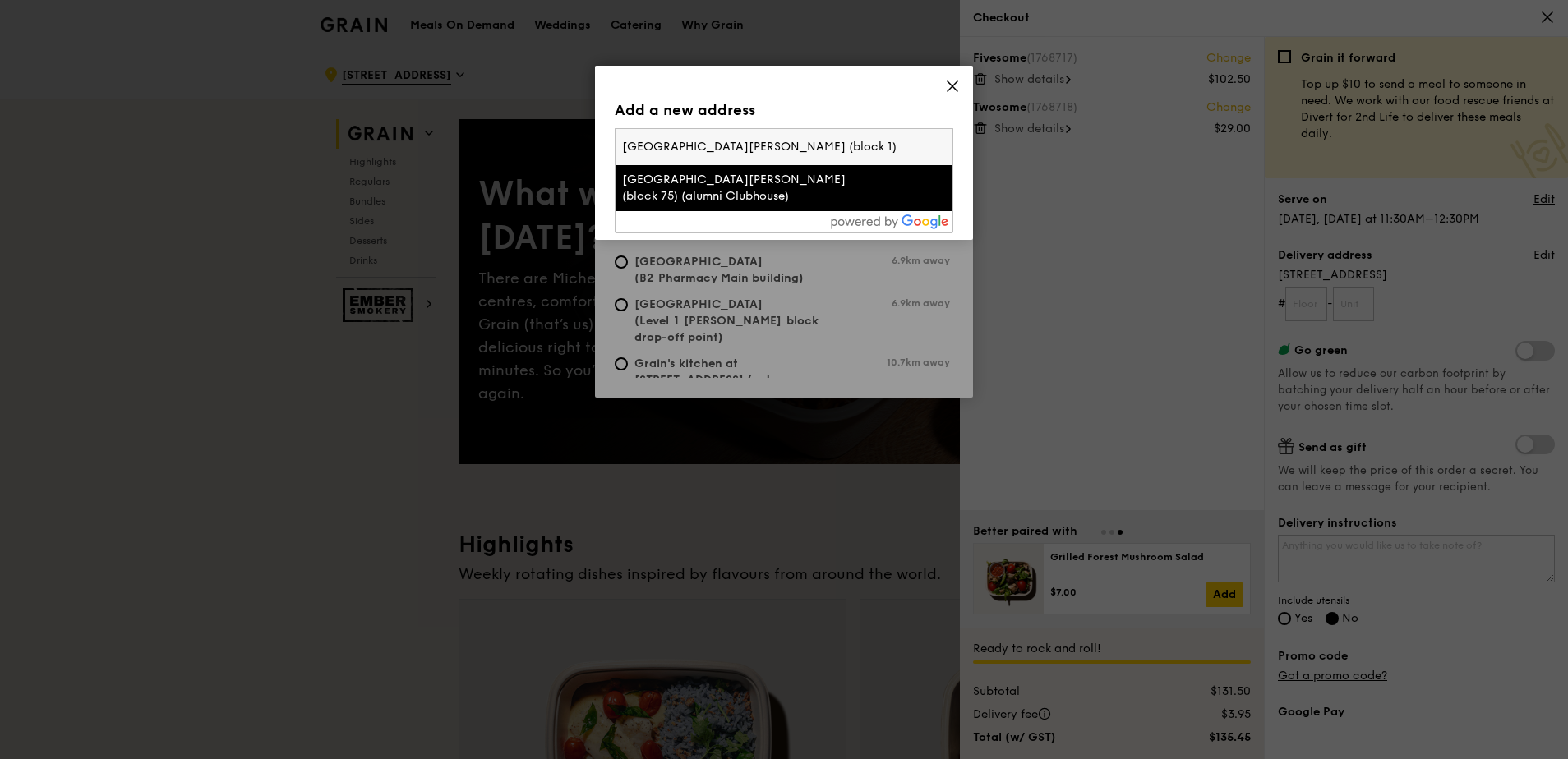
drag, startPoint x: 749, startPoint y: 143, endPoint x: 845, endPoint y: 145, distance: 96.0
click at [845, 145] on input "[GEOGRAPHIC_DATA][PERSON_NAME] (block 1)" at bounding box center [784, 146] width 337 height 36
type input "[GEOGRAPHIC_DATA][PERSON_NAME]"
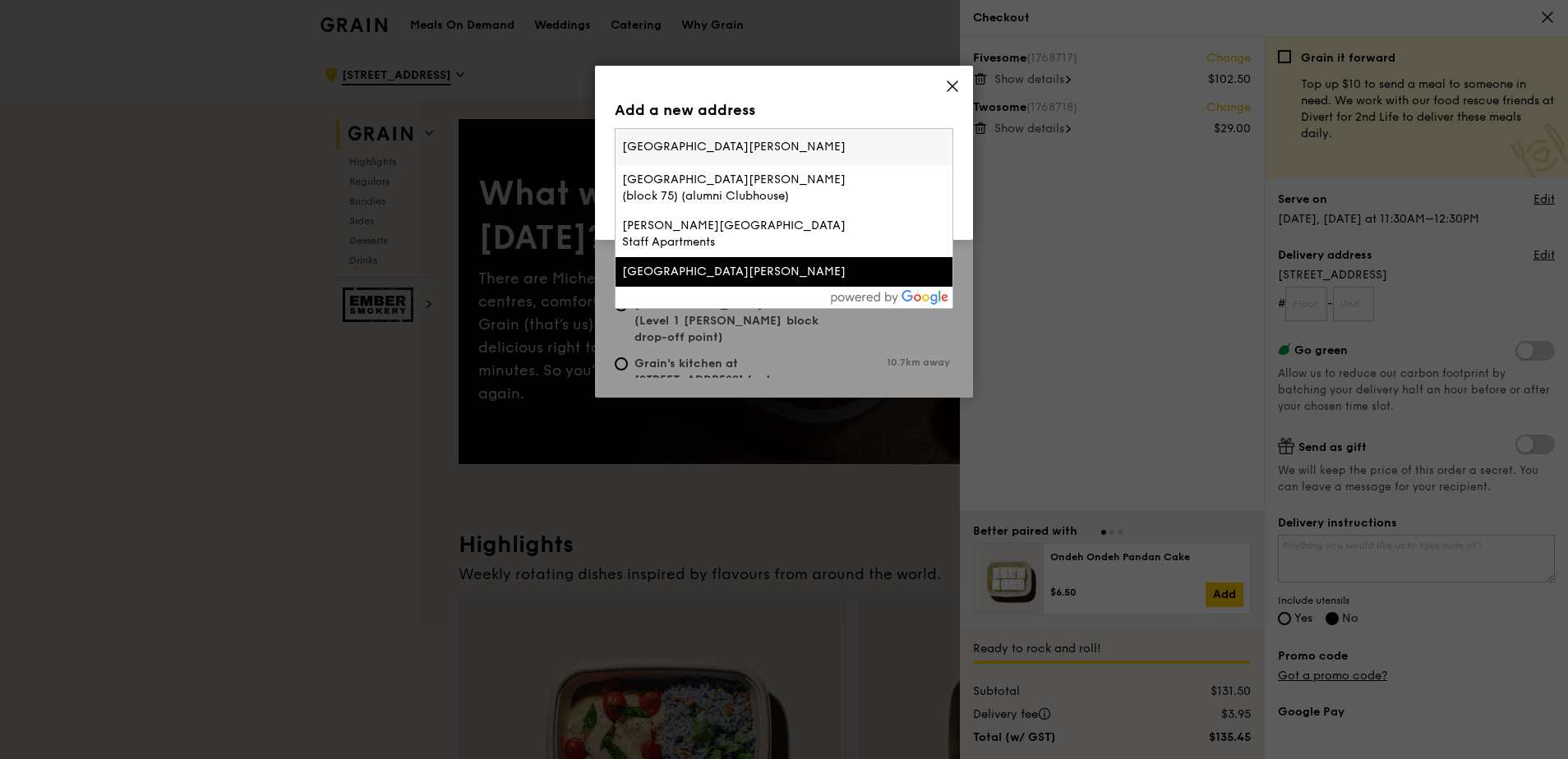
click at [784, 258] on li "[GEOGRAPHIC_DATA][PERSON_NAME]" at bounding box center [784, 272] width 337 height 29
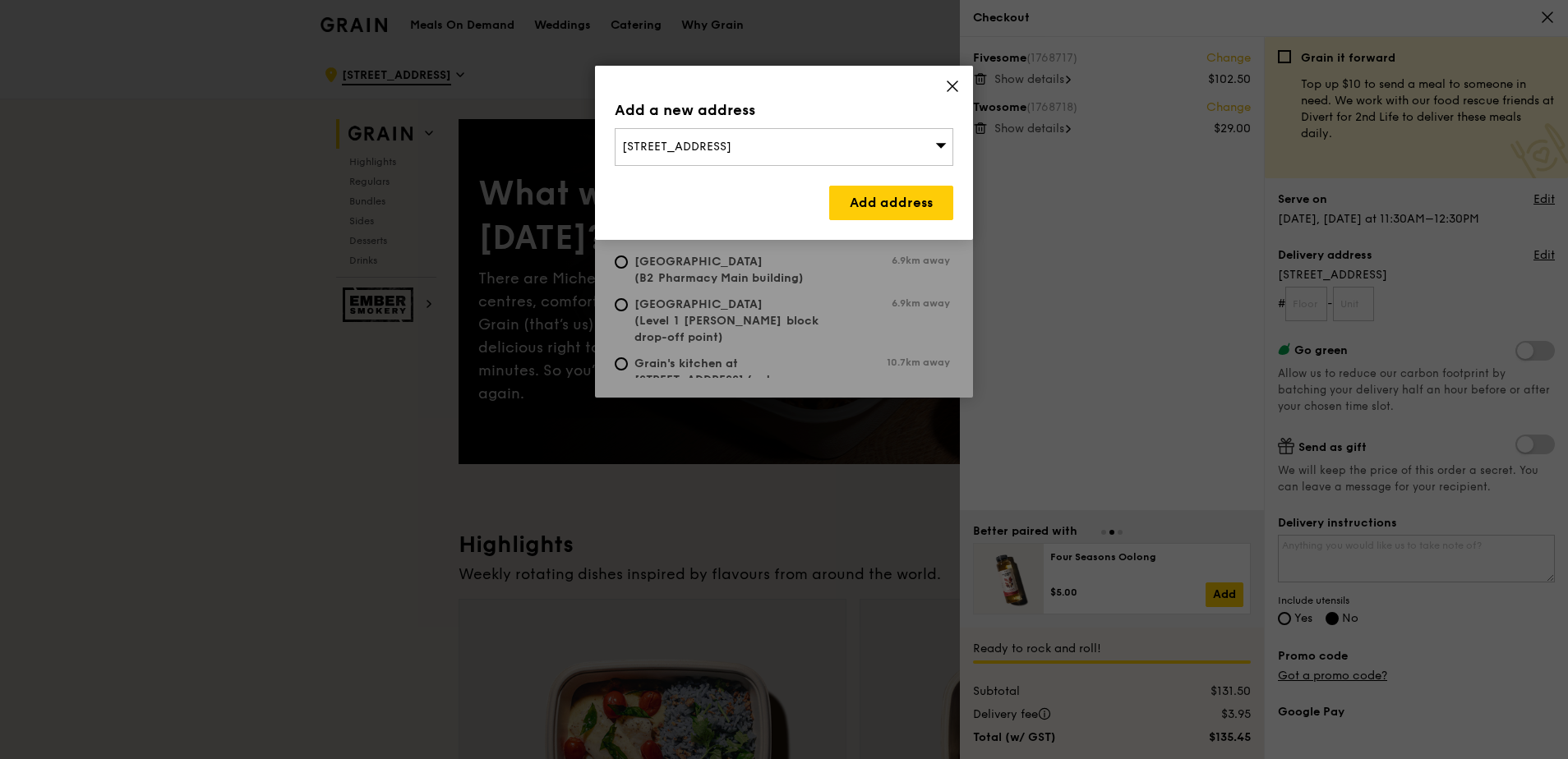
click at [946, 88] on icon at bounding box center [952, 86] width 15 height 15
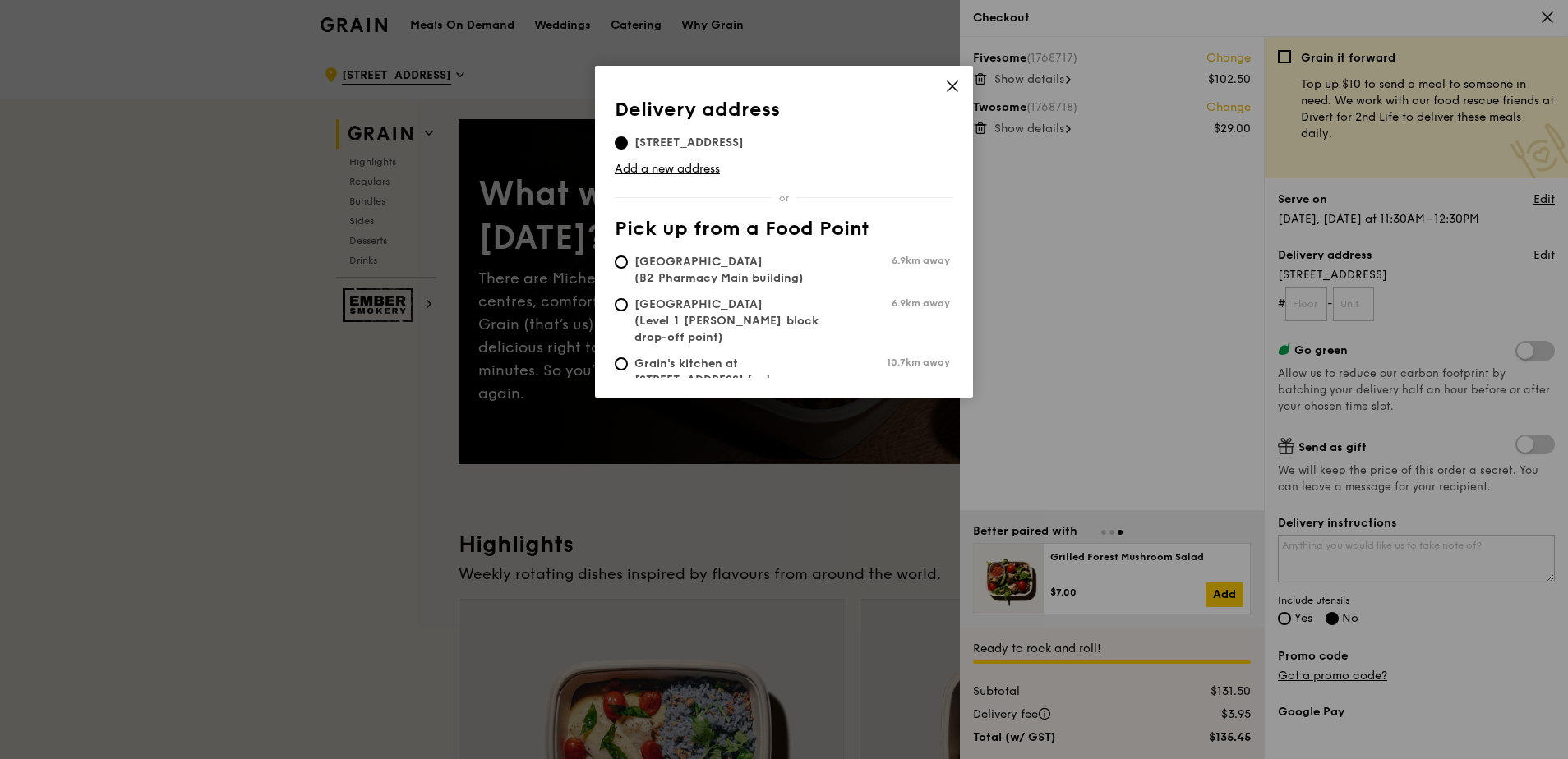
click at [950, 85] on icon at bounding box center [952, 86] width 10 height 10
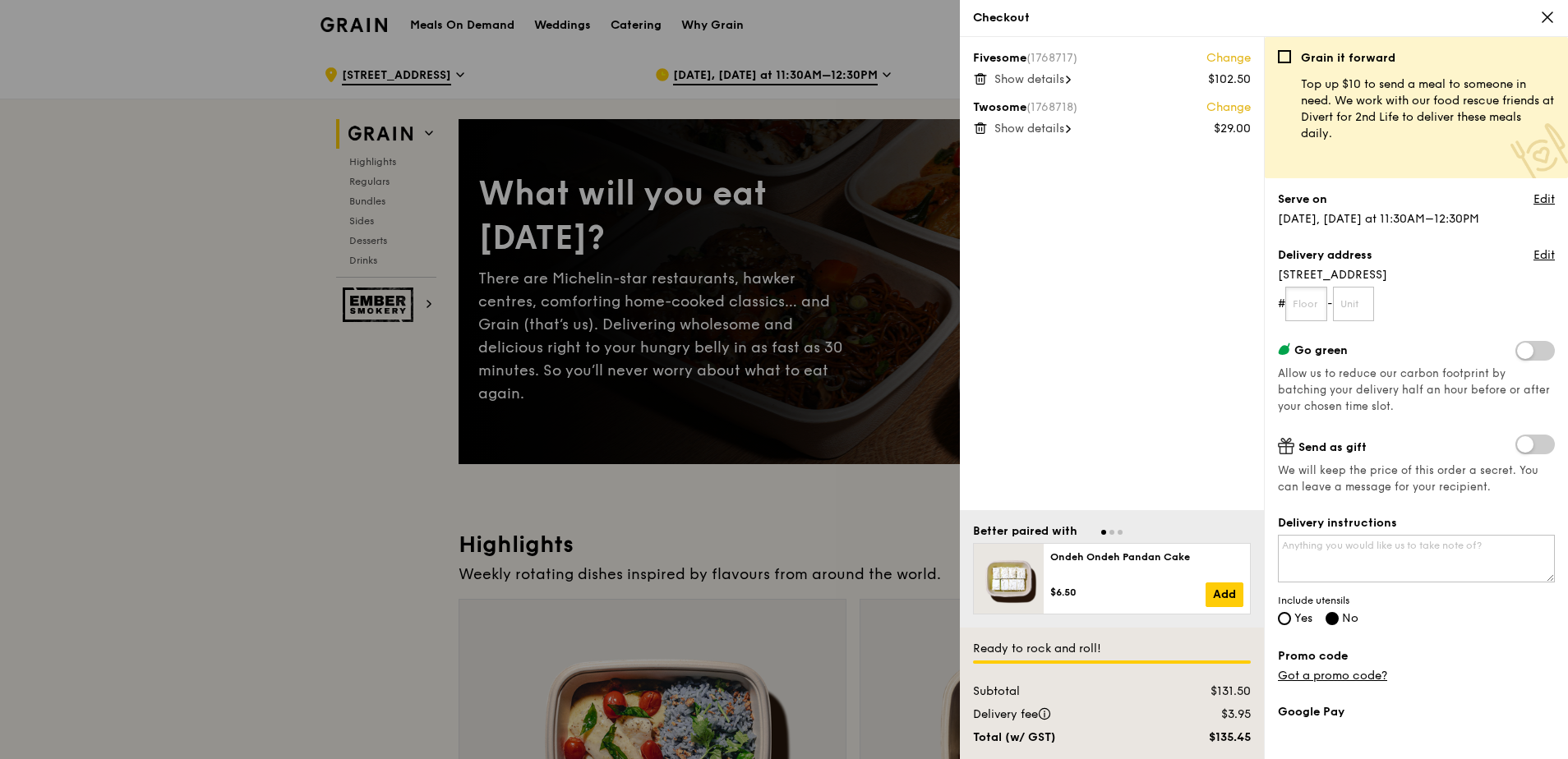
click at [1309, 306] on input "text" at bounding box center [1306, 303] width 42 height 34
type input "0"
type input "08"
click at [1348, 310] on input "text" at bounding box center [1353, 303] width 42 height 34
type input "03"
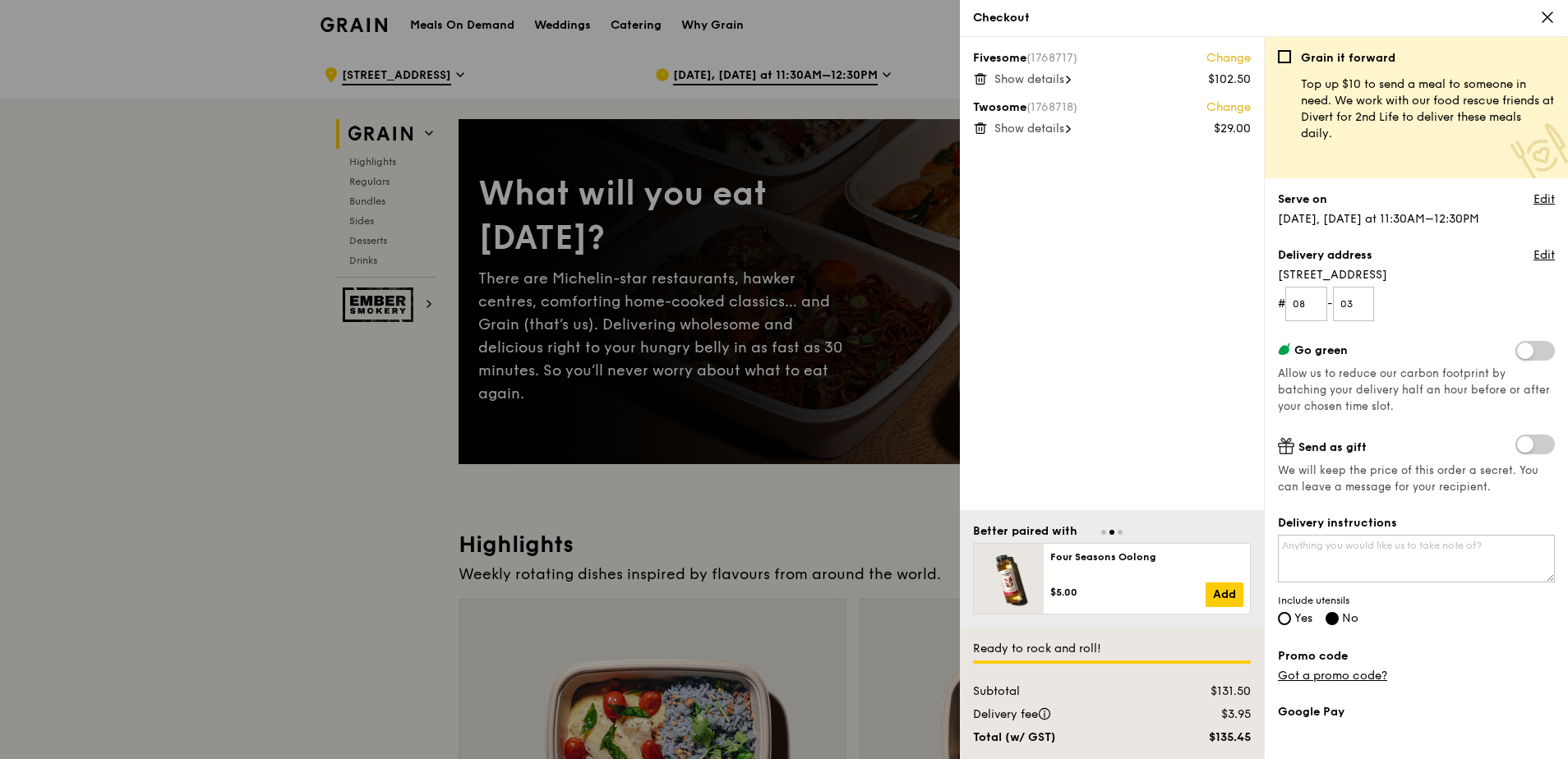
click at [1179, 338] on div "Fivesome (1768717) Change $102.50 Show details Twosome (1768718) Change $29.00 …" at bounding box center [1112, 273] width 304 height 473
click at [1390, 555] on textarea "Delivery instructions" at bounding box center [1417, 558] width 277 height 48
type textarea "B"
type textarea "please send to [GEOGRAPHIC_DATA][PERSON_NAME], and call upon arrival so i can p…"
click at [1282, 619] on input "Yes" at bounding box center [1284, 618] width 13 height 13
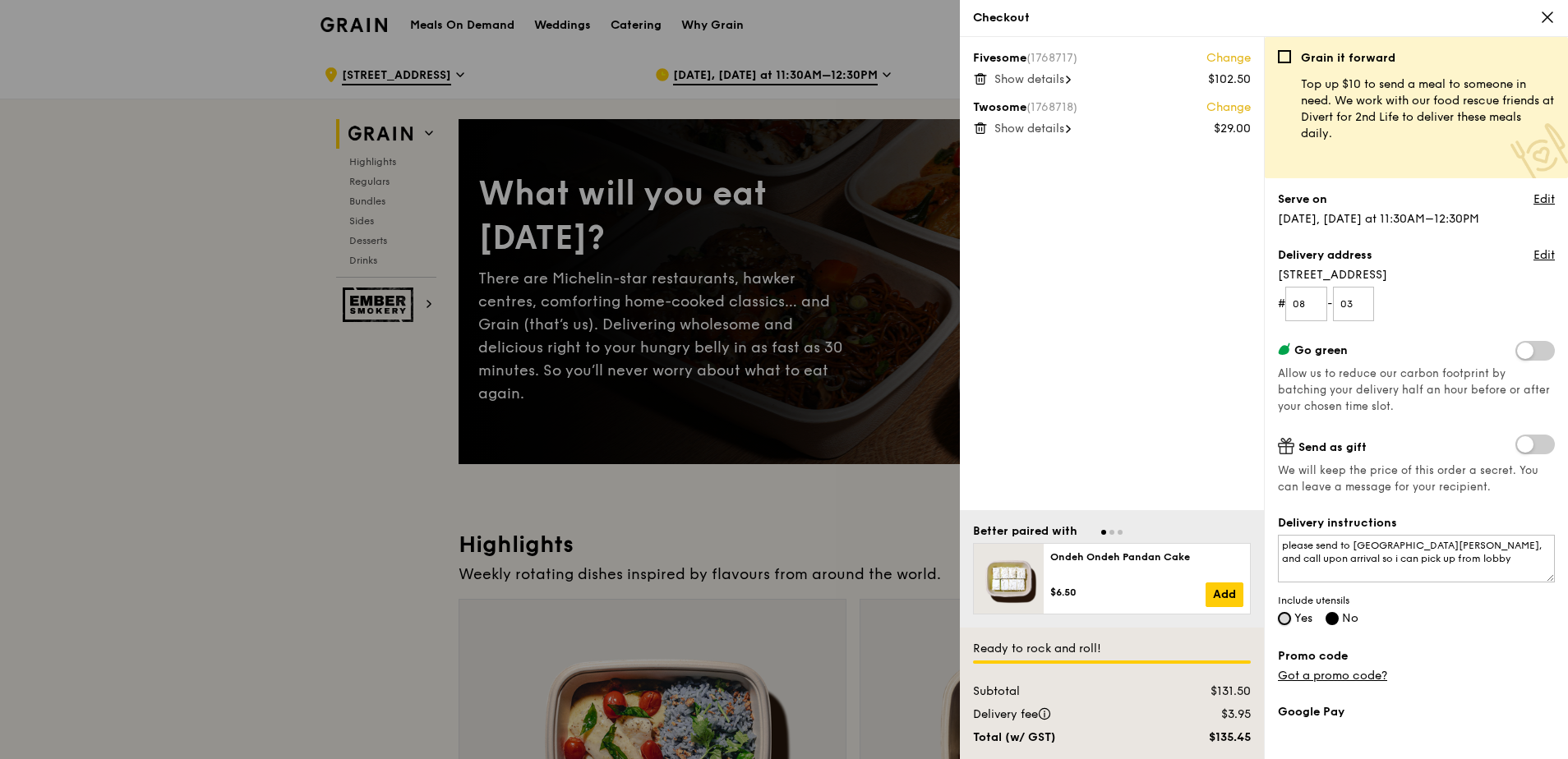
radio input "true"
radio input "false"
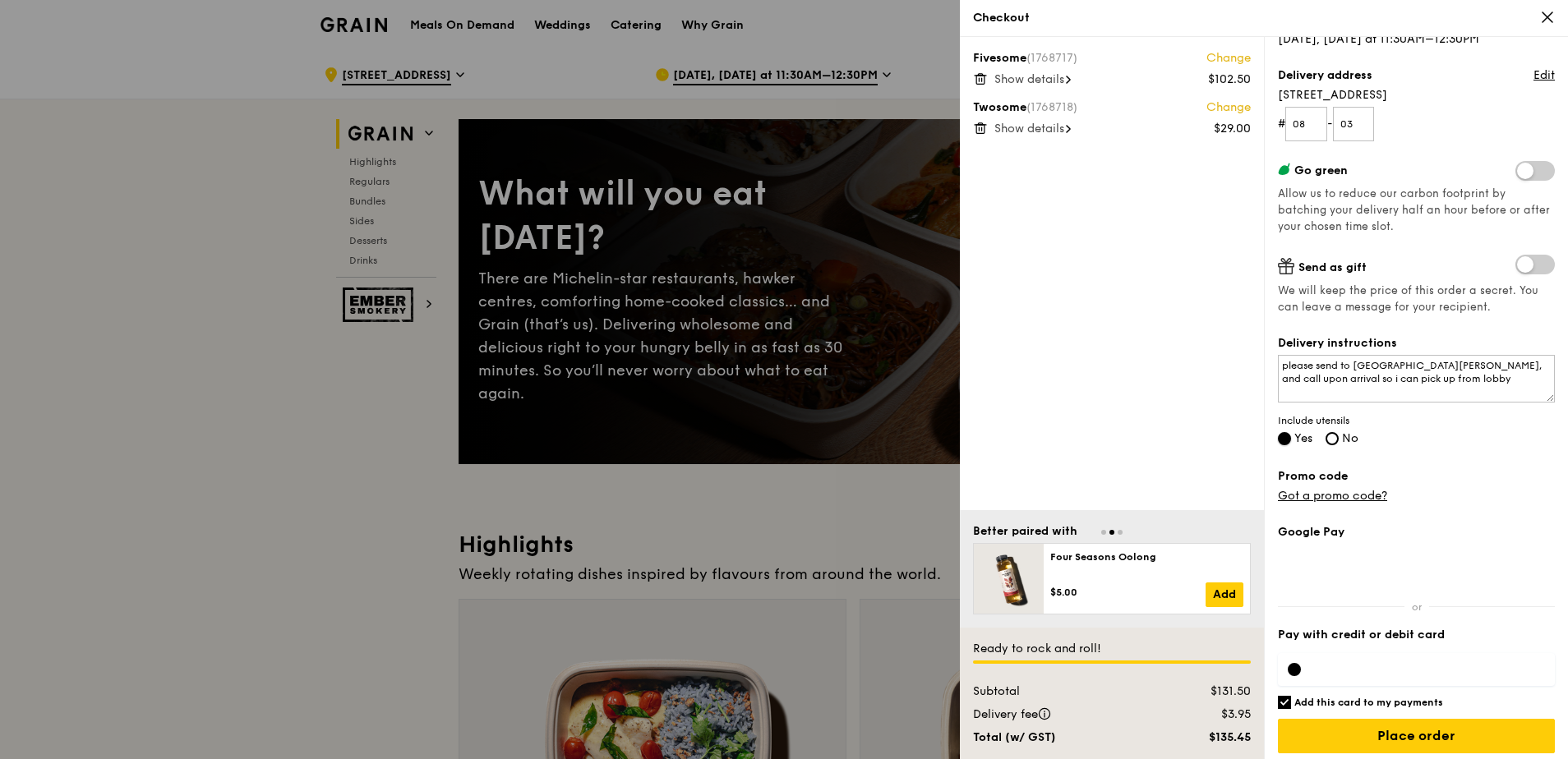
scroll to position [187, 0]
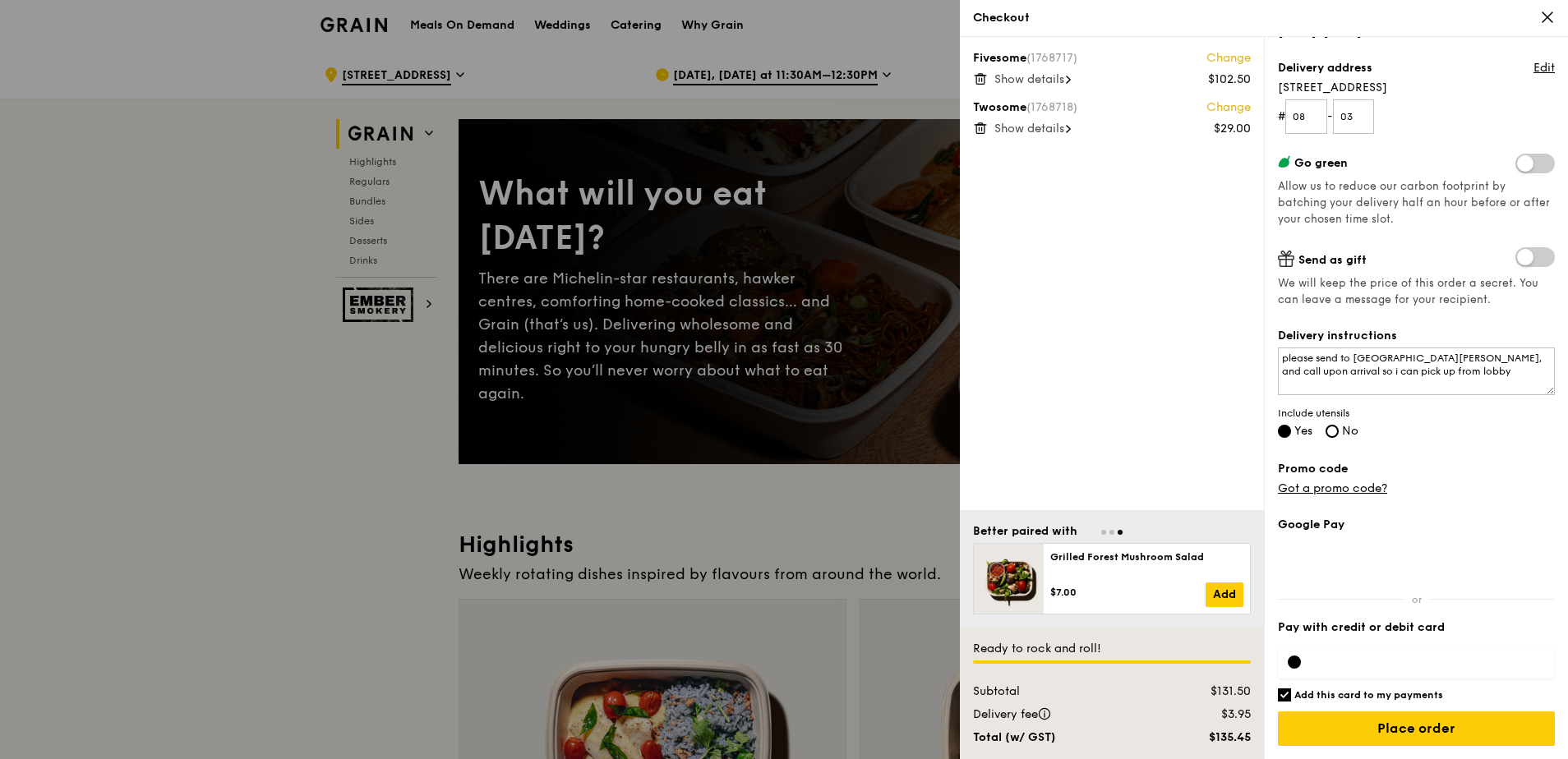
click at [1291, 662] on div at bounding box center [1294, 661] width 13 height 13
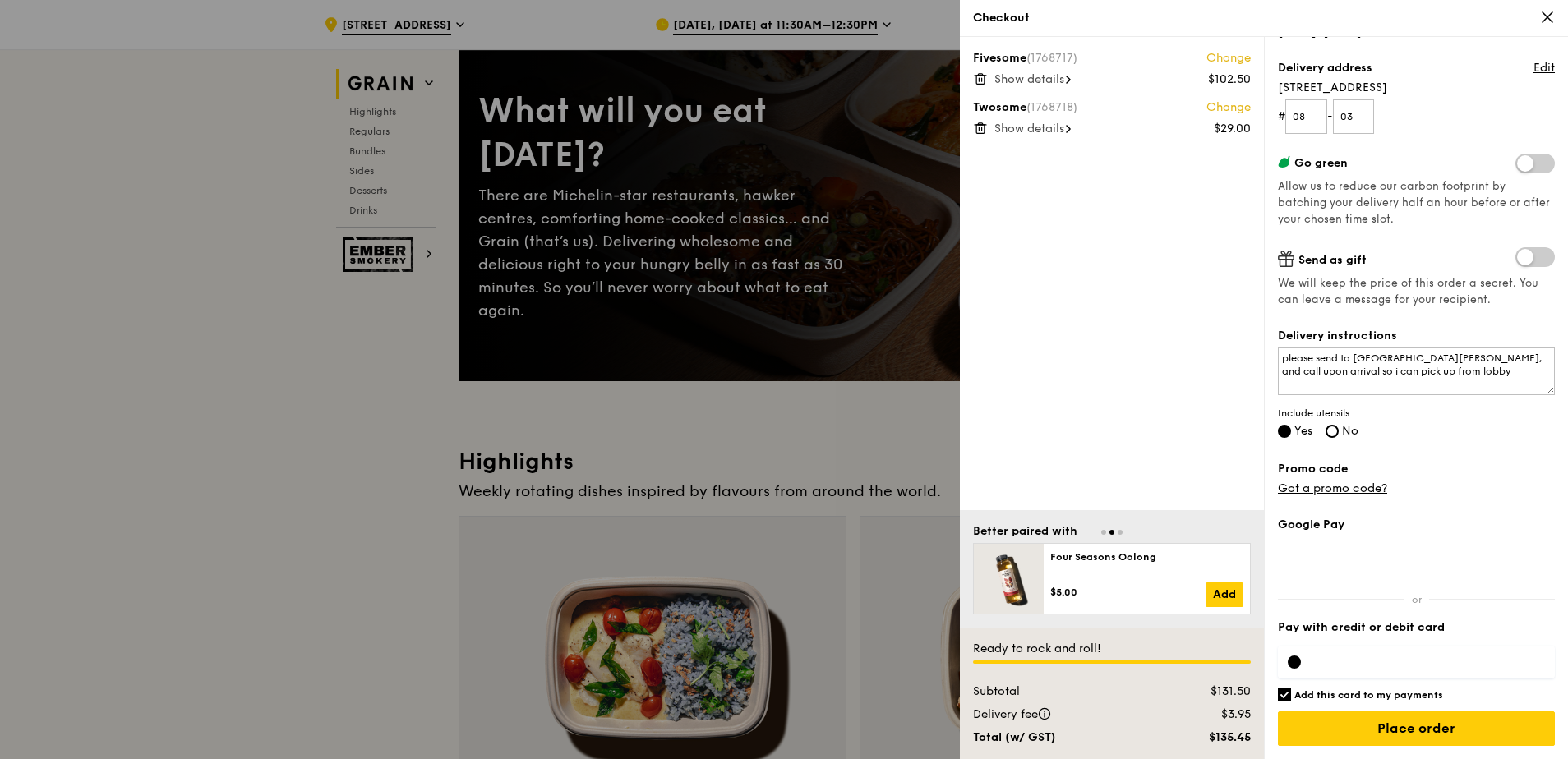
click at [1289, 696] on input "Add this card to my payments" at bounding box center [1284, 695] width 13 height 13
checkbox input "false"
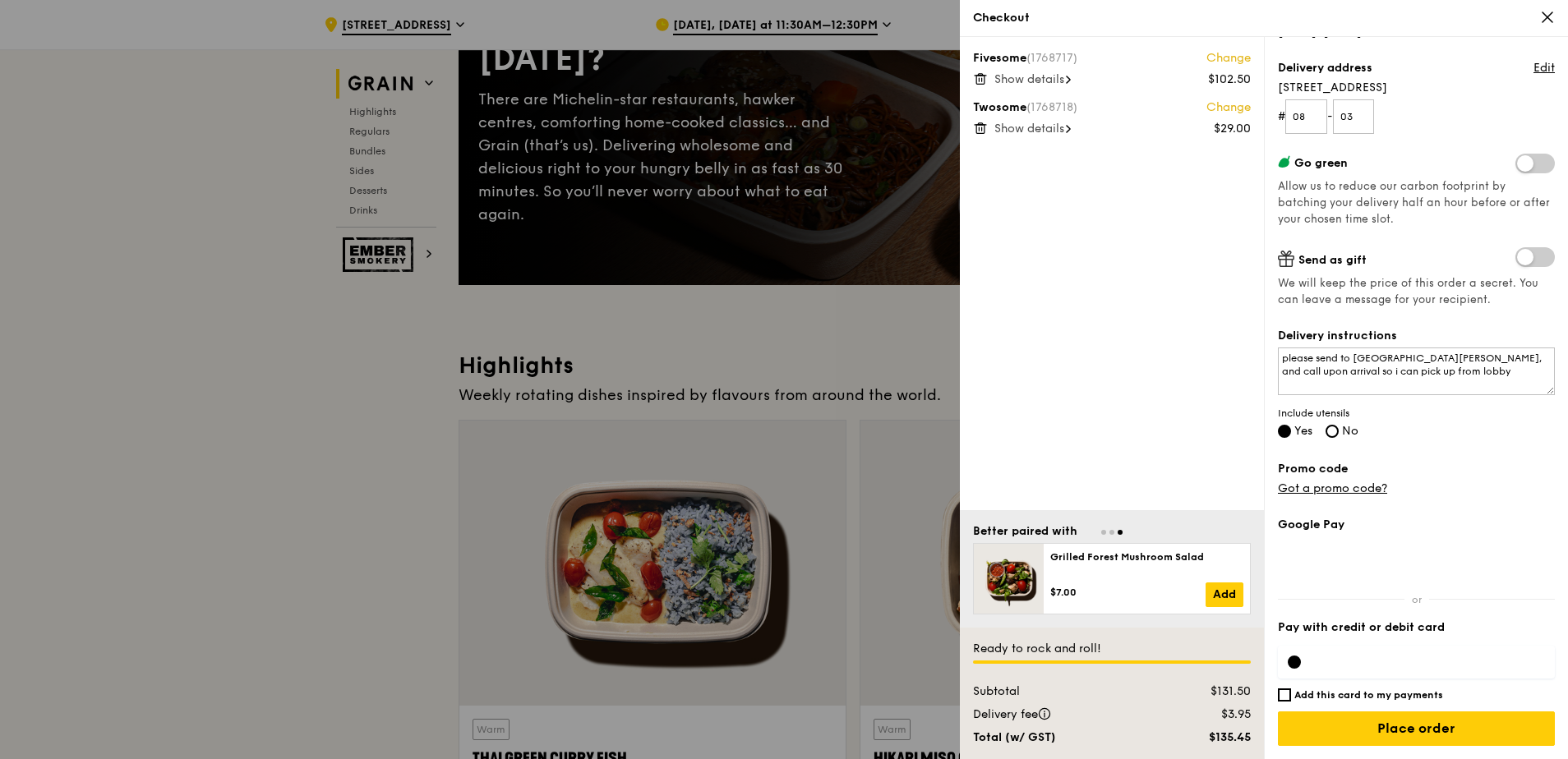
scroll to position [247, 0]
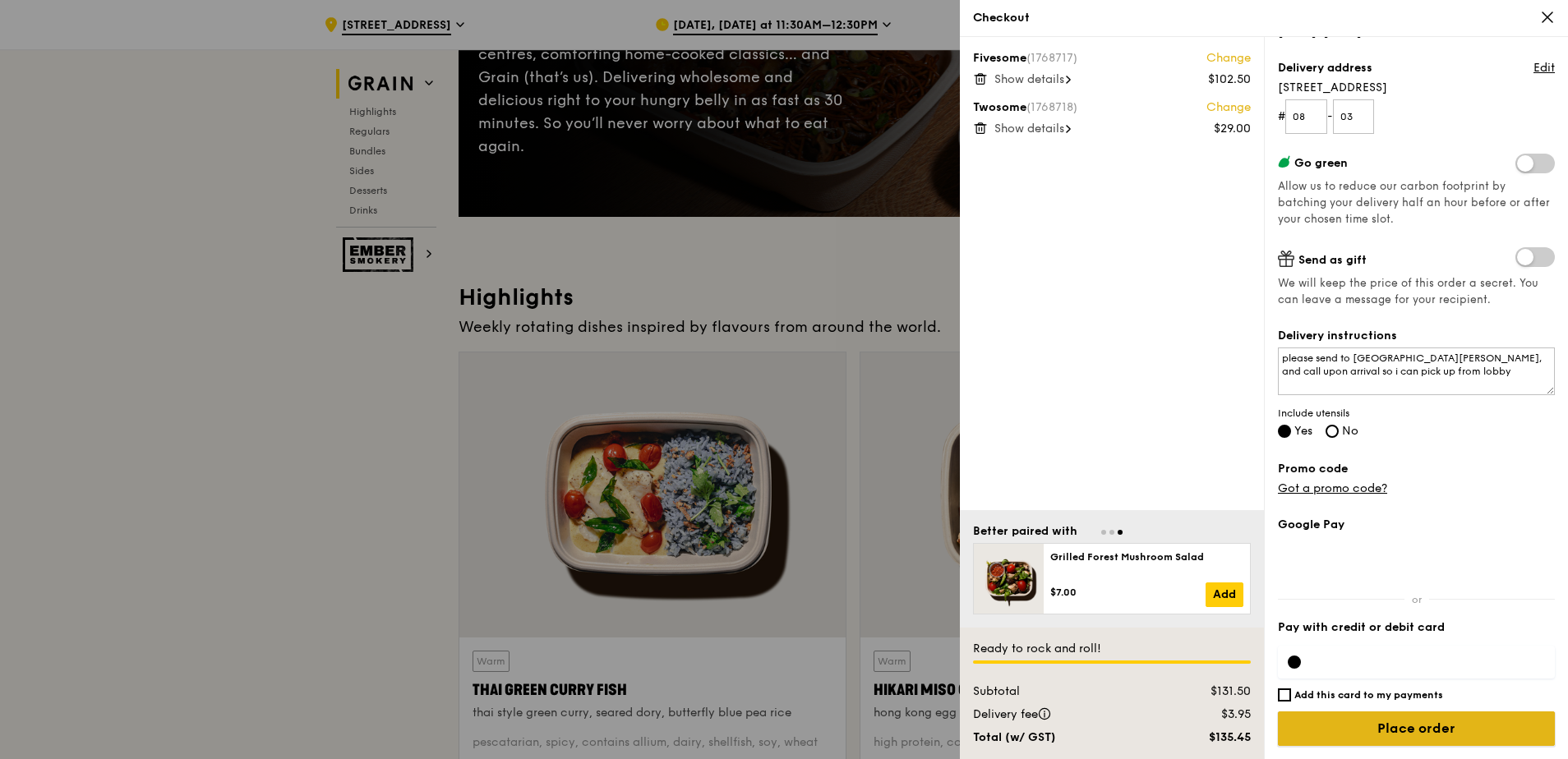
click at [1408, 727] on input "Place order" at bounding box center [1417, 728] width 277 height 34
